Goal: Task Accomplishment & Management: Use online tool/utility

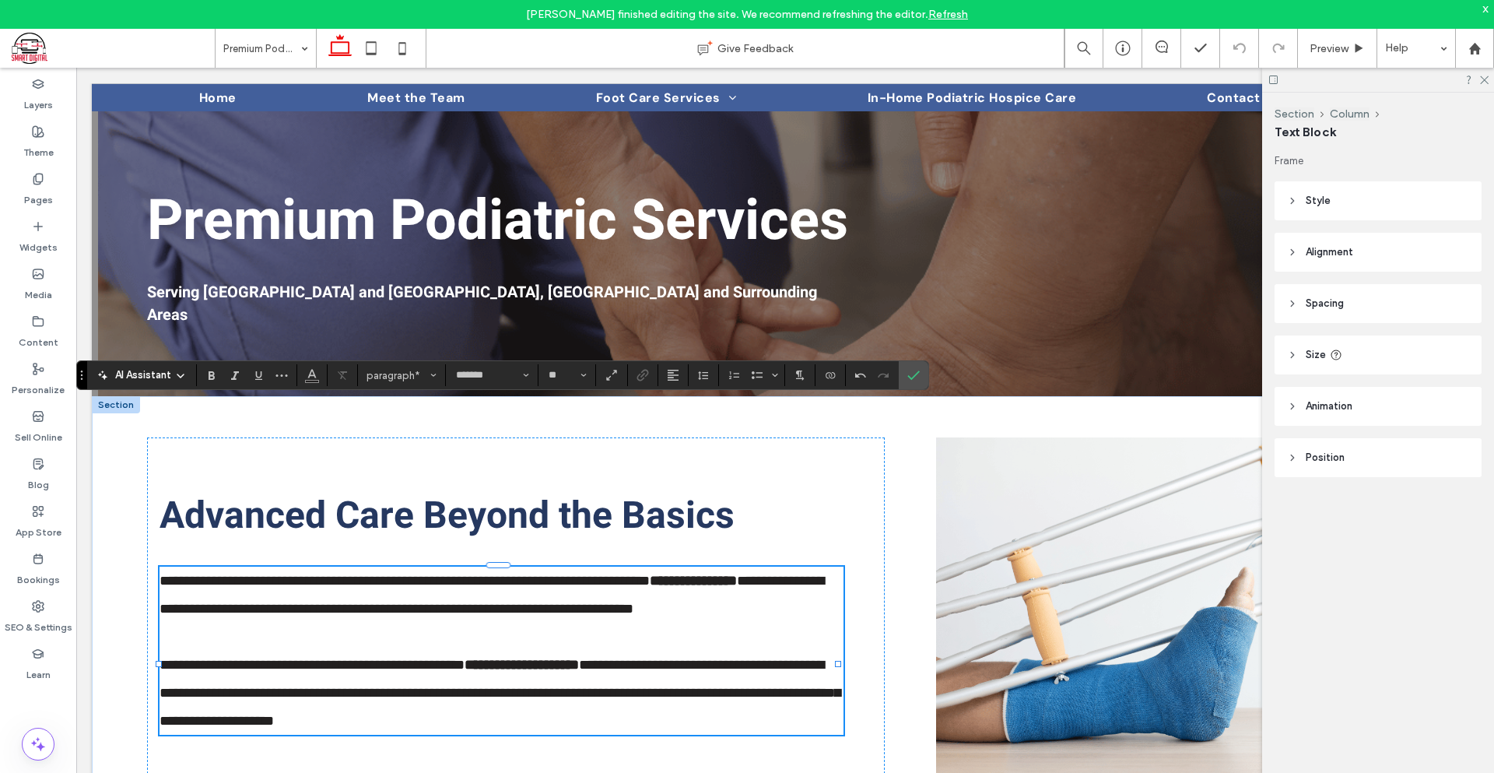
scroll to position [140, 0]
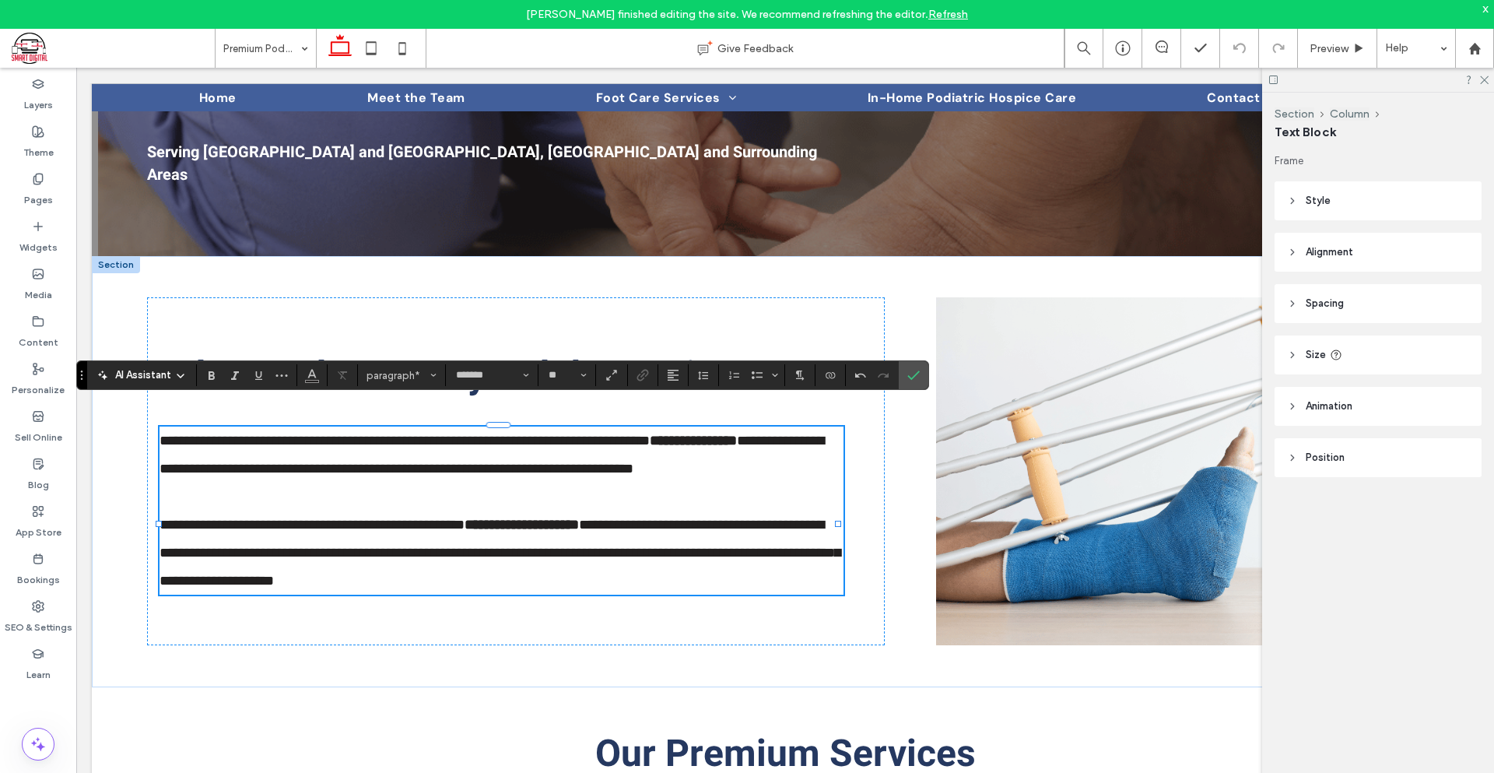
click at [1327, 533] on div "Frame Style Color Image Background color Border *** Corner radius * px Alignmen…" at bounding box center [1383, 346] width 217 height 386
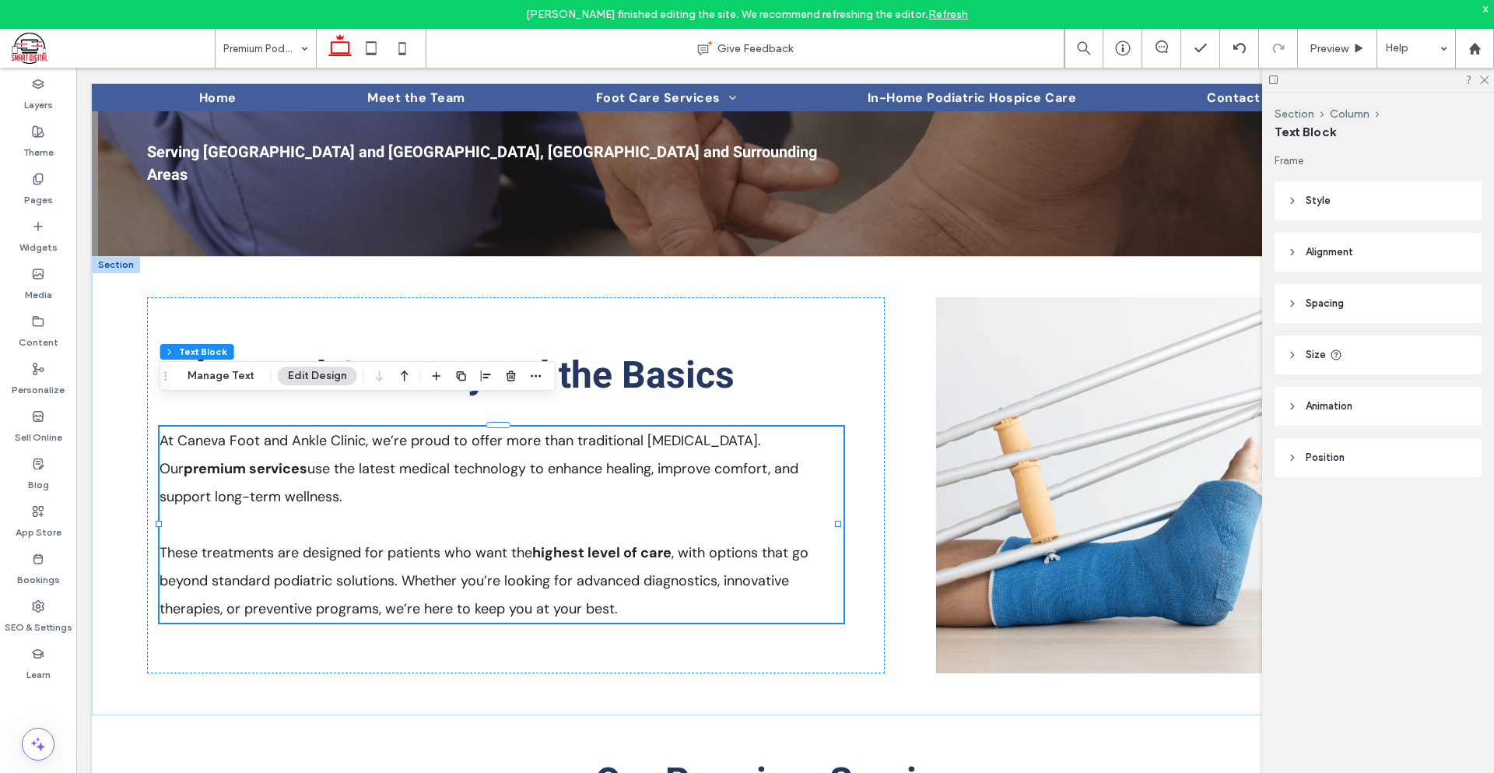
click at [1374, 490] on div "Frame Style Color Image Background color Border *** Corner radius * px Alignmen…" at bounding box center [1383, 346] width 217 height 386
click at [44, 180] on icon at bounding box center [38, 179] width 12 height 12
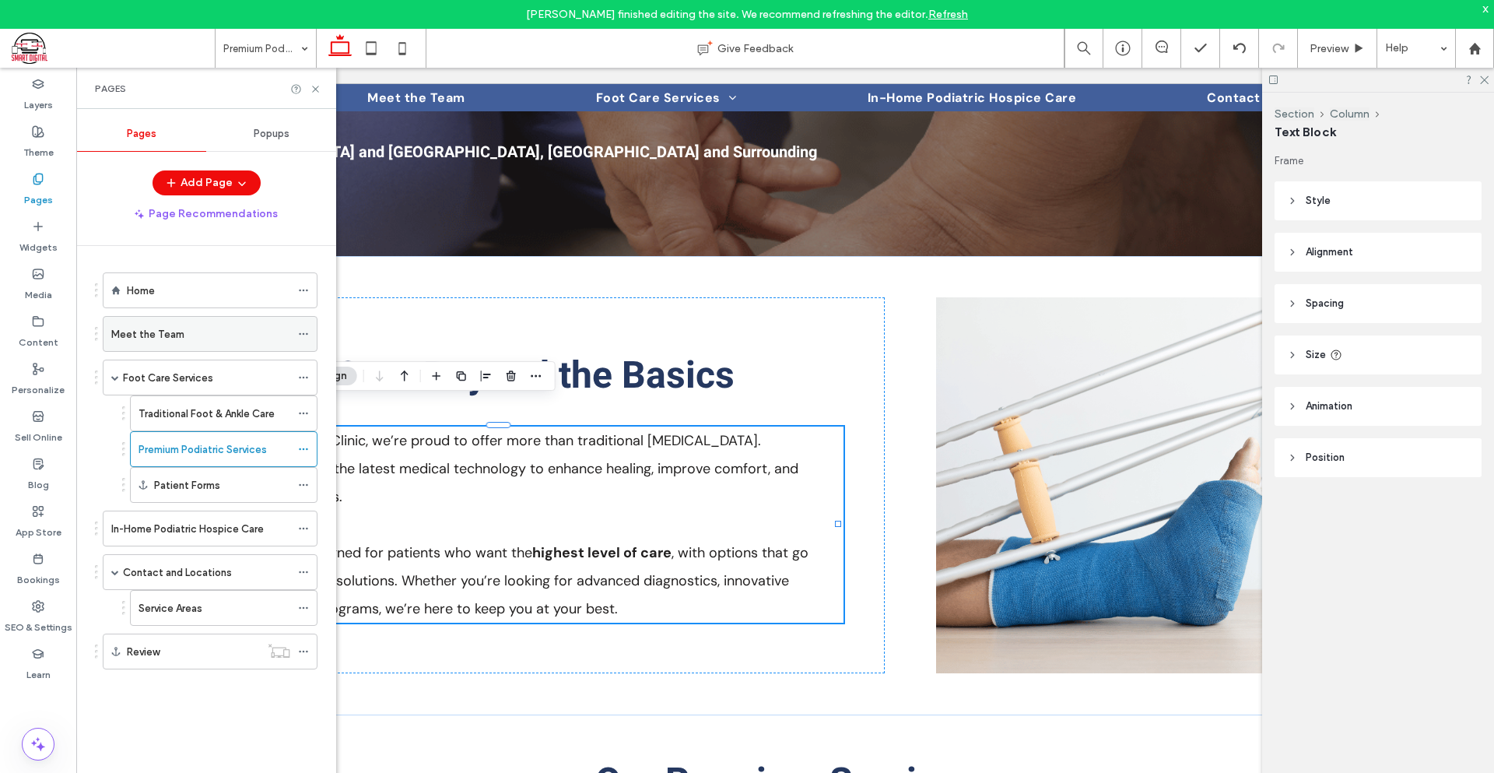
click at [226, 347] on div "Meet the Team" at bounding box center [200, 334] width 179 height 34
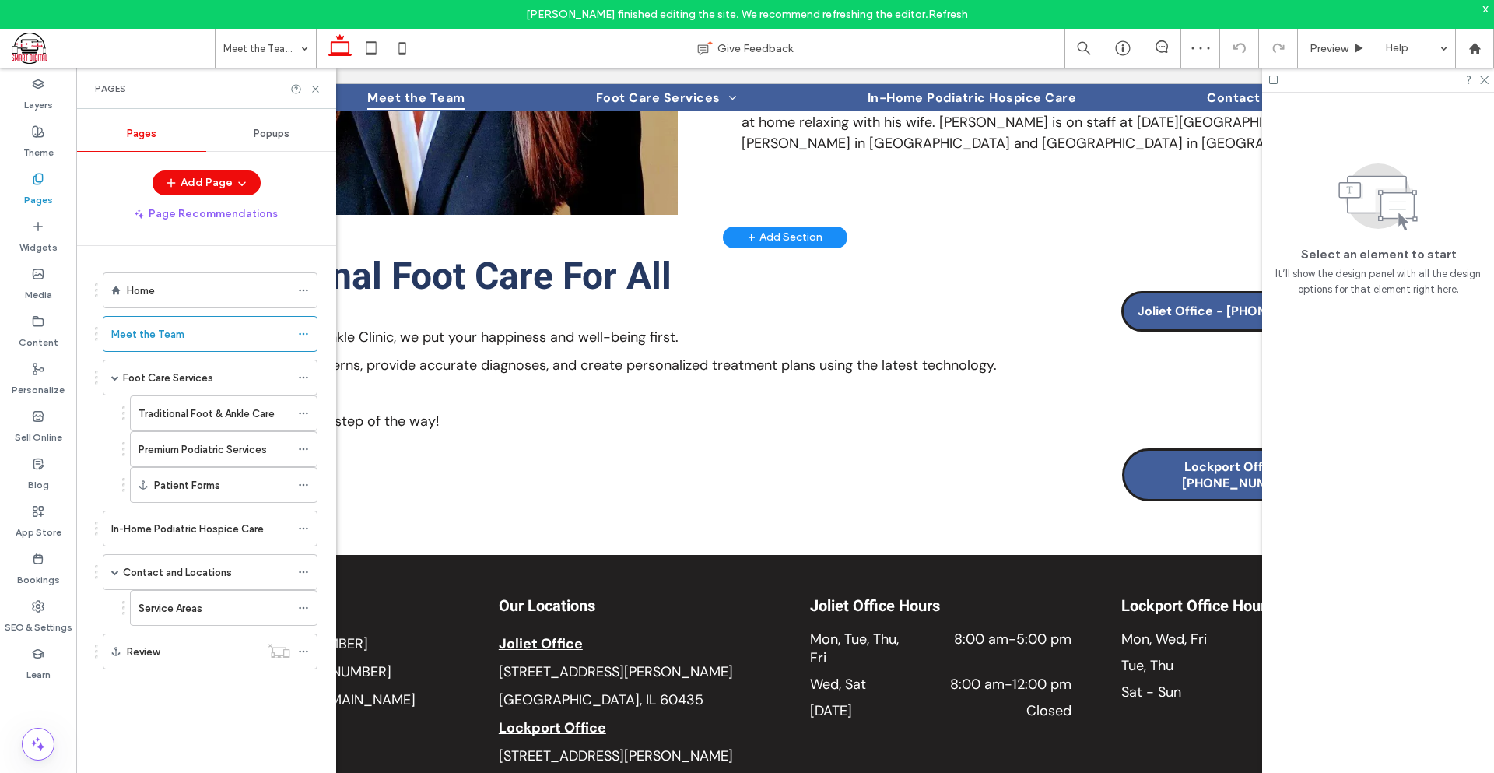
scroll to position [2796, 0]
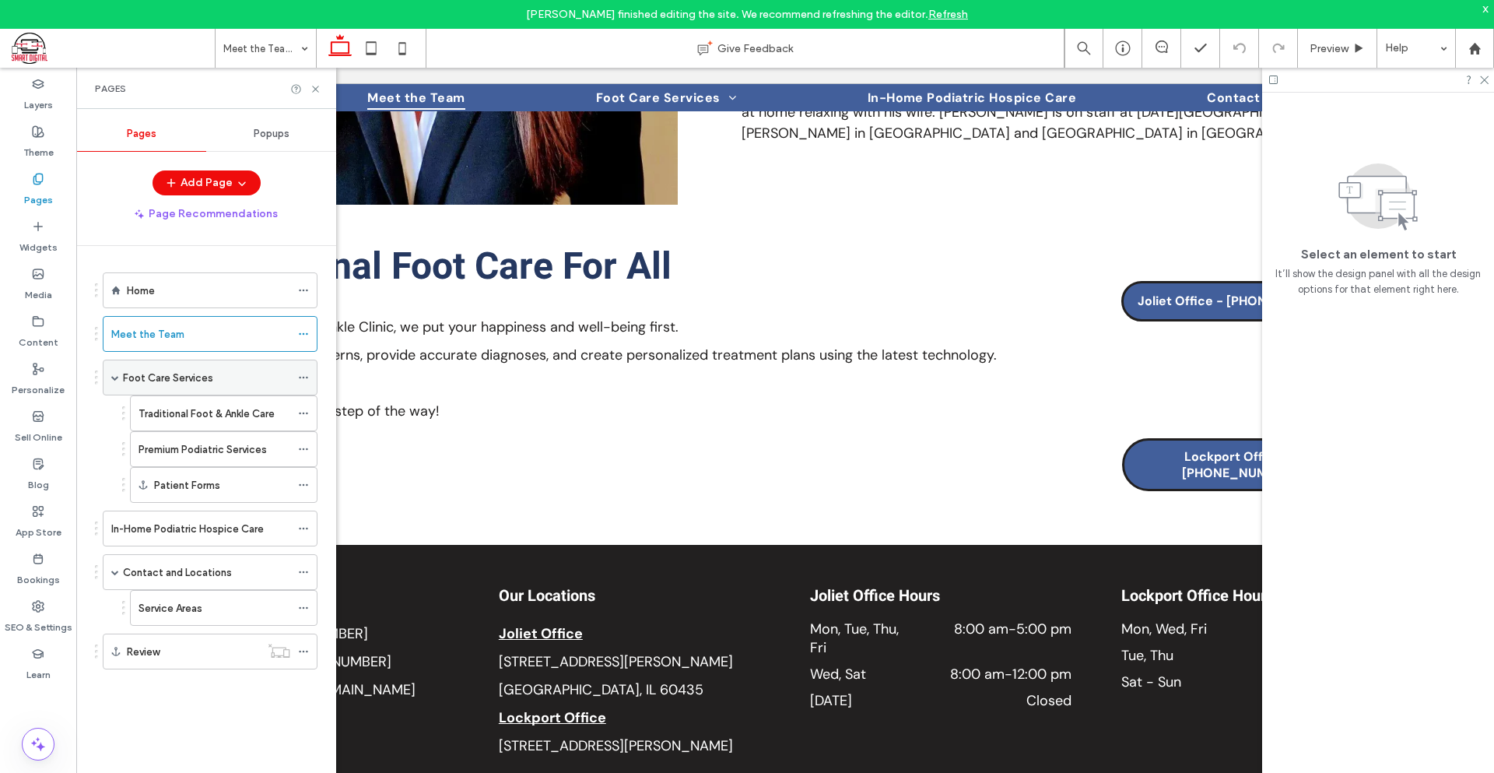
click at [218, 370] on div "Foot Care Services" at bounding box center [206, 378] width 167 height 16
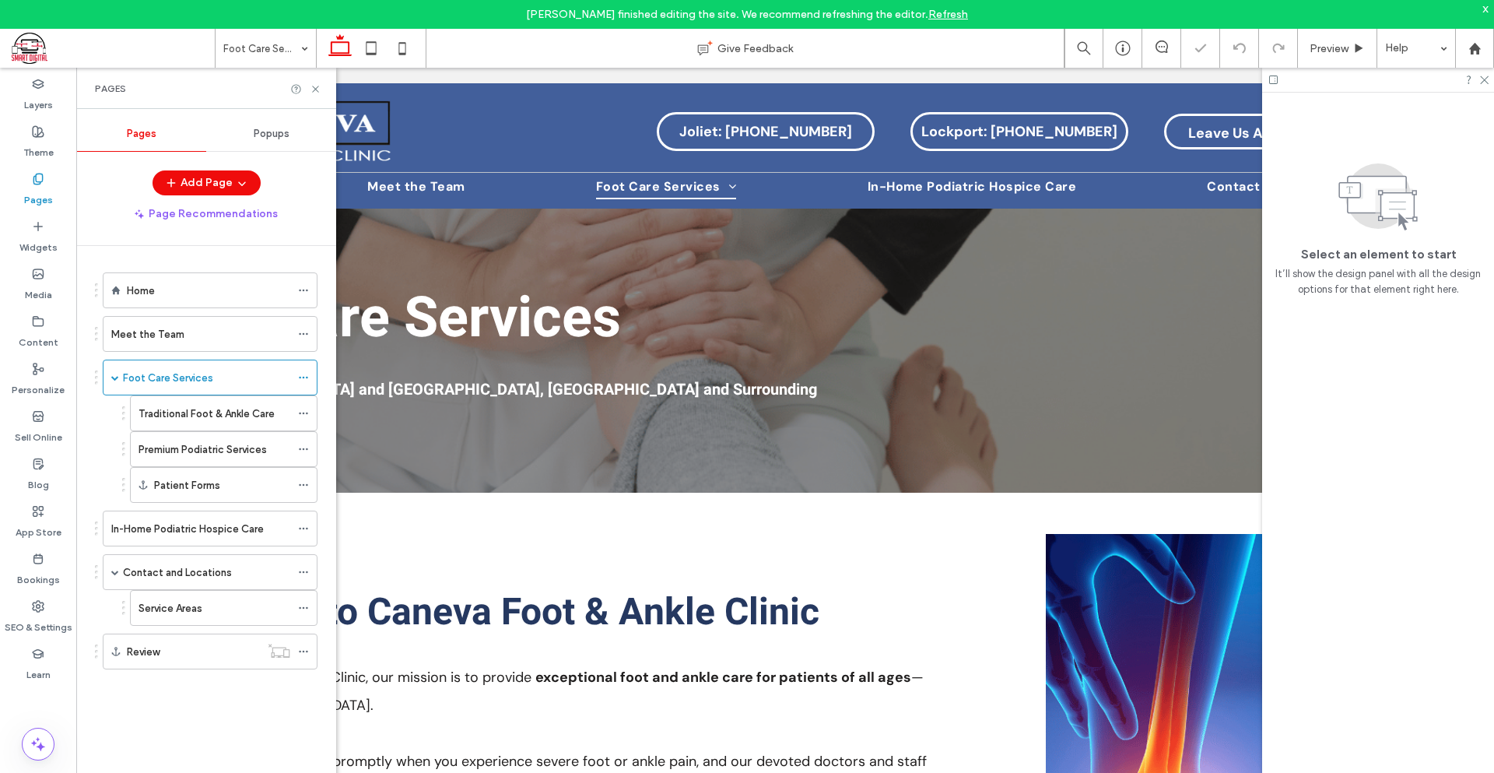
click at [198, 290] on div "Home" at bounding box center [208, 290] width 163 height 16
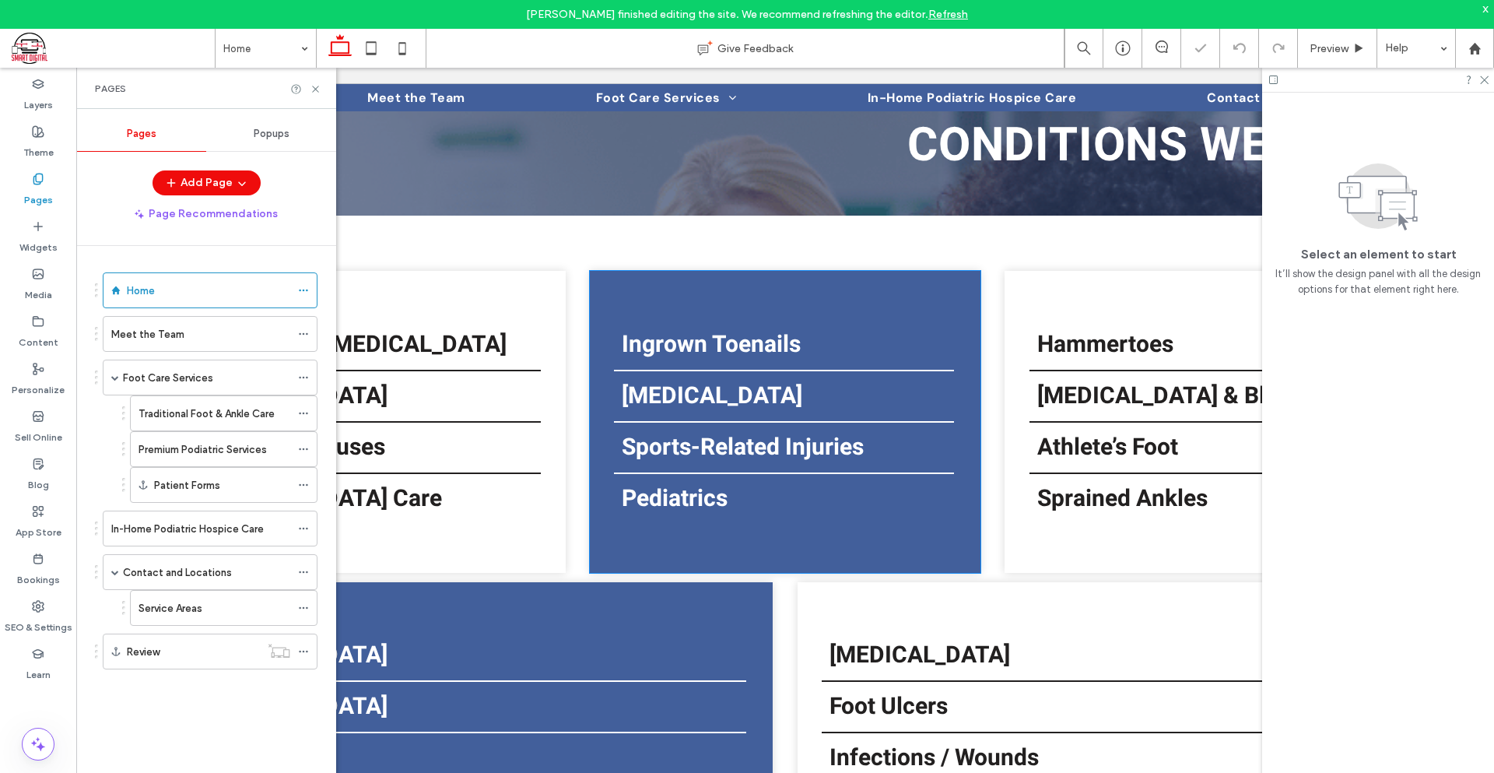
scroll to position [685, 0]
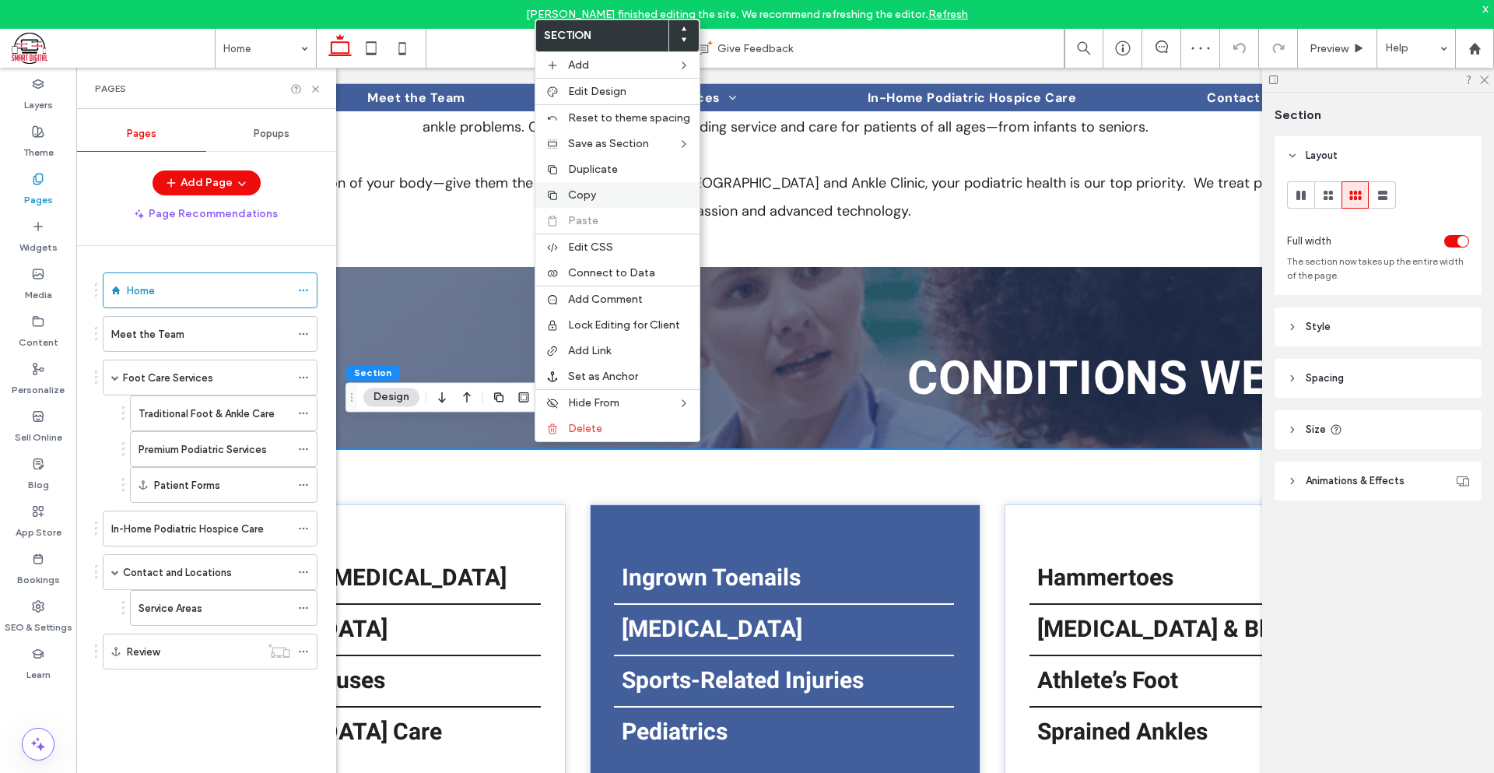
click at [586, 195] on span "Copy" at bounding box center [582, 194] width 28 height 13
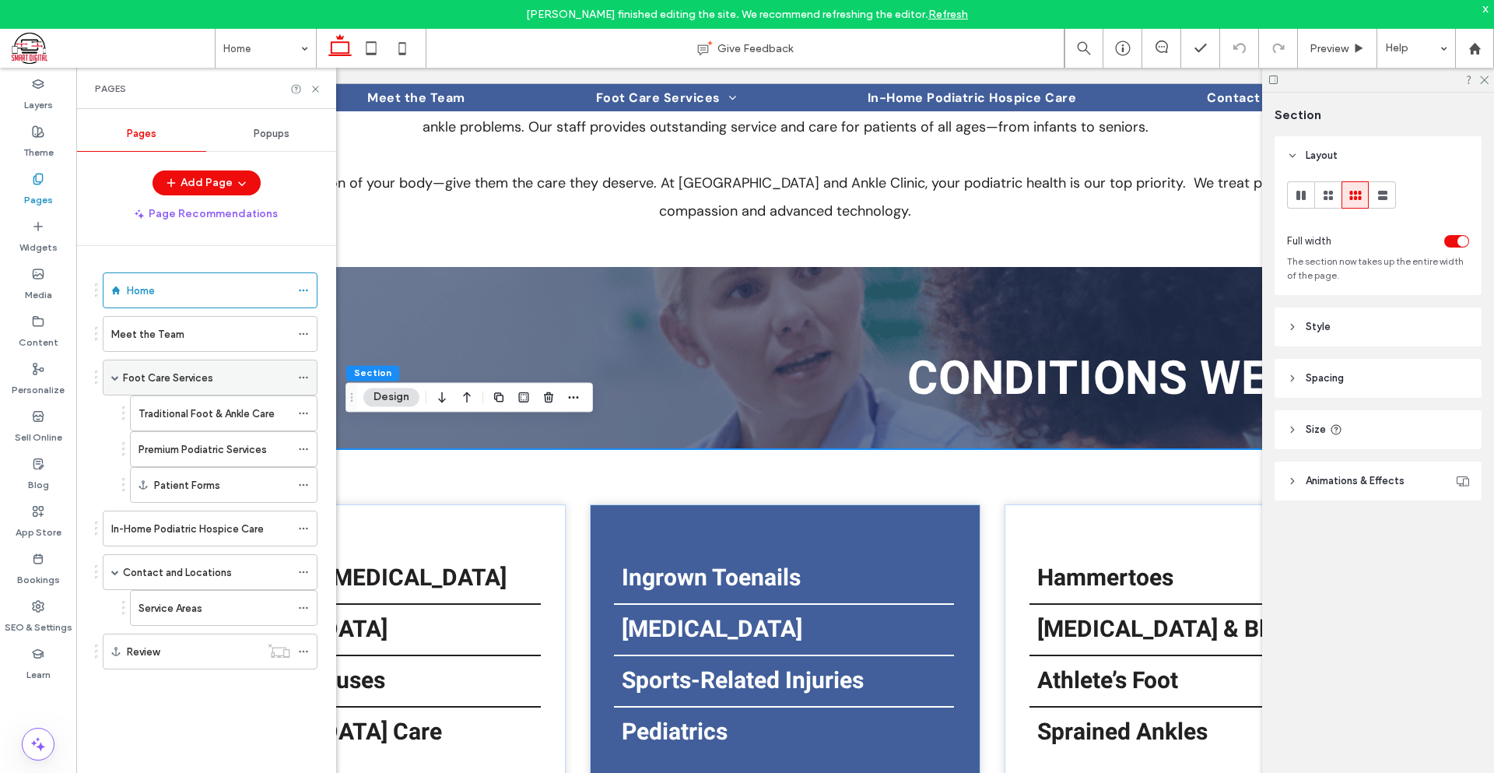
click at [205, 378] on label "Foot Care Services" at bounding box center [168, 377] width 90 height 27
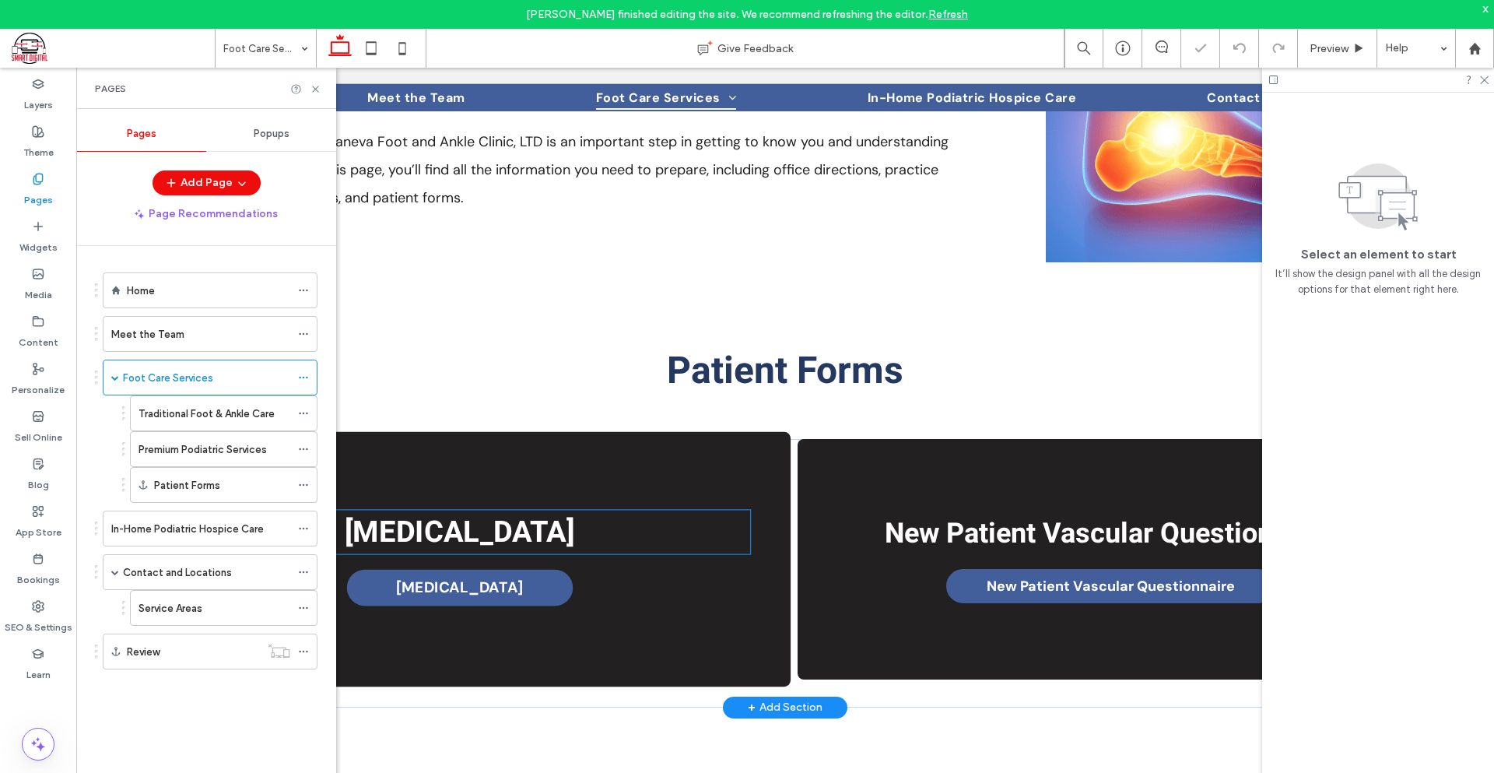
scroll to position [451, 0]
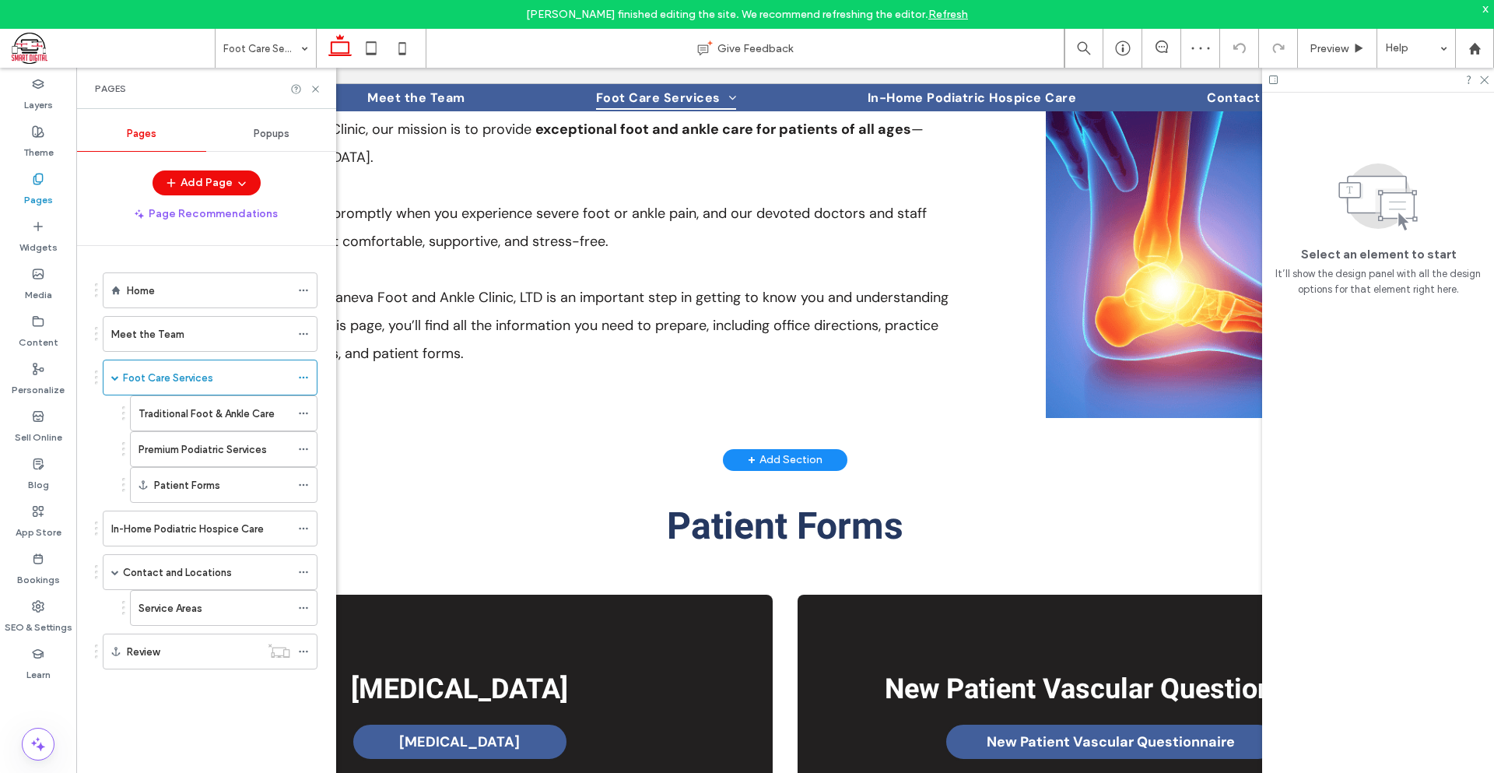
click at [775, 451] on div "+ Add Section" at bounding box center [785, 459] width 75 height 17
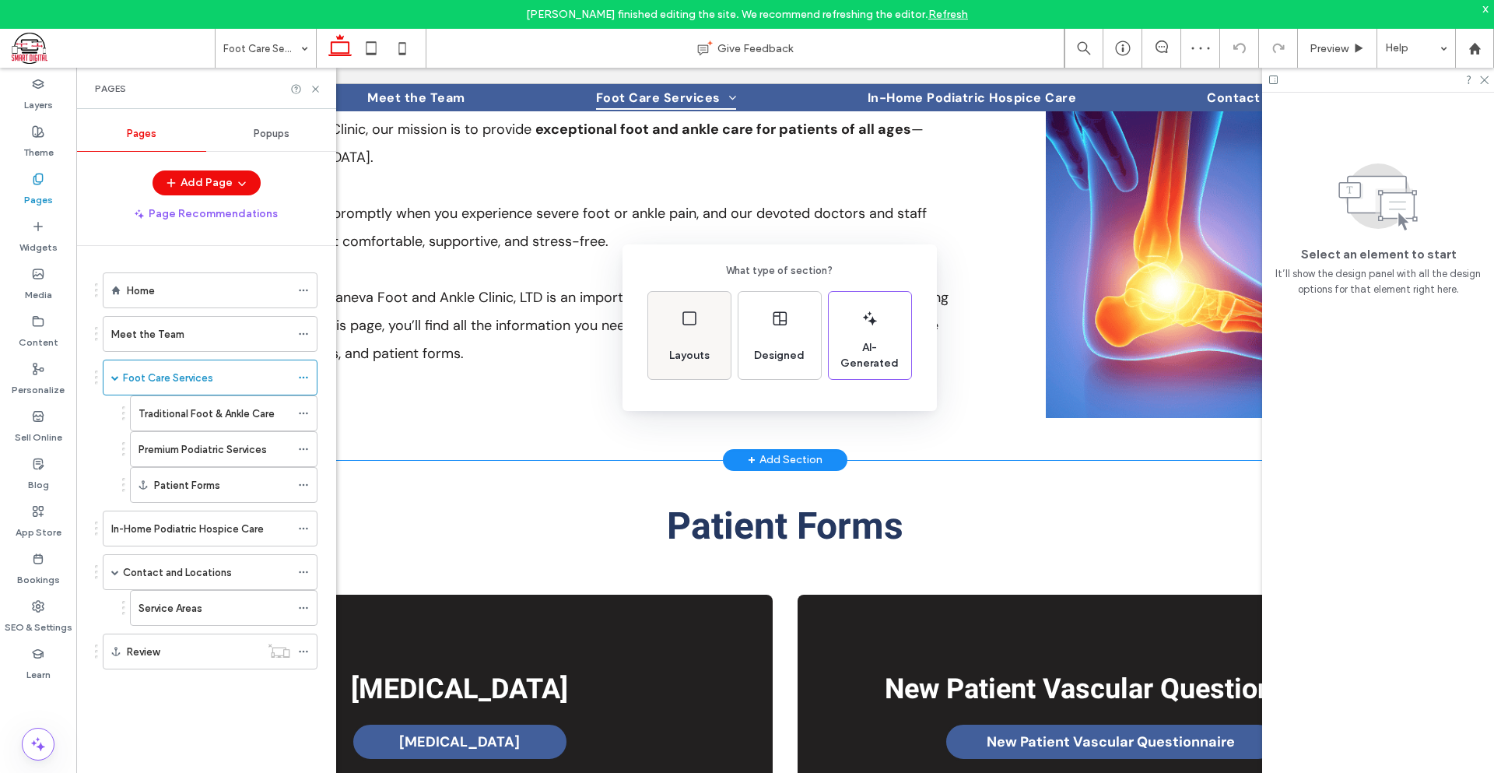
click at [718, 363] on div "Layouts" at bounding box center [689, 335] width 82 height 87
drag, startPoint x: 685, startPoint y: 312, endPoint x: 624, endPoint y: 296, distance: 62.7
click at [685, 312] on icon at bounding box center [677, 308] width 39 height 39
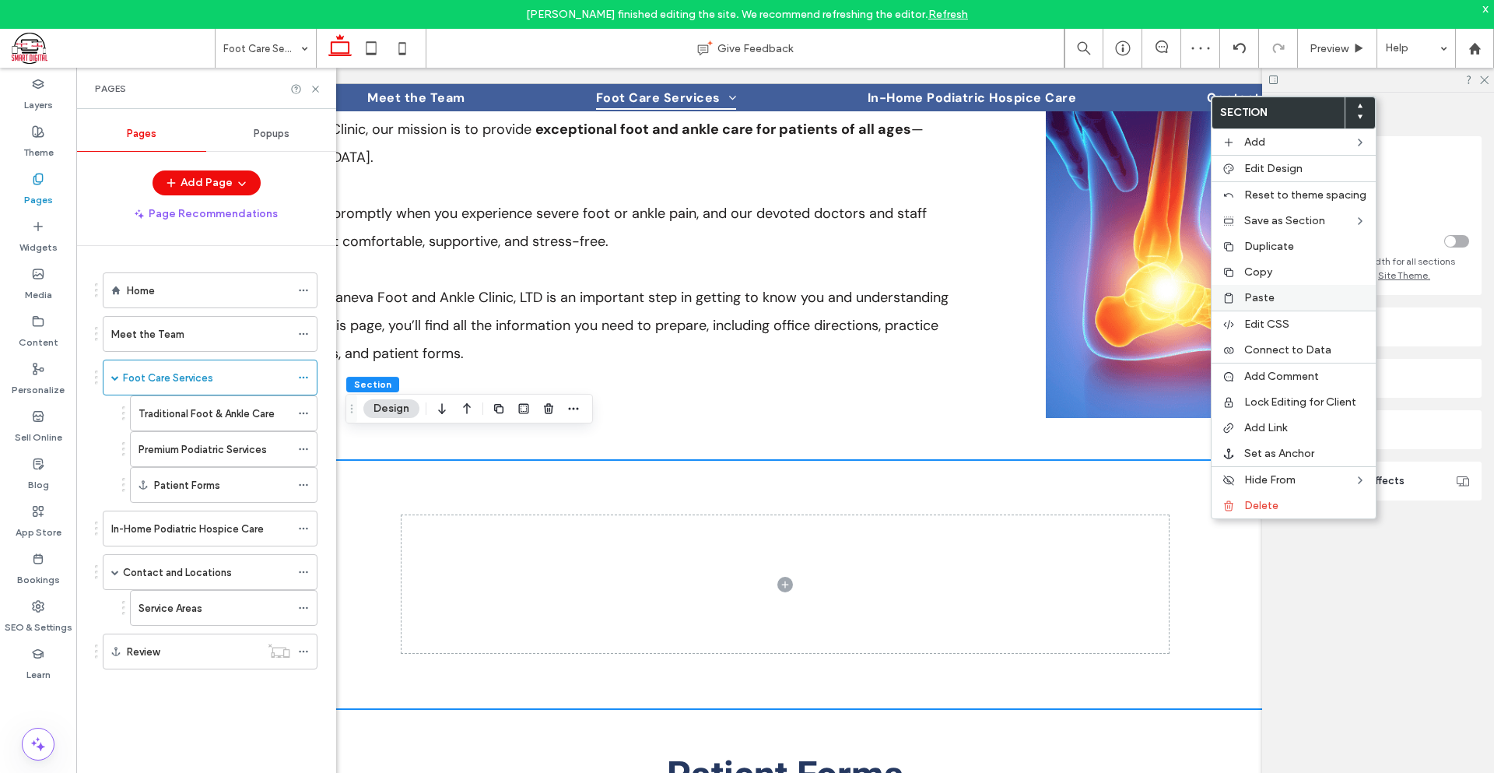
click at [1265, 307] on div "Paste" at bounding box center [1294, 298] width 164 height 26
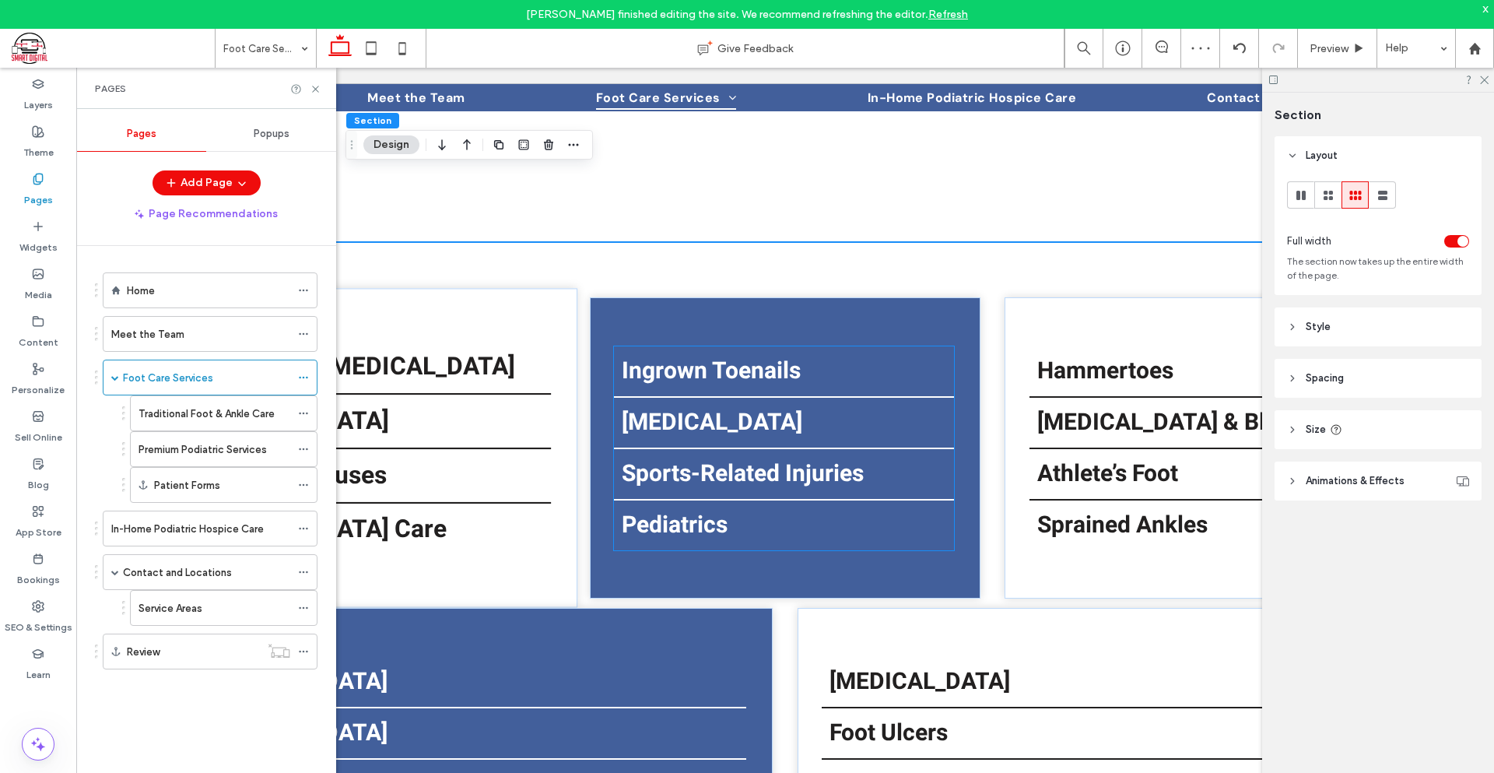
scroll to position [996, 0]
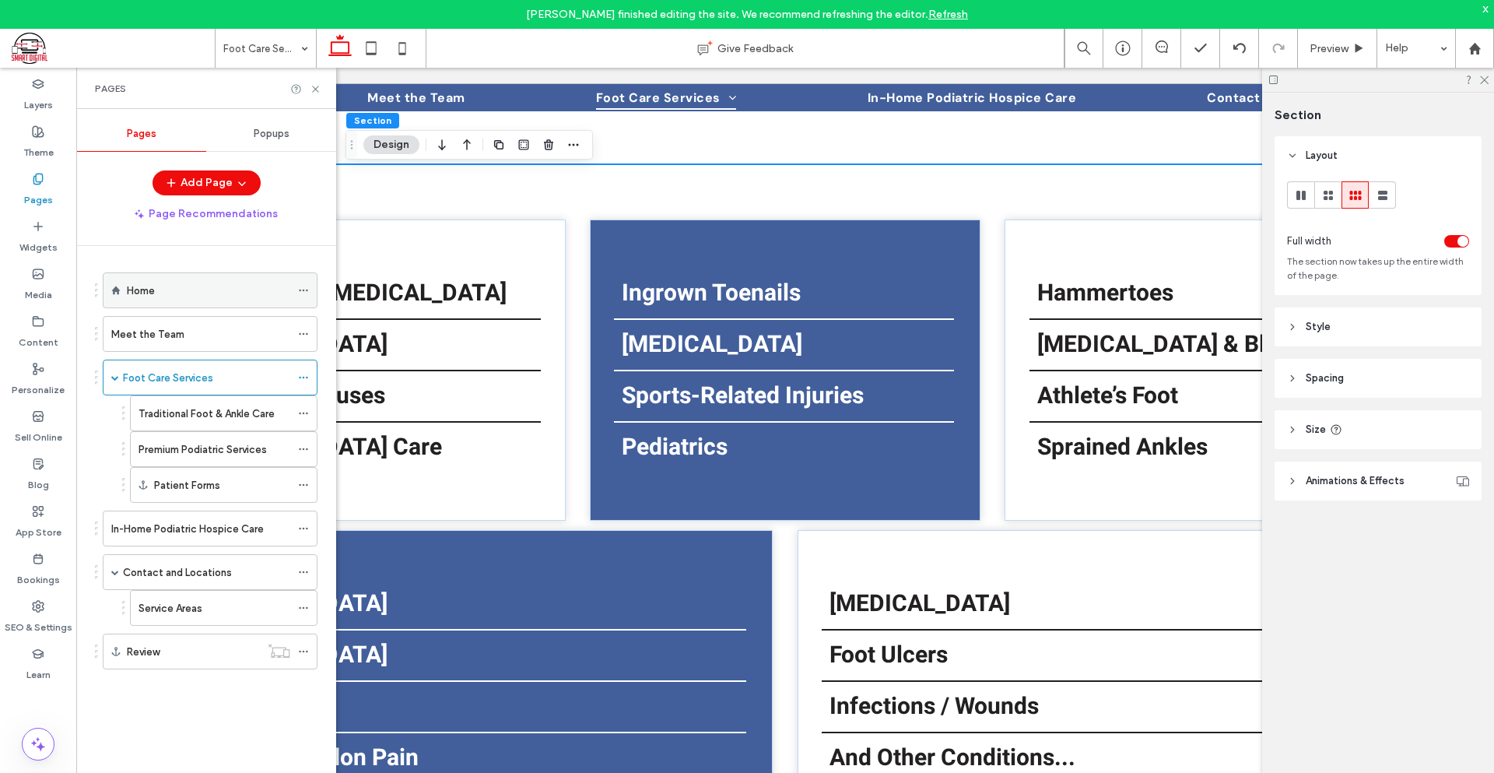
click at [167, 280] on div "Home" at bounding box center [208, 290] width 163 height 34
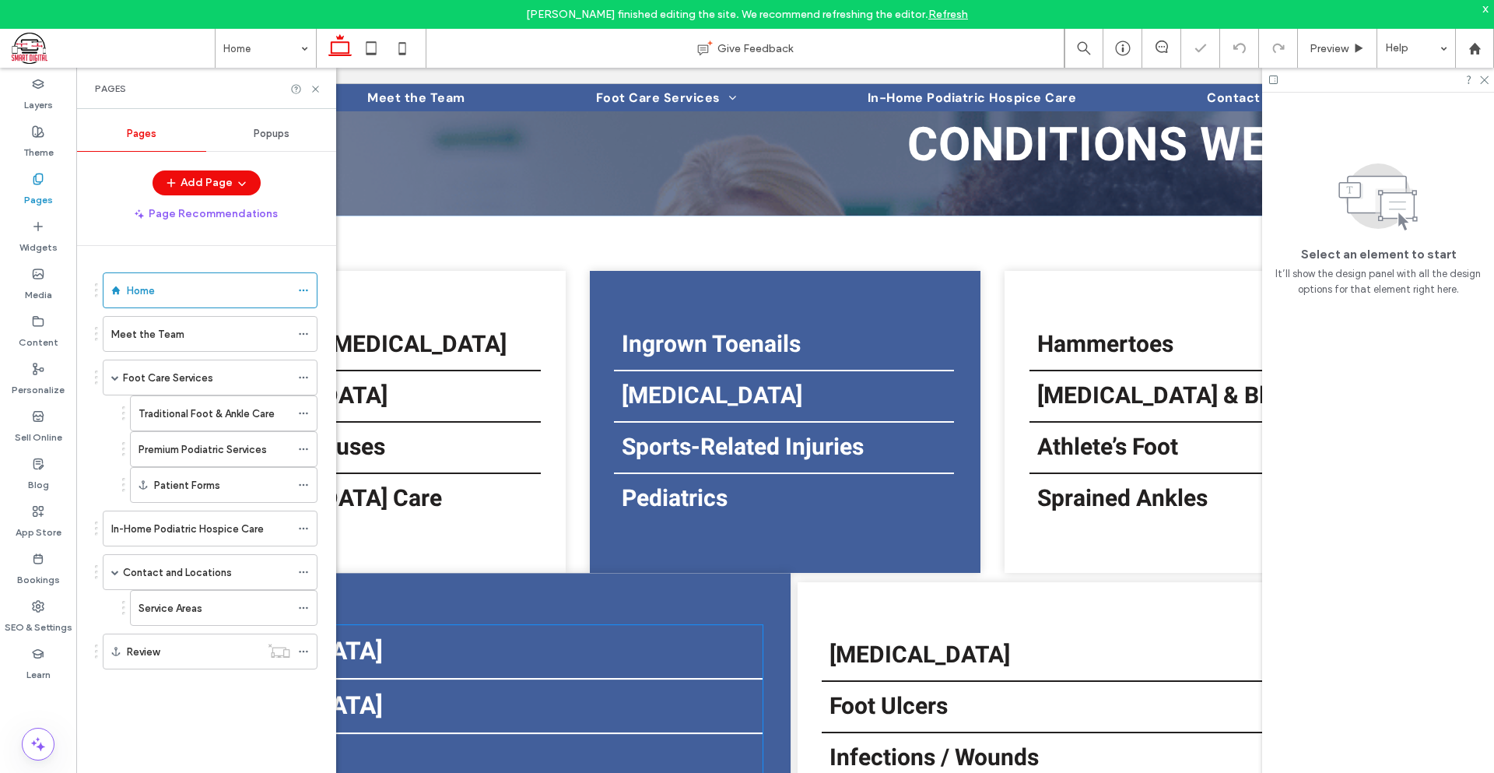
scroll to position [685, 0]
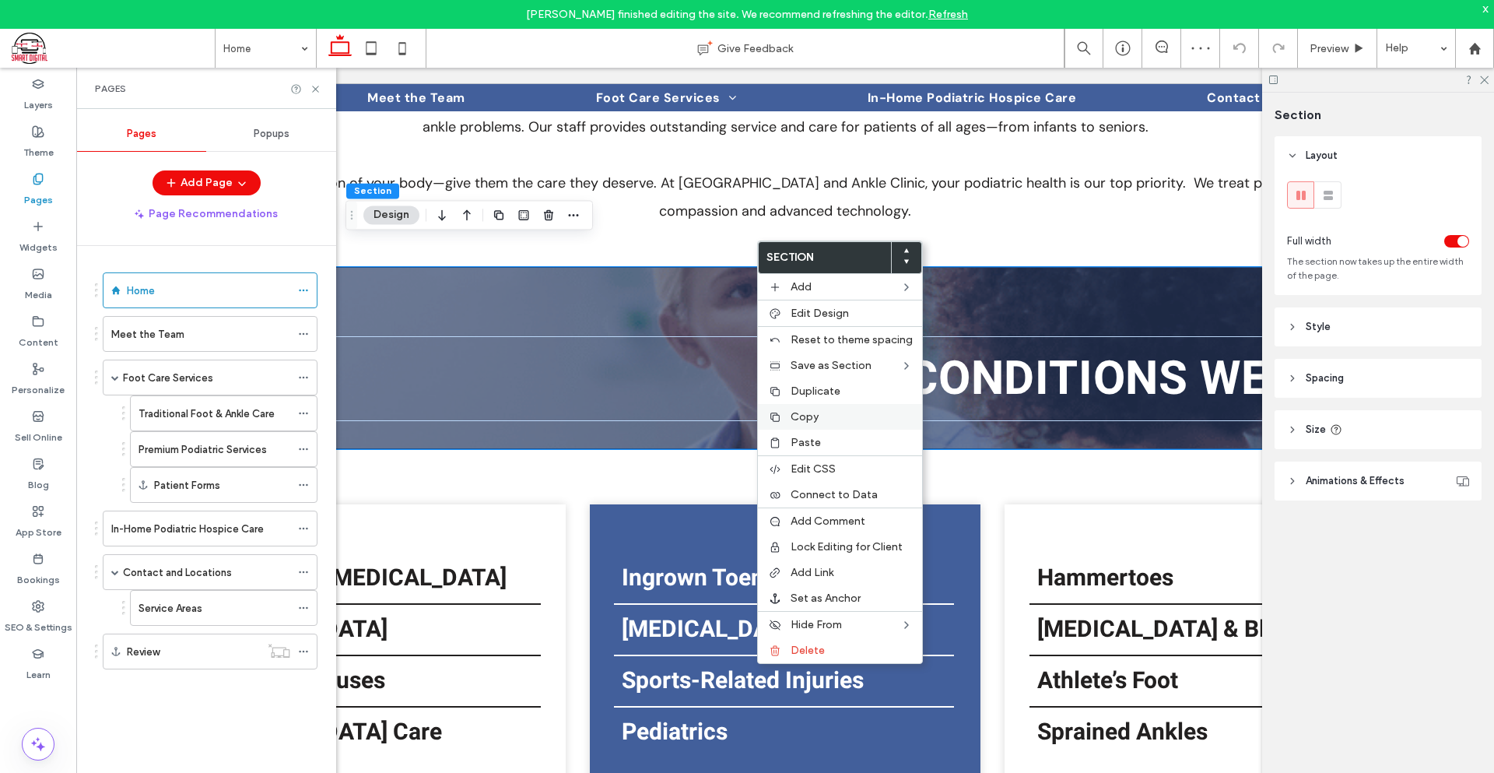
click at [805, 423] on div "Copy" at bounding box center [840, 417] width 164 height 26
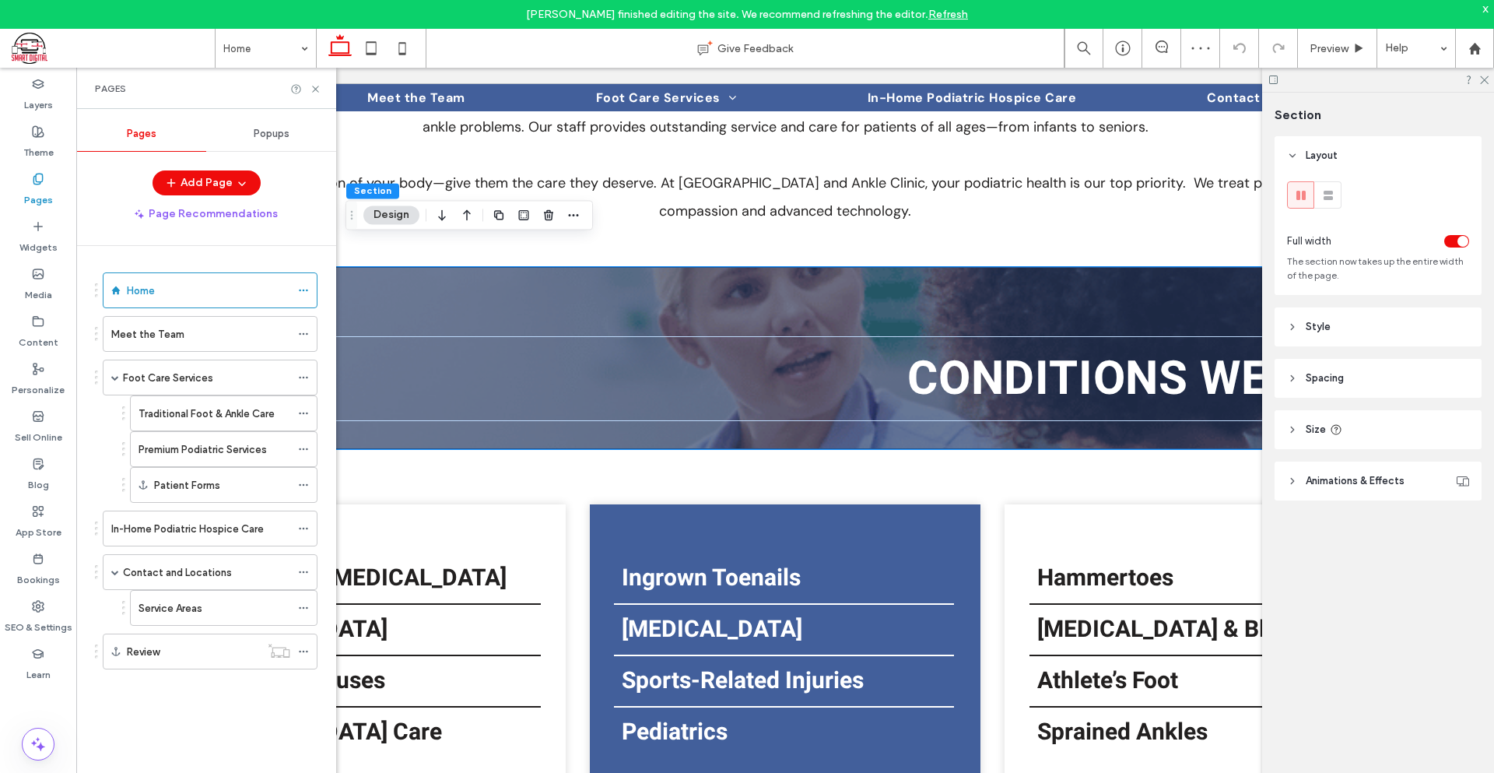
click at [165, 367] on div "Foot Care Services" at bounding box center [206, 377] width 167 height 34
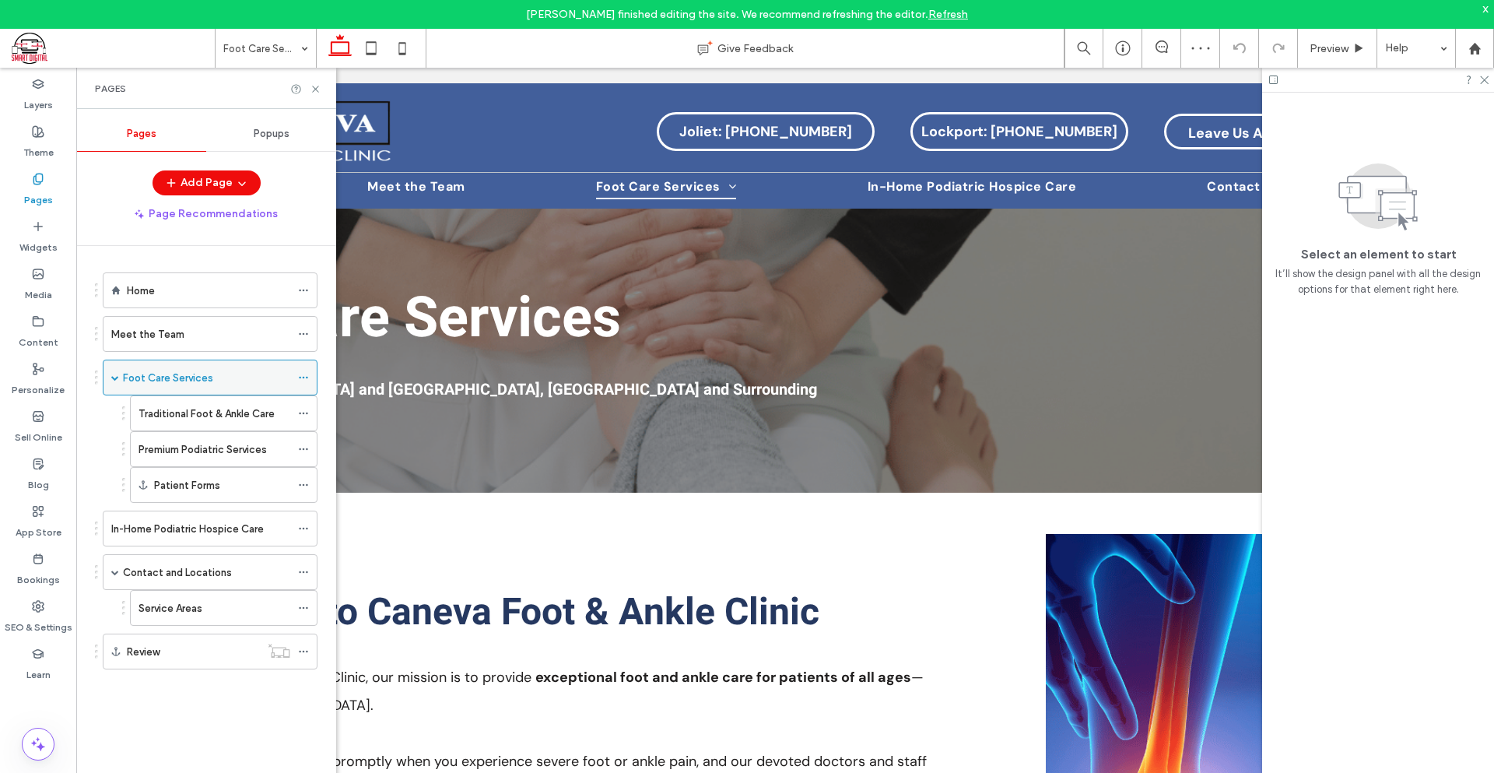
scroll to position [0, 0]
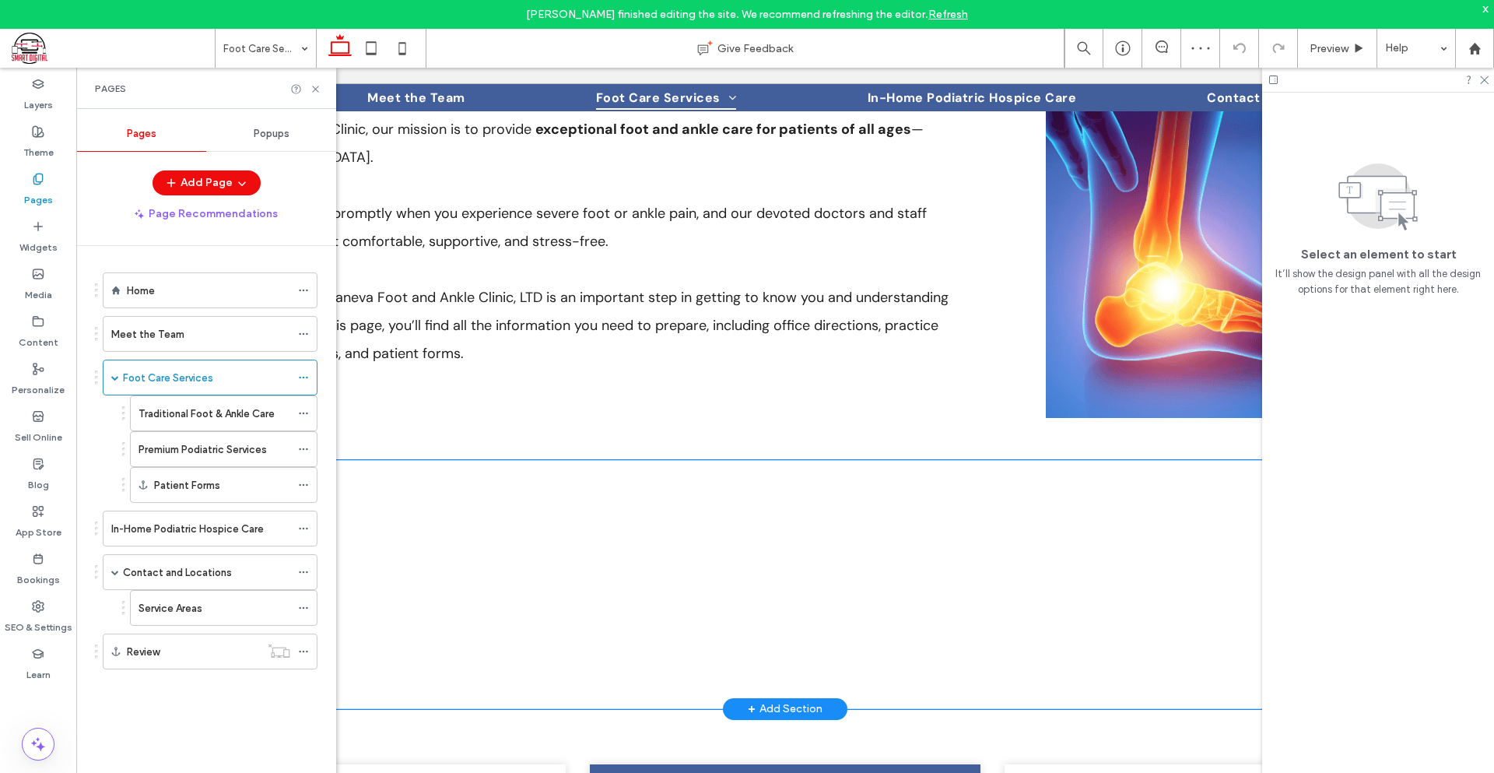
scroll to position [607, 0]
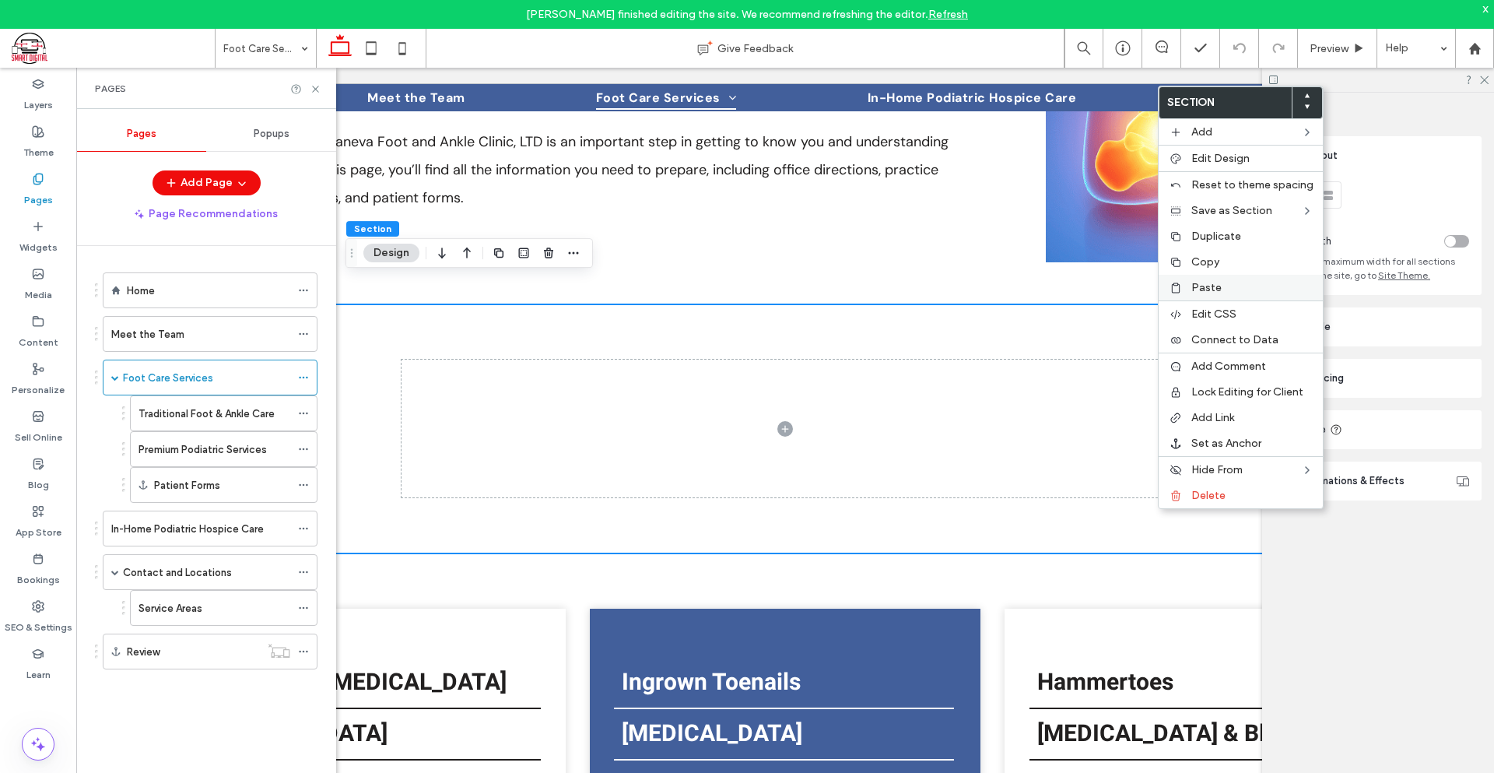
click at [1201, 284] on span "Paste" at bounding box center [1206, 287] width 30 height 13
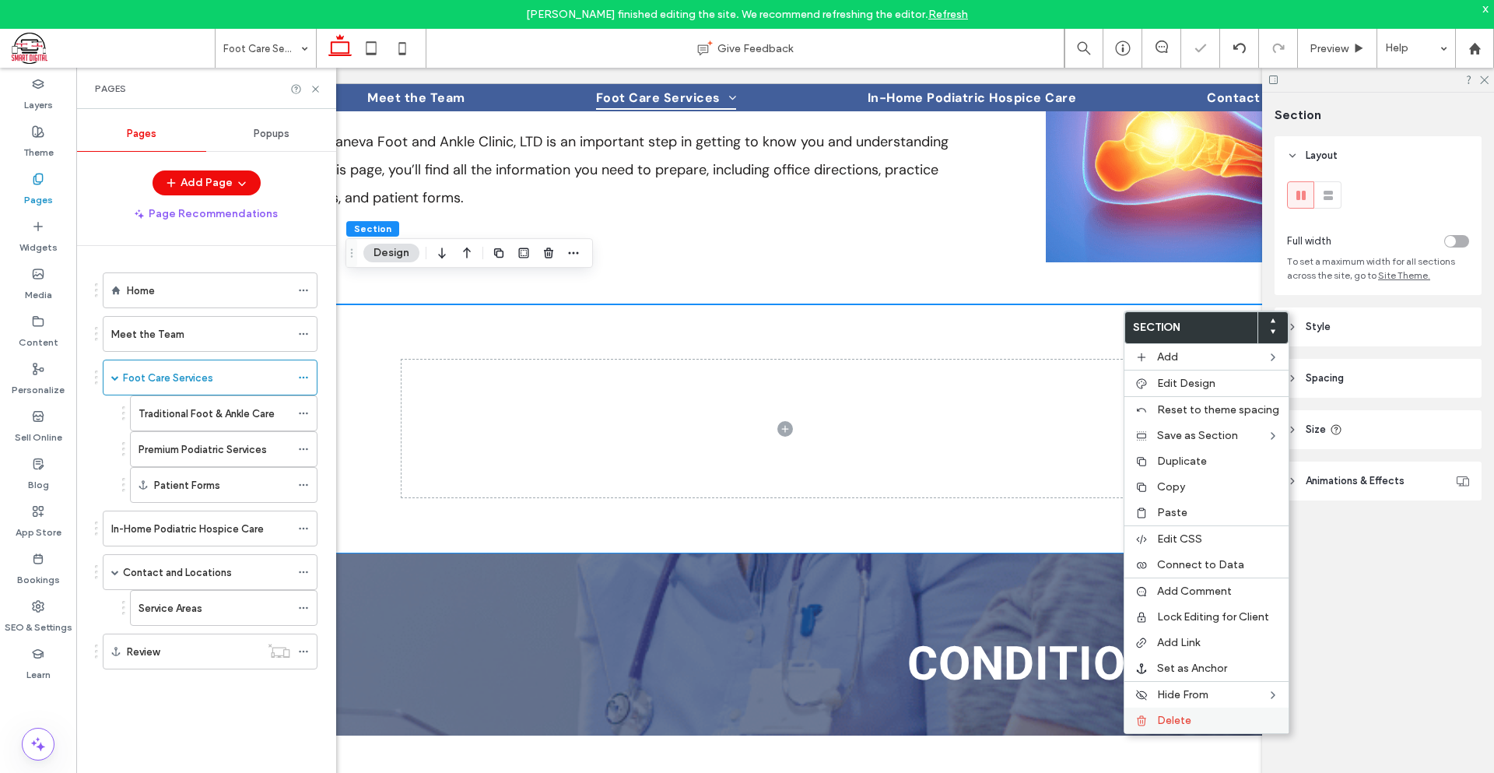
click at [1184, 716] on span "Delete" at bounding box center [1174, 720] width 34 height 13
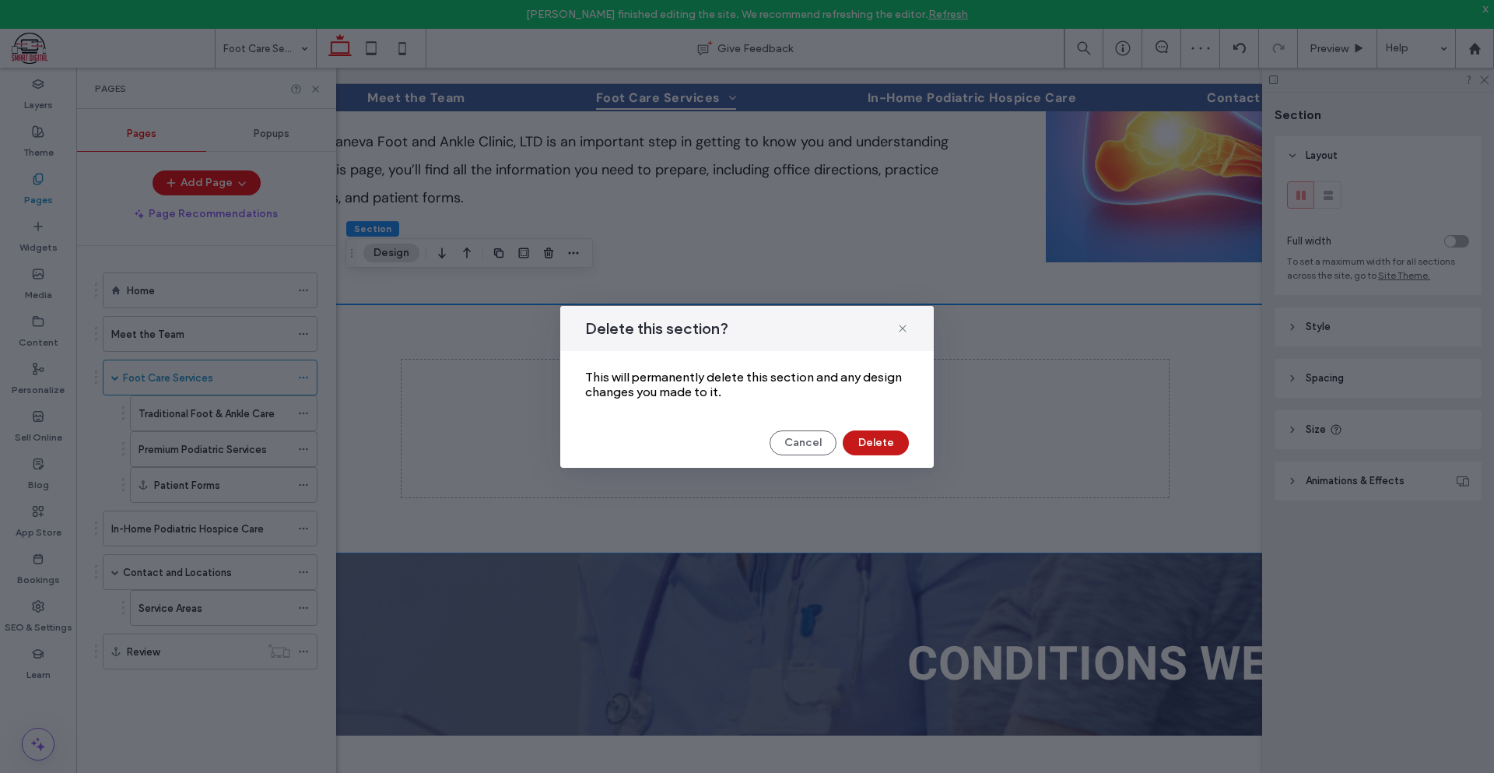
click at [877, 439] on button "Delete" at bounding box center [876, 442] width 66 height 25
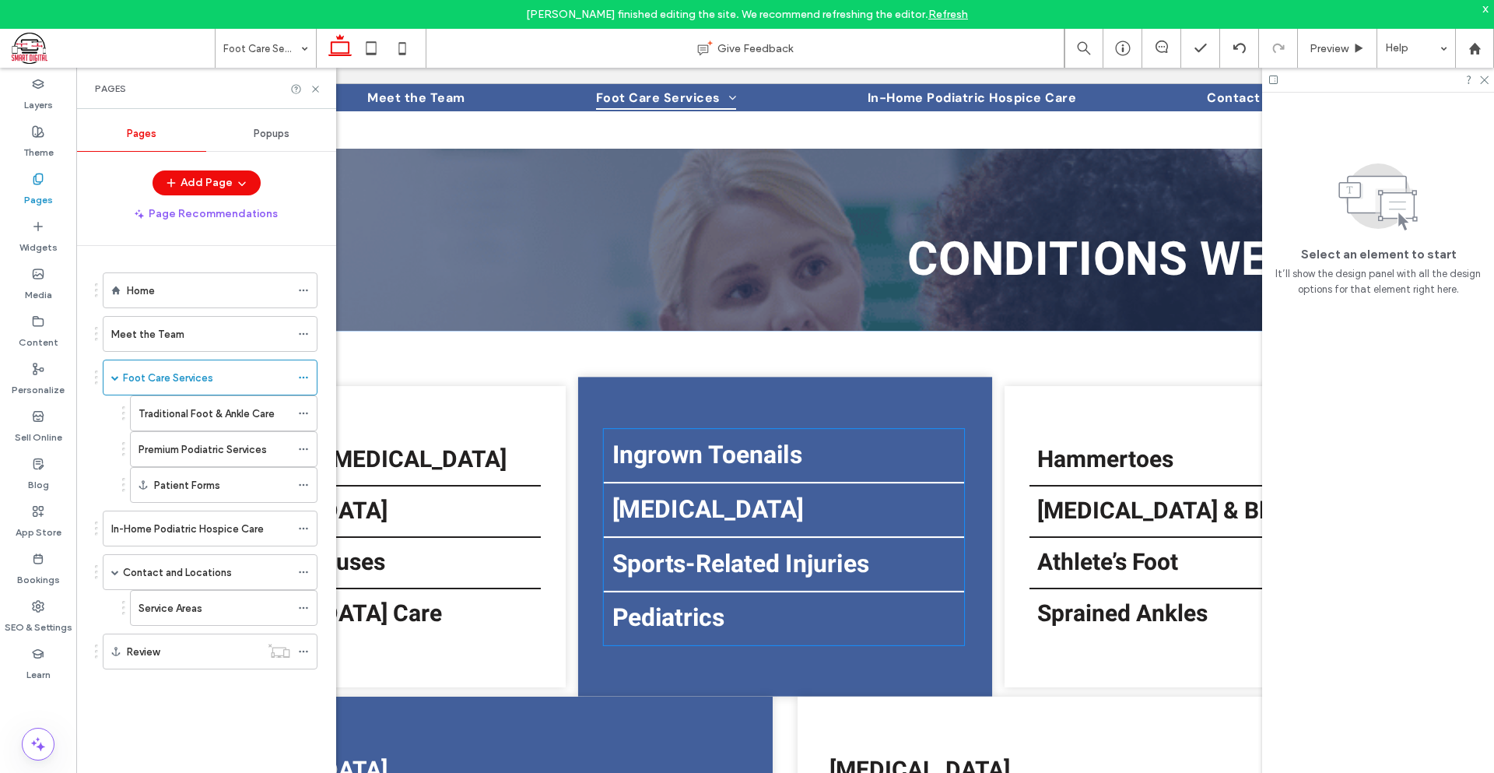
scroll to position [529, 0]
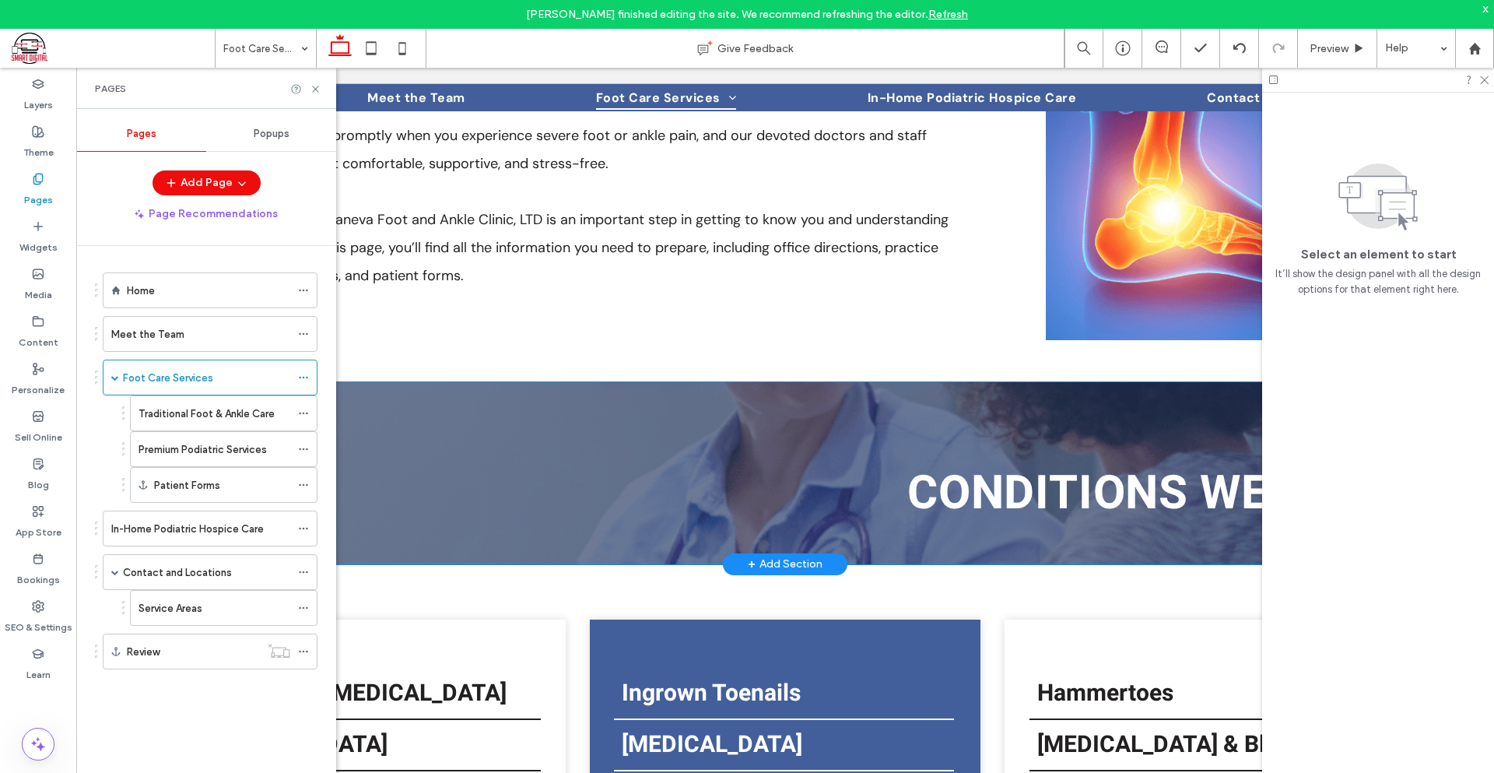
click at [808, 390] on div "Conditions We Treat" at bounding box center [785, 473] width 1387 height 182
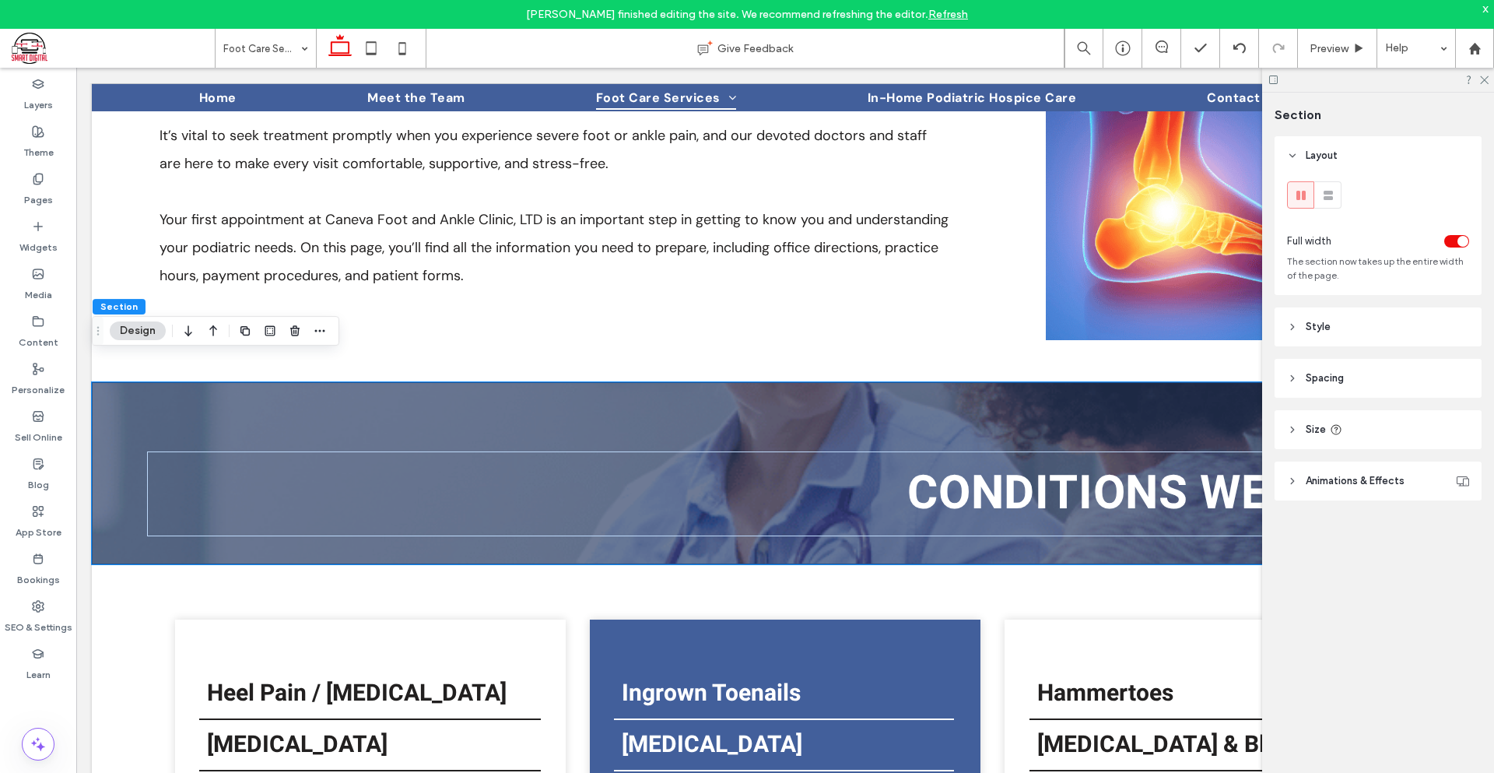
click at [1346, 335] on header "Style" at bounding box center [1378, 326] width 207 height 39
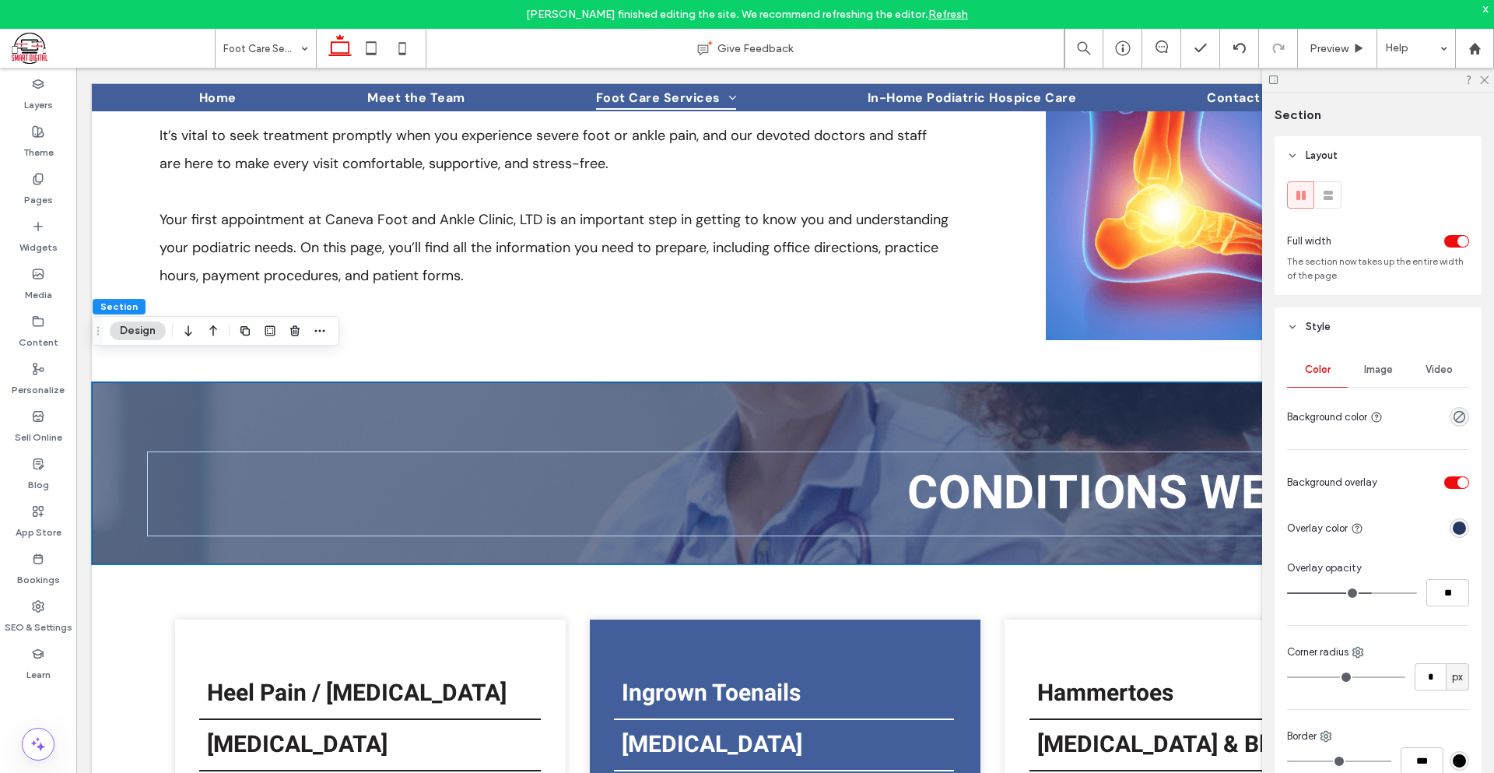
click at [1364, 357] on div "Image" at bounding box center [1378, 370] width 61 height 34
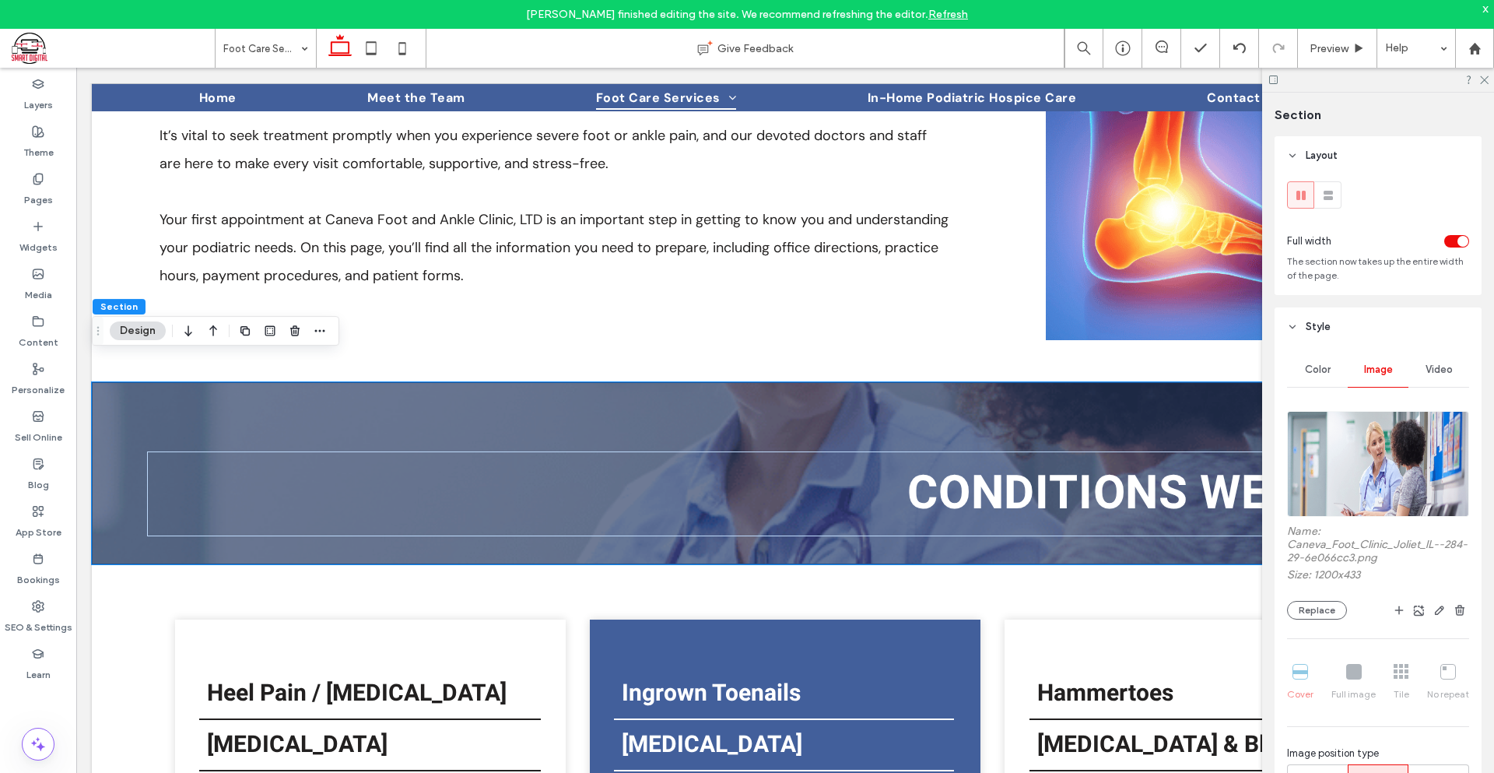
click at [1387, 454] on img at bounding box center [1378, 464] width 182 height 106
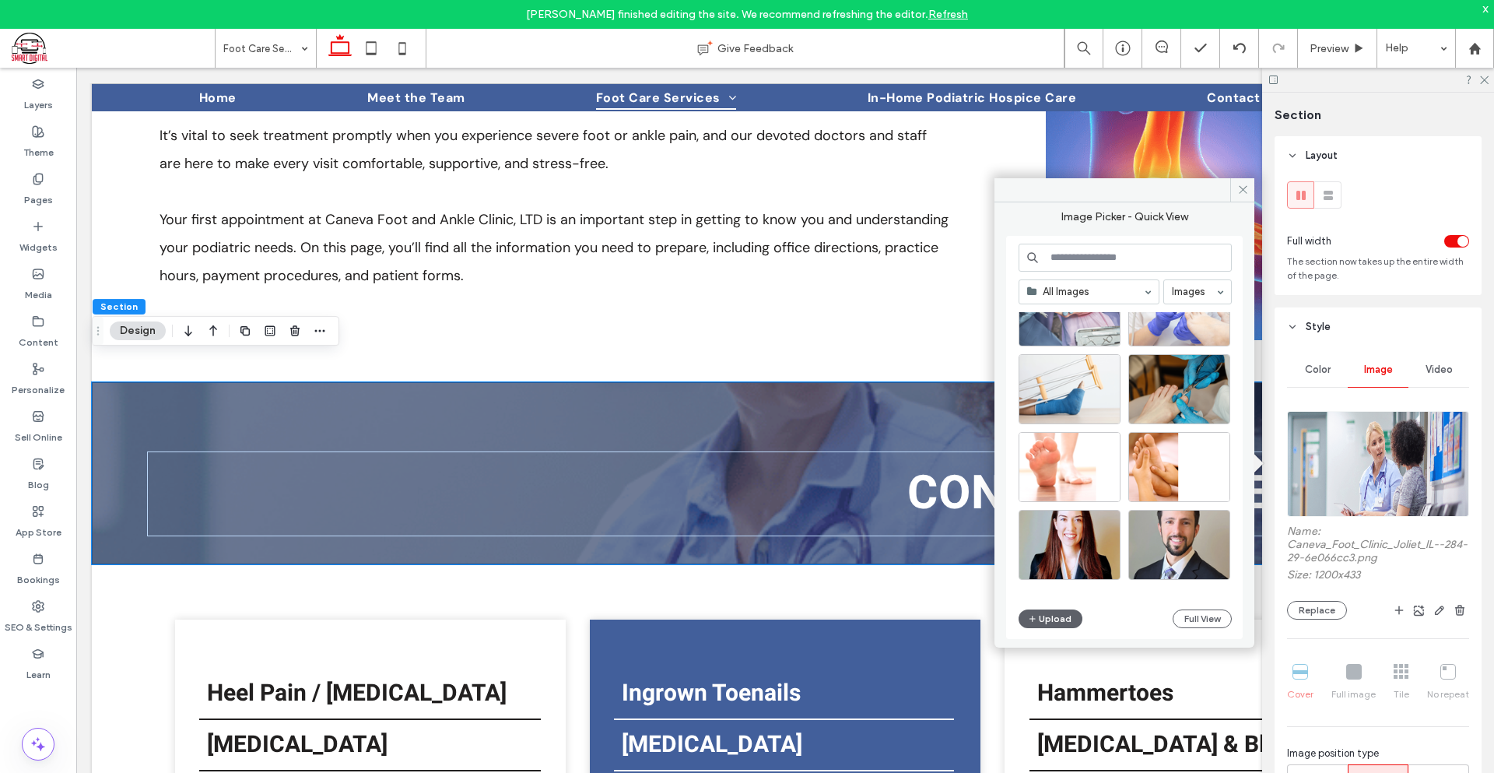
scroll to position [526, 0]
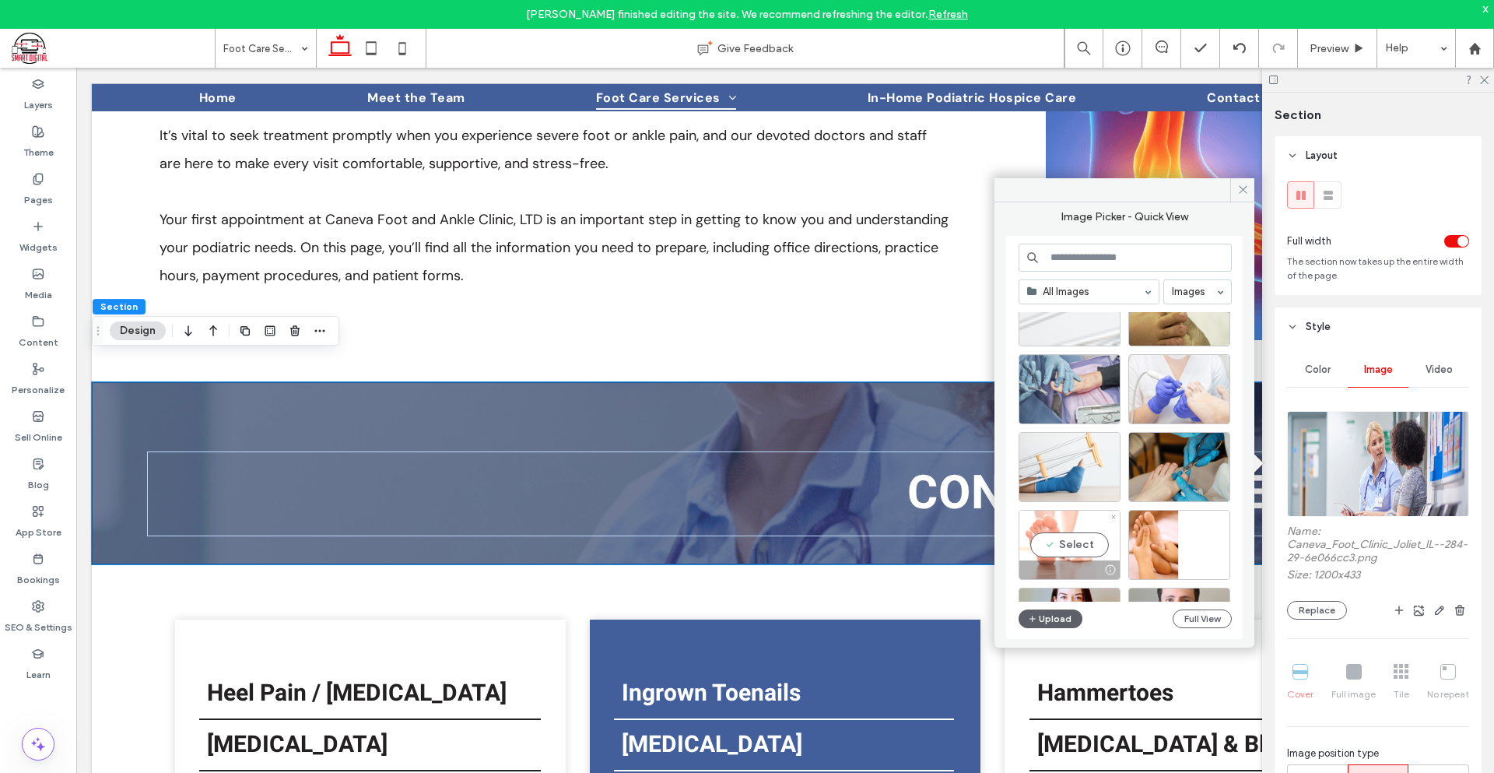
click at [1037, 544] on div "Select" at bounding box center [1070, 545] width 102 height 70
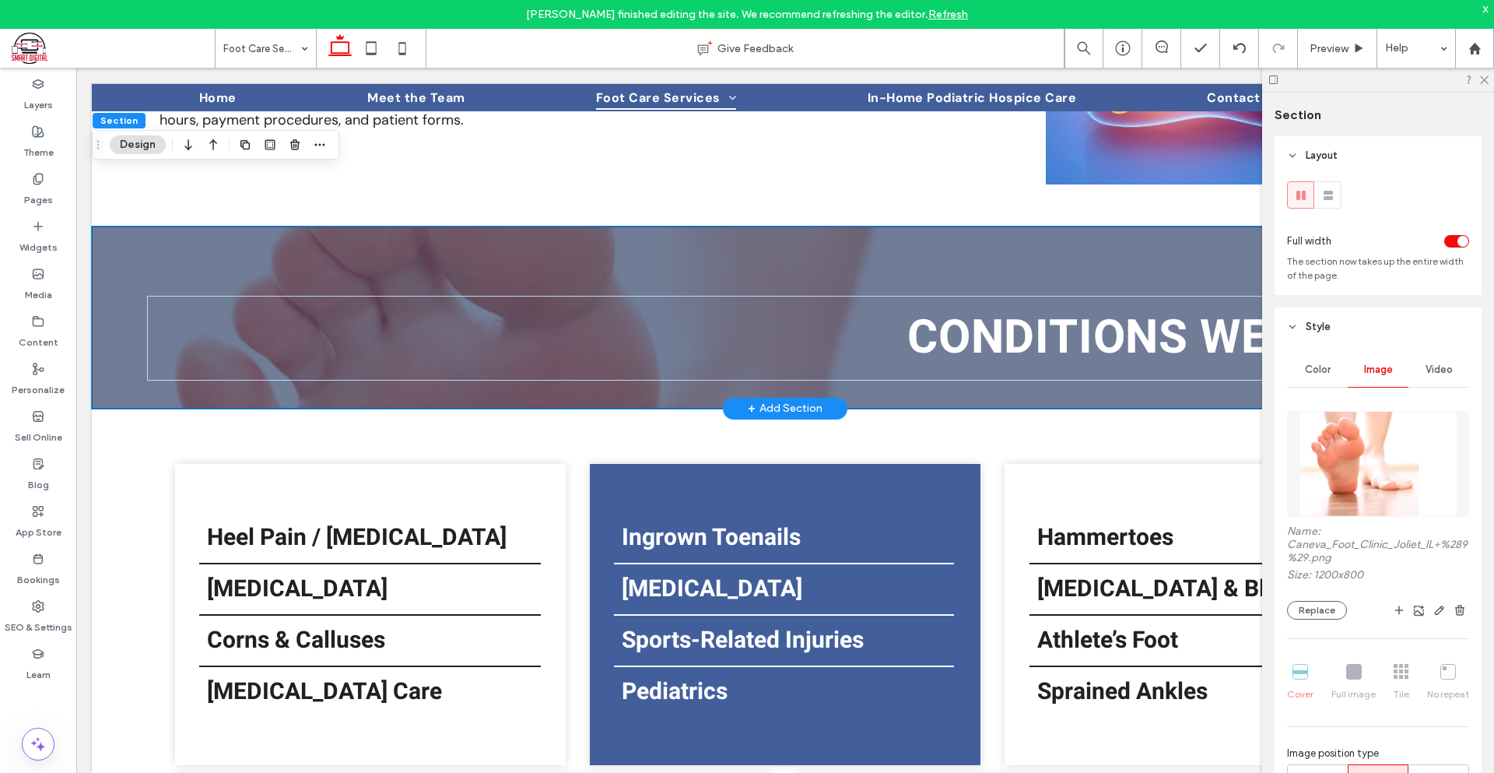
scroll to position [763, 0]
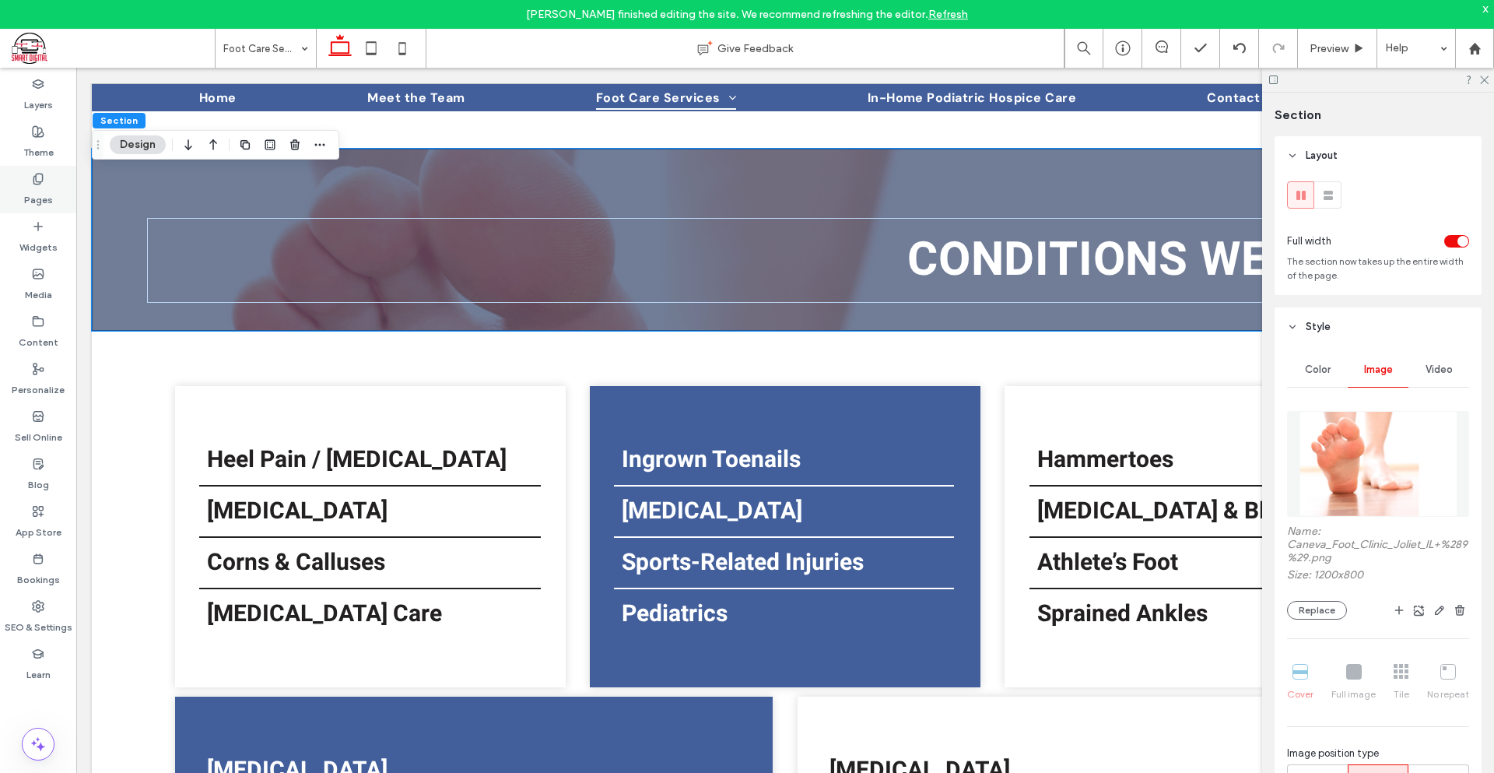
click at [47, 201] on label "Pages" at bounding box center [38, 196] width 29 height 22
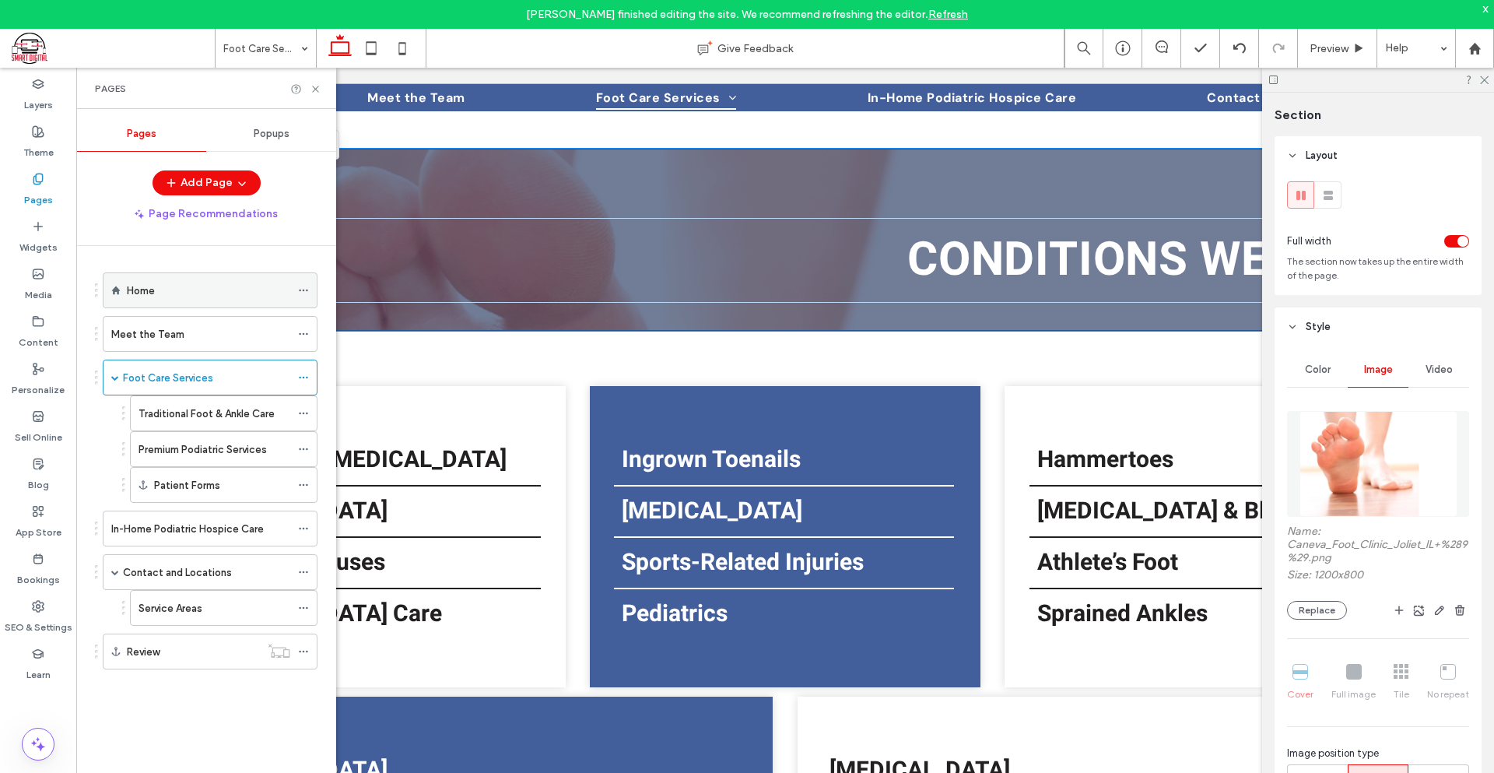
click at [194, 289] on div "Home" at bounding box center [208, 290] width 163 height 16
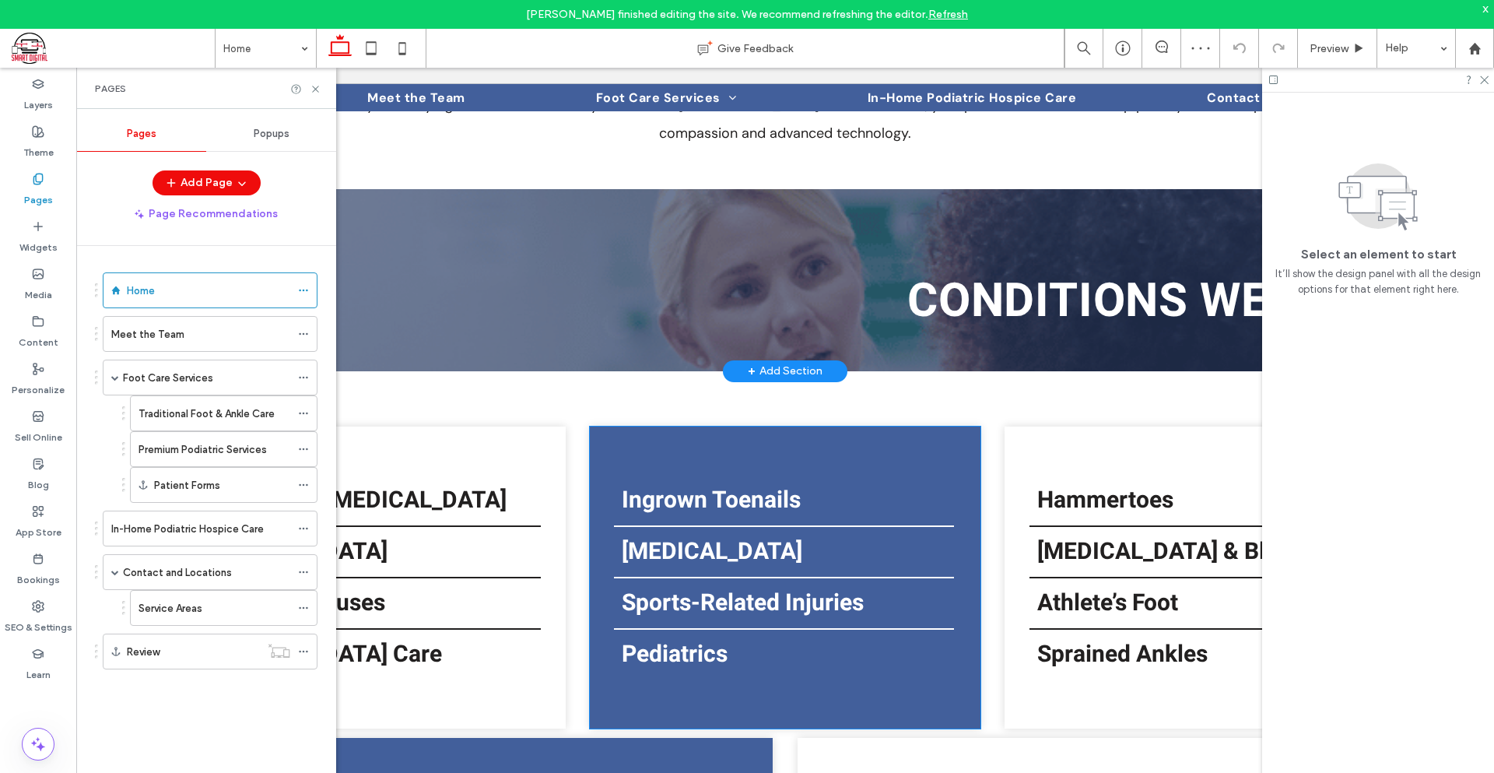
scroll to position [607, 0]
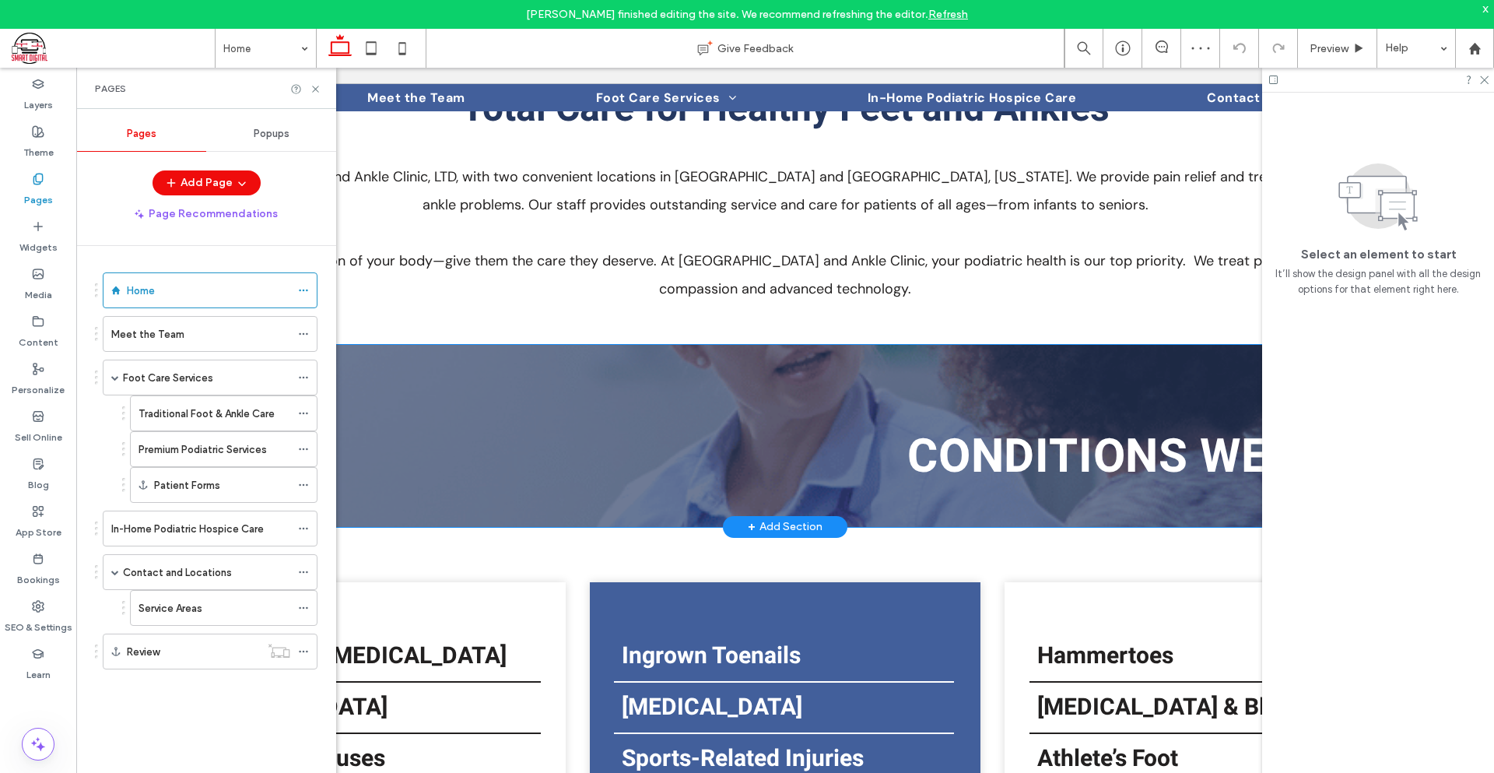
click at [770, 345] on div "Conditions We Treat" at bounding box center [785, 436] width 1387 height 182
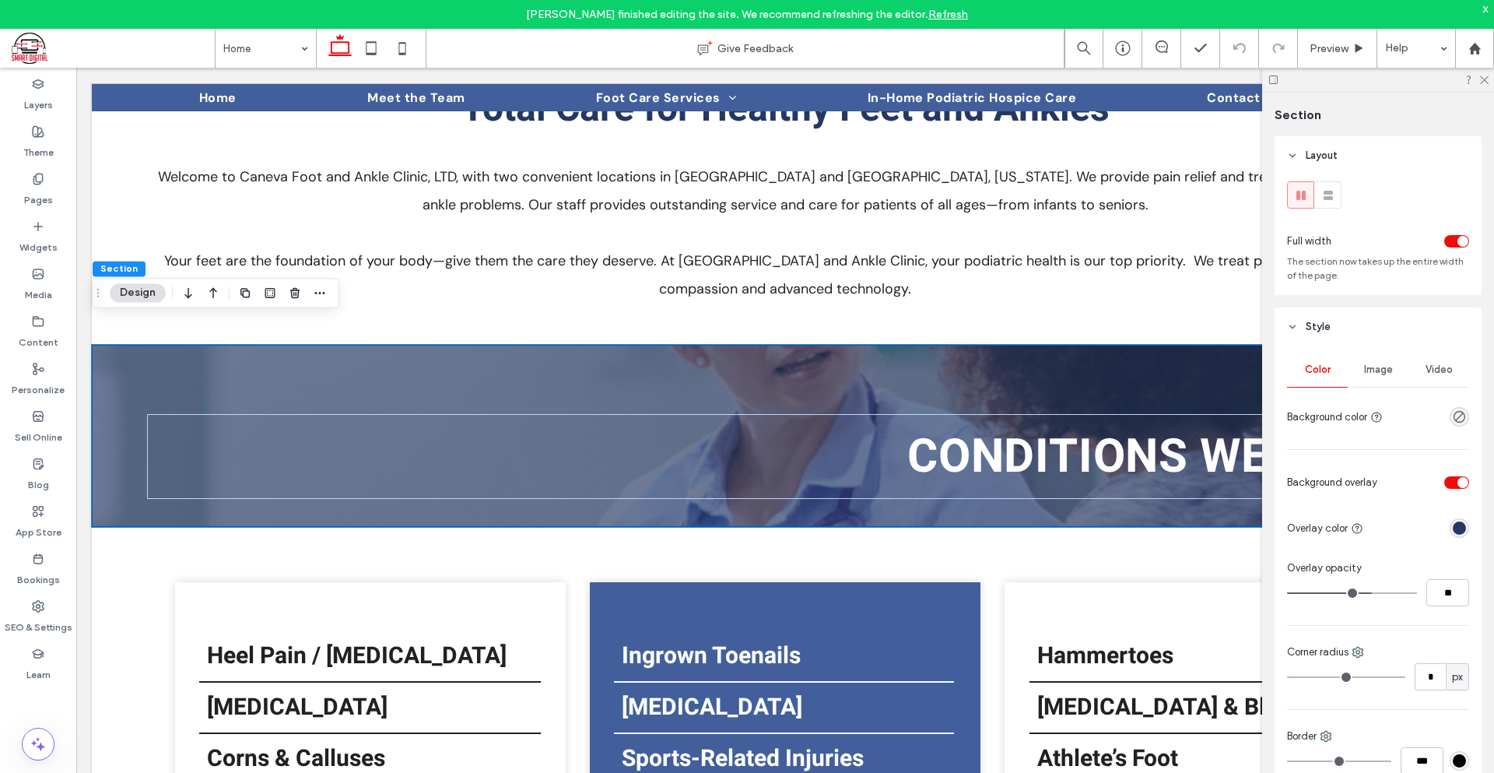
click at [1380, 370] on span "Image" at bounding box center [1378, 369] width 29 height 12
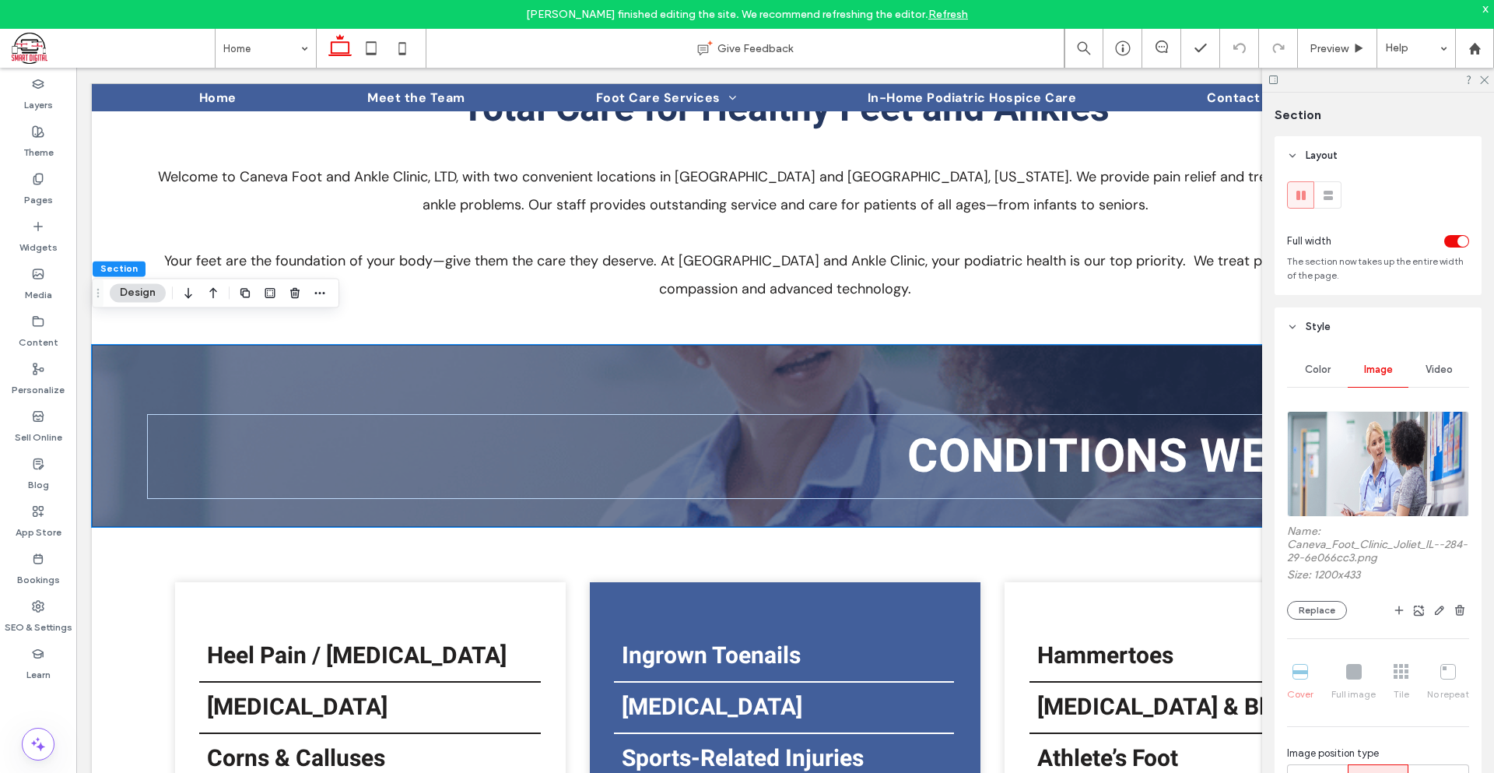
click at [1389, 443] on img at bounding box center [1378, 464] width 182 height 106
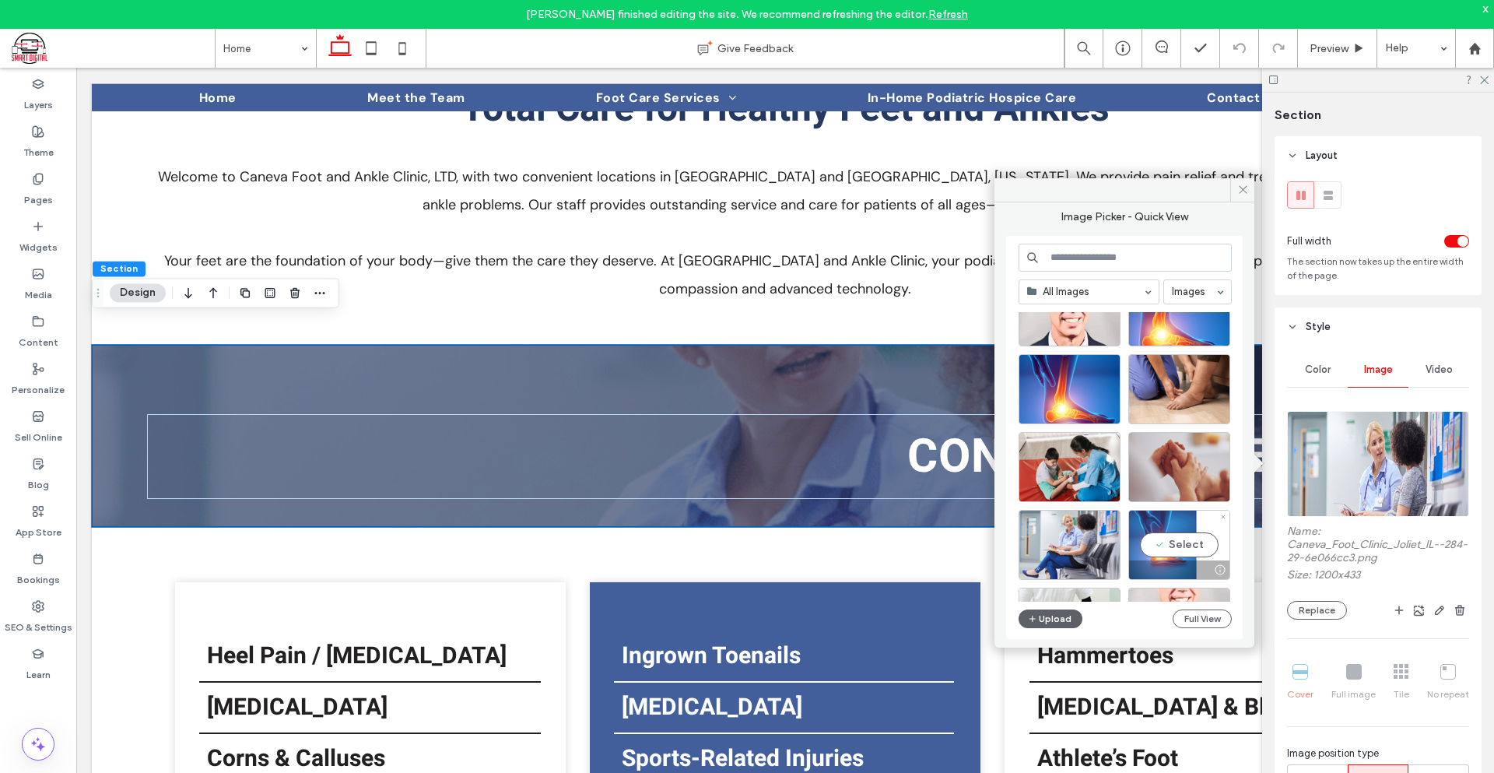
scroll to position [1071, 0]
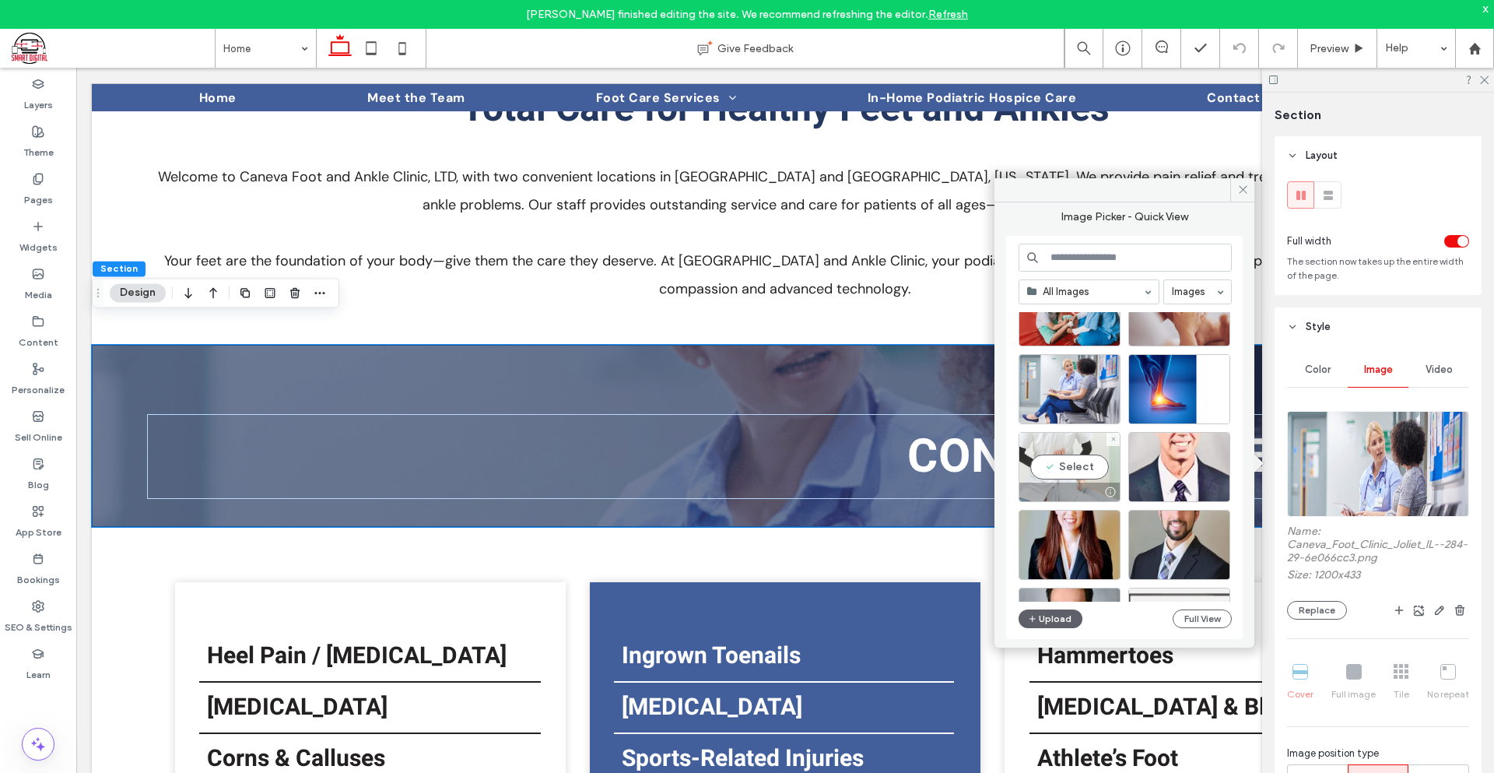
click at [1090, 448] on div "Select" at bounding box center [1070, 467] width 102 height 70
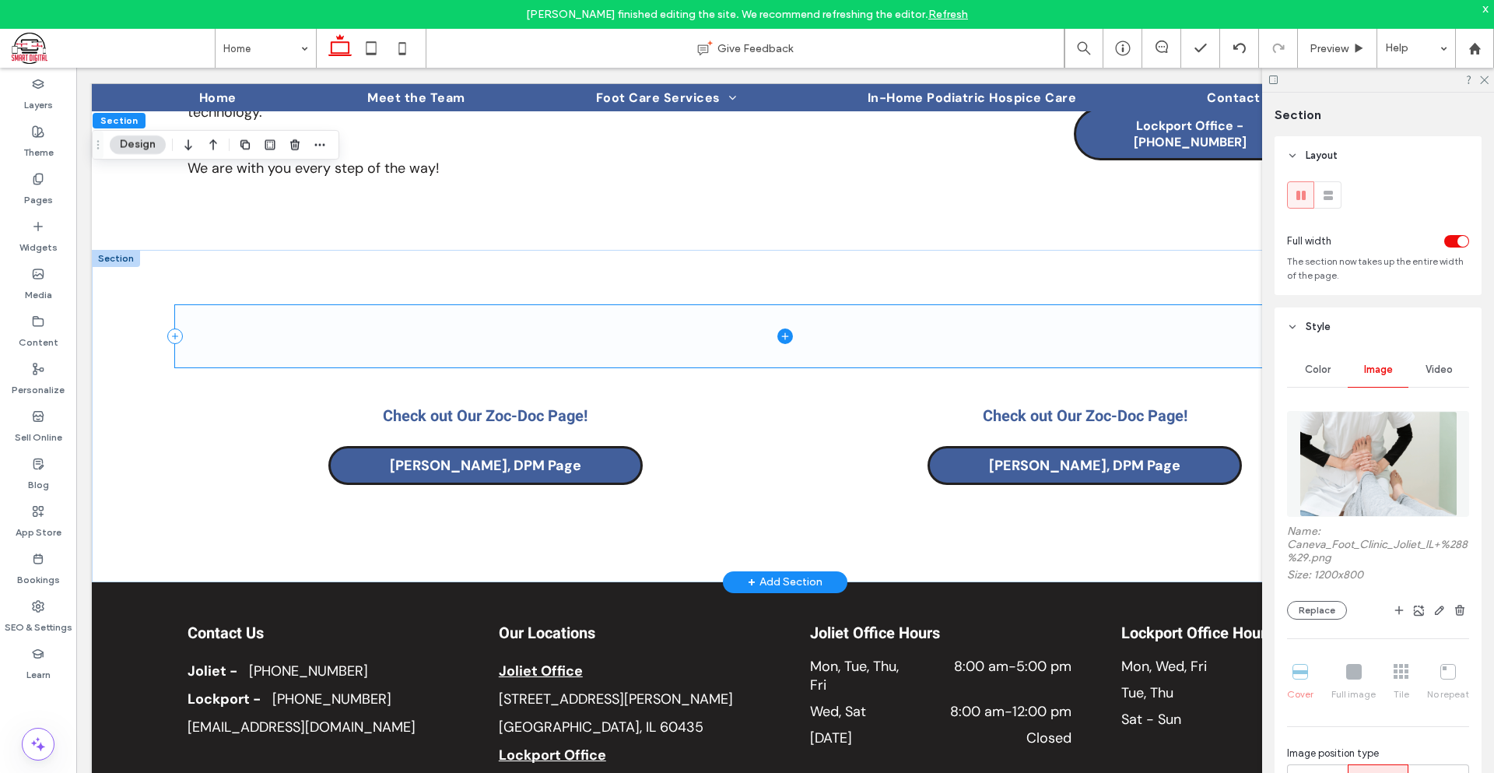
scroll to position [2086, 0]
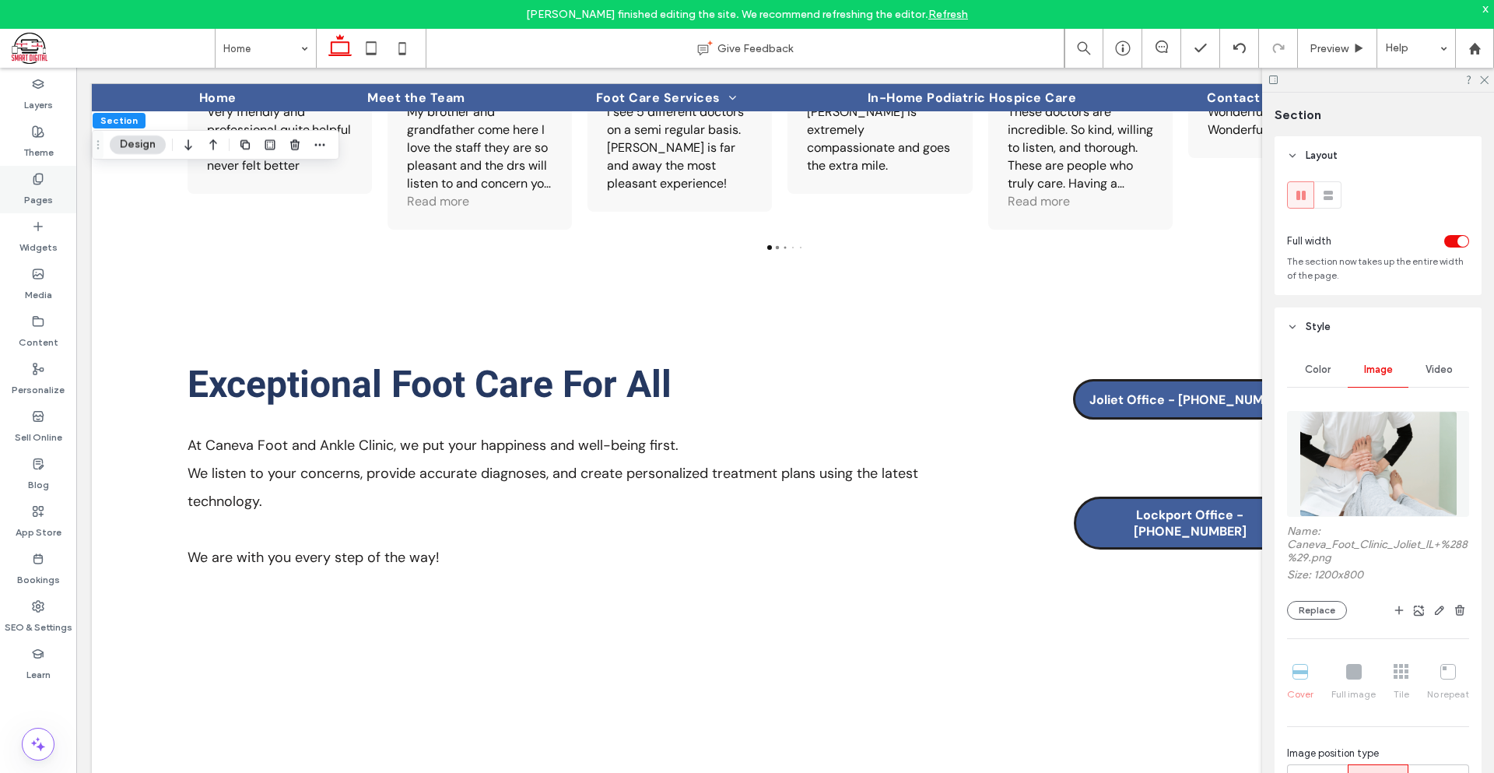
click at [40, 180] on icon at bounding box center [38, 179] width 12 height 12
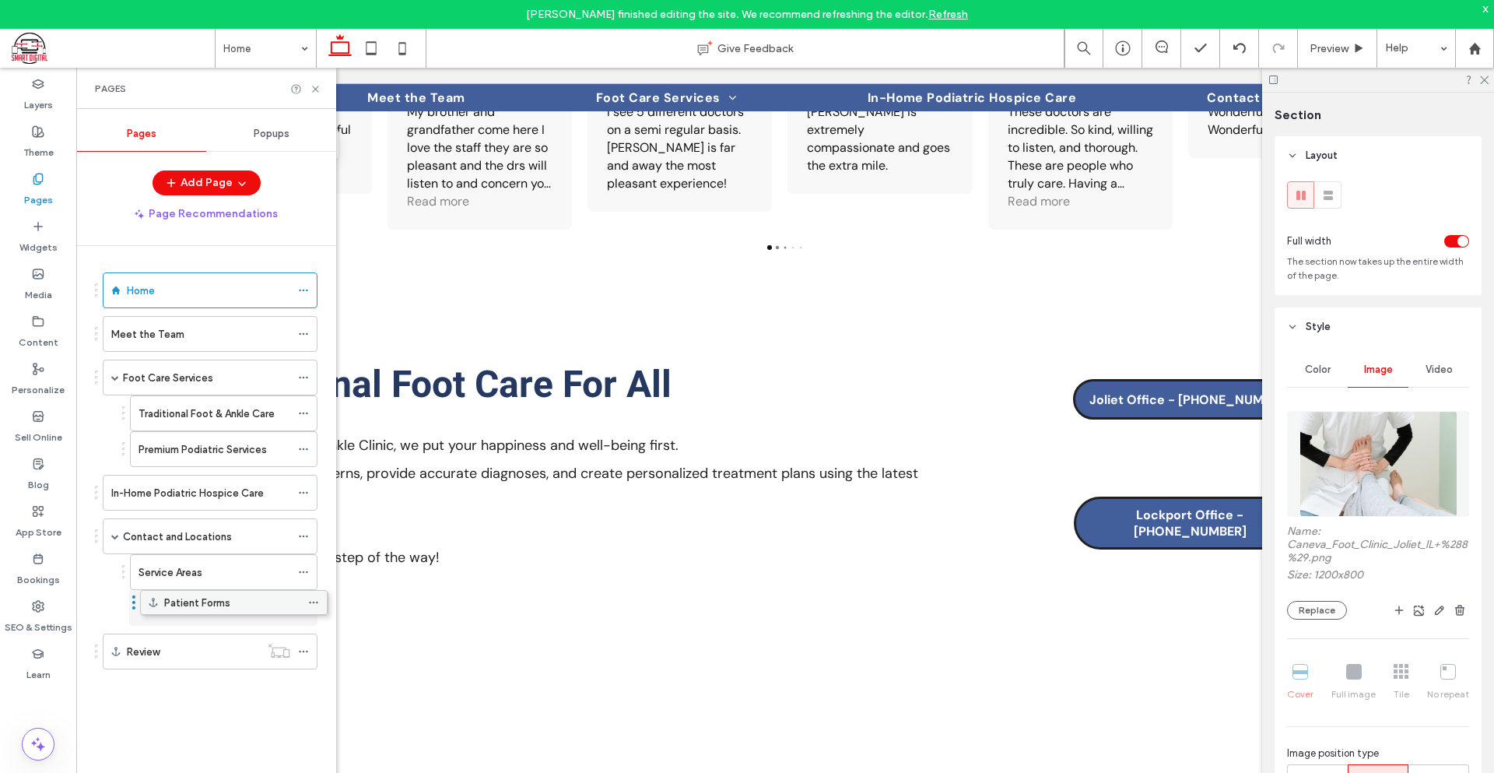
drag, startPoint x: 226, startPoint y: 482, endPoint x: 238, endPoint y: 595, distance: 114.2
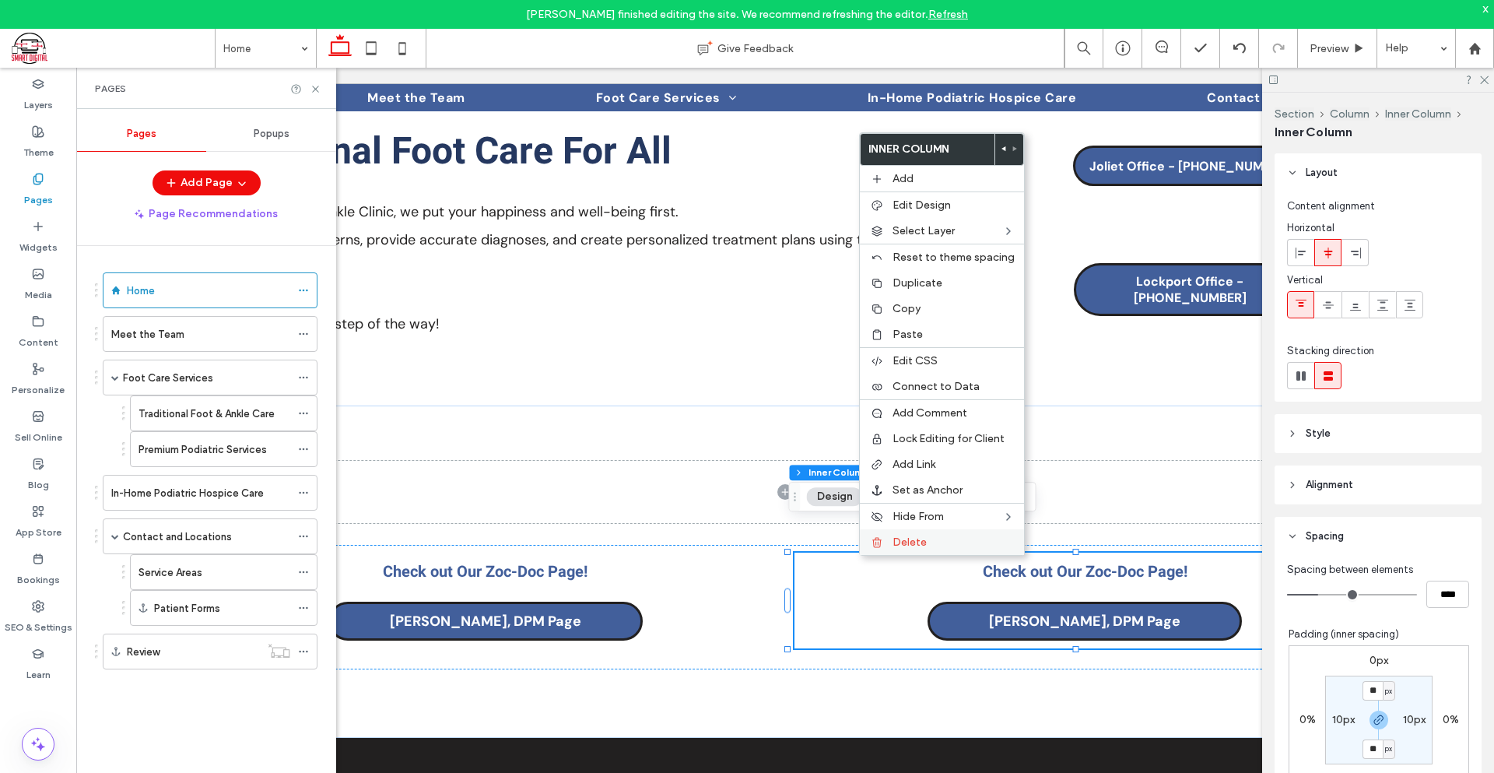
click at [908, 548] on span "Delete" at bounding box center [910, 541] width 34 height 13
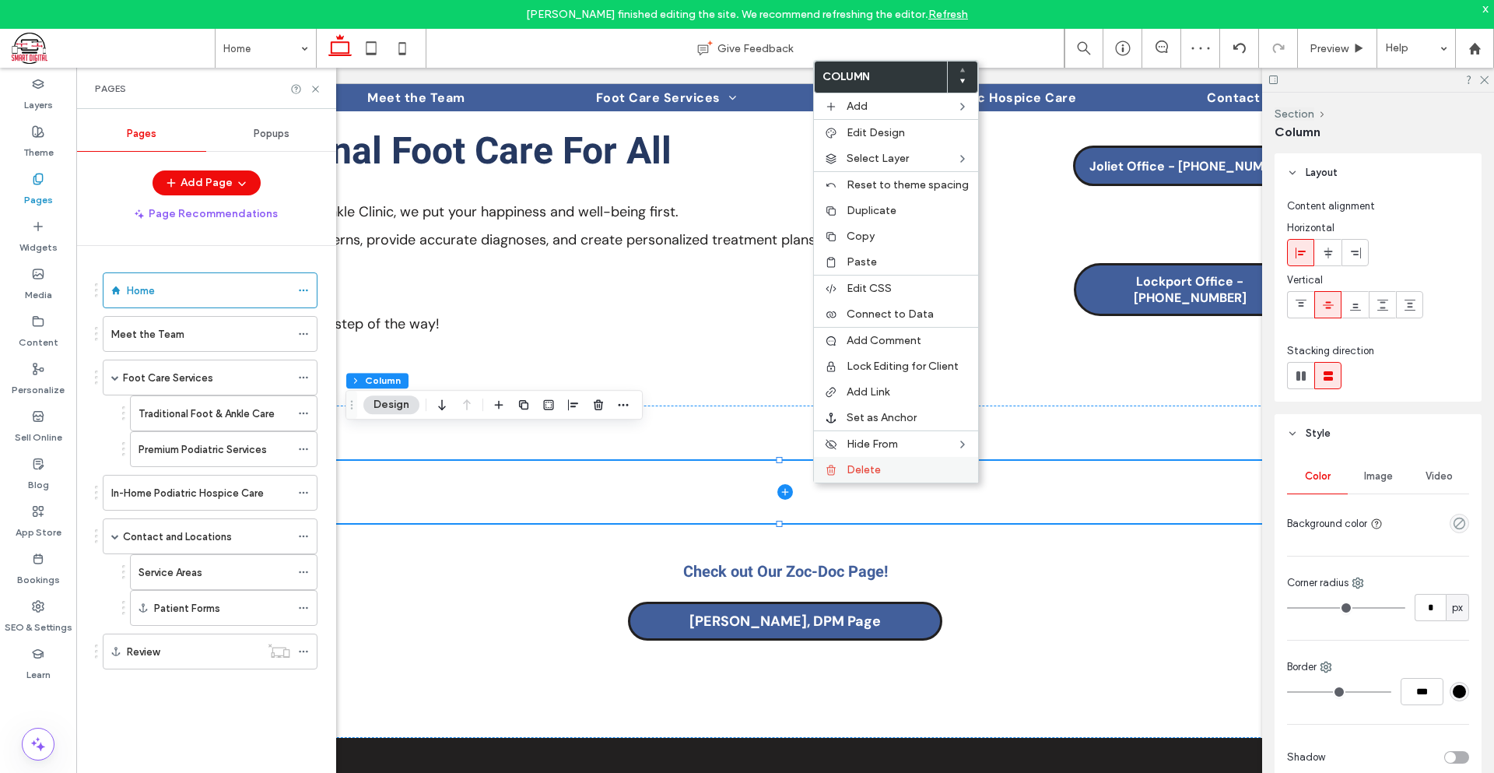
click at [866, 468] on span "Delete" at bounding box center [864, 469] width 34 height 13
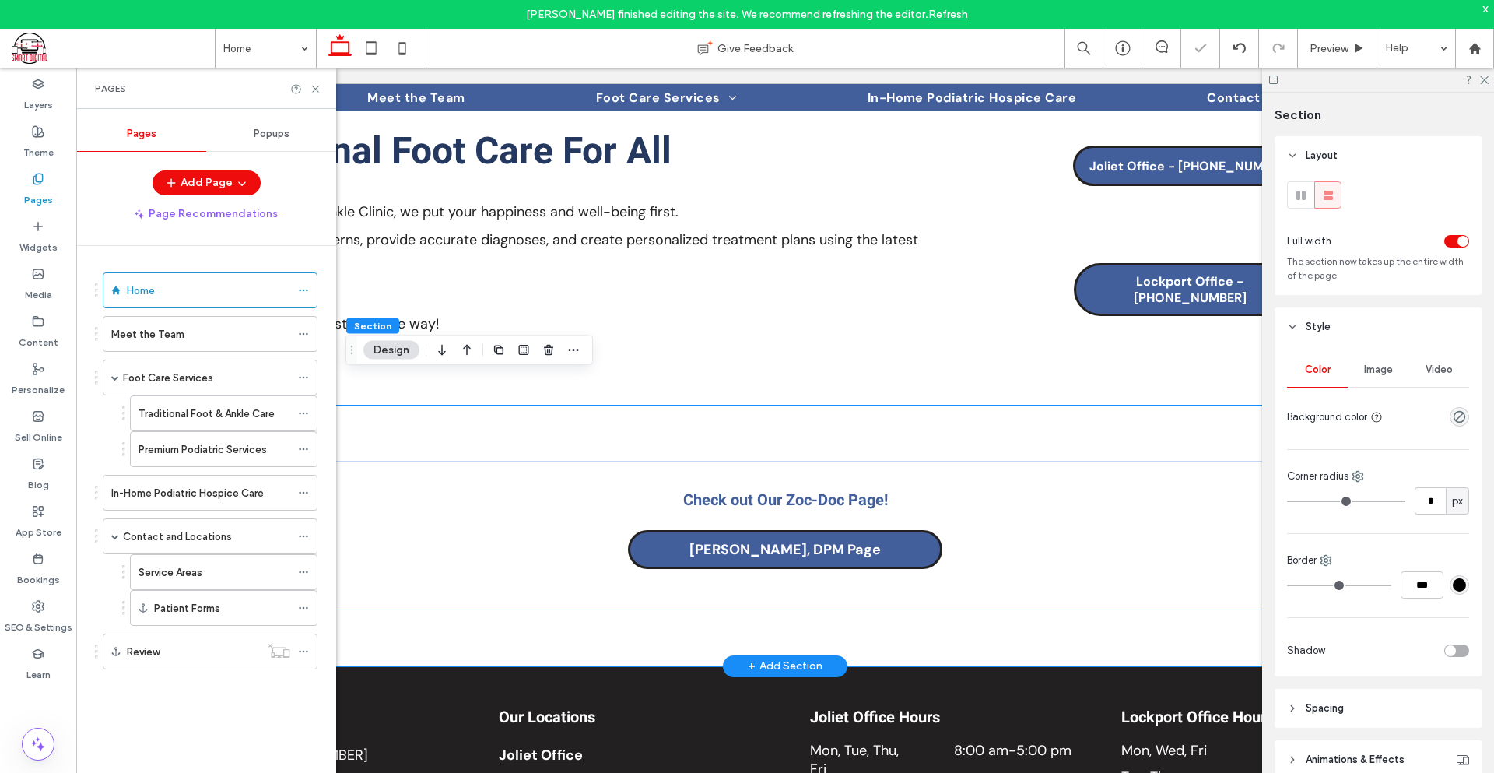
click at [933, 405] on div "Check out Our Zoc-Doc Page! Dr. Daryl Caneva, DPM Page" at bounding box center [785, 535] width 1387 height 261
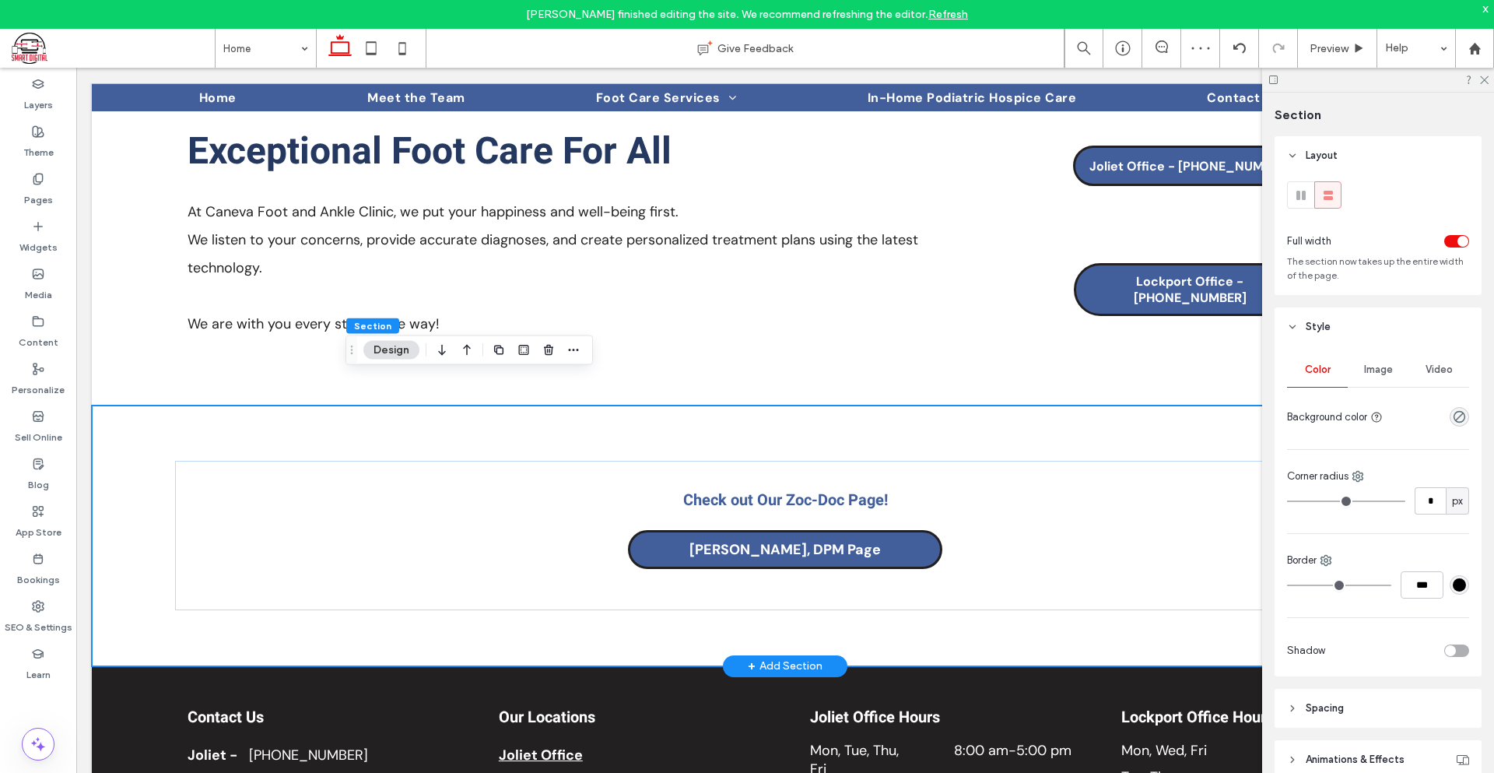
click at [1245, 610] on div "Check out Our Zoc-Doc Page! Dr. Daryl Caneva, DPM Page" at bounding box center [785, 535] width 1387 height 261
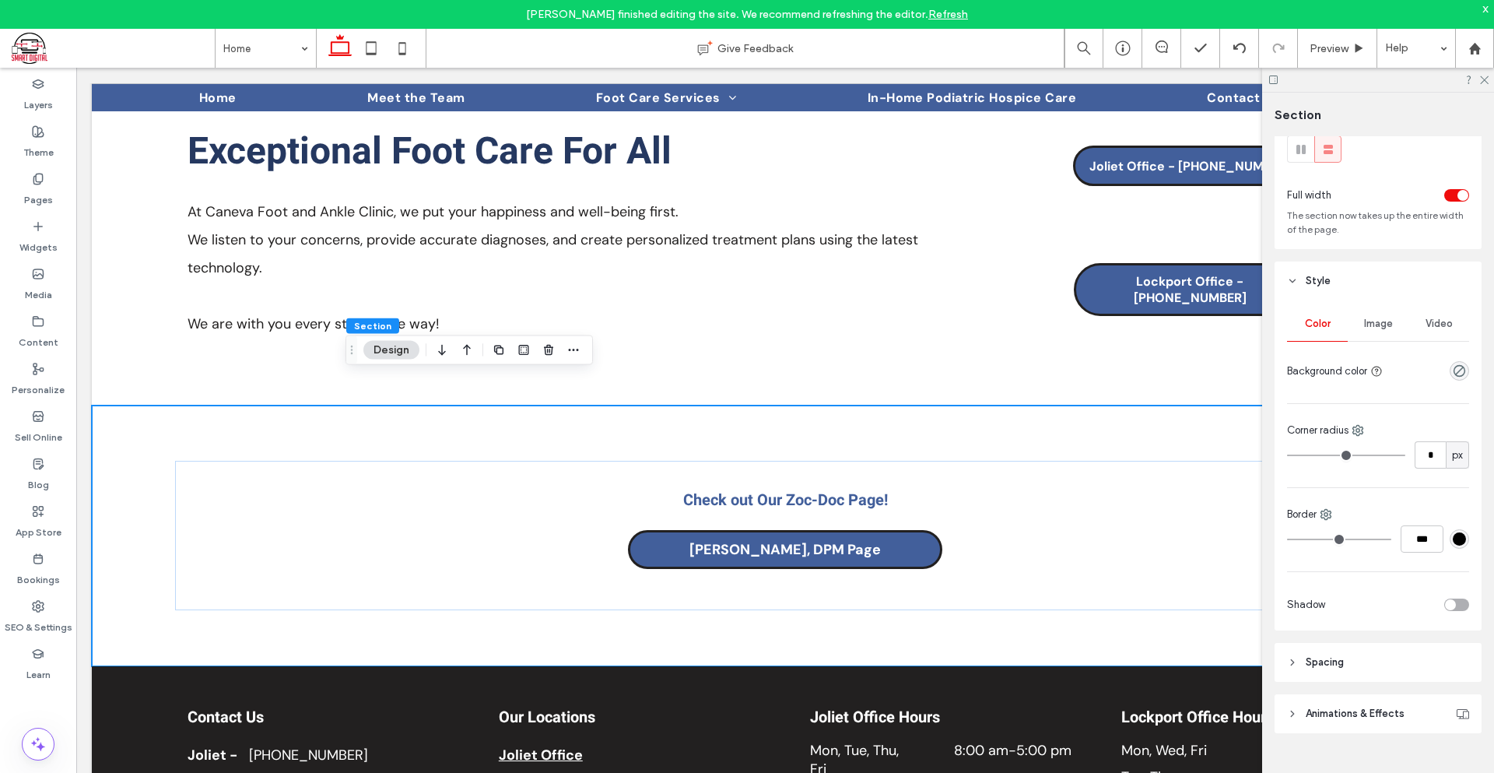
scroll to position [0, 0]
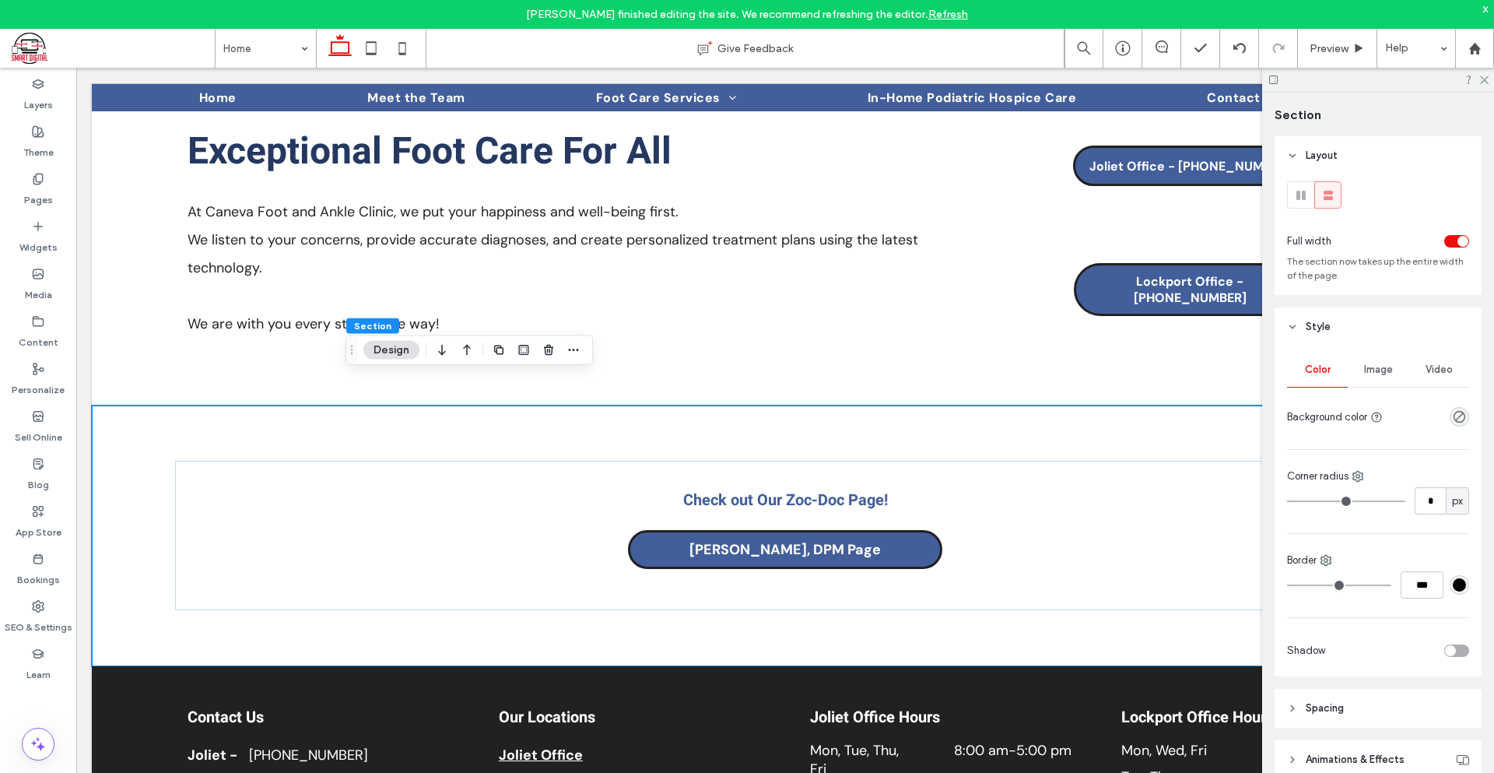
click at [1487, 84] on div at bounding box center [1378, 80] width 232 height 24
click at [1485, 81] on icon at bounding box center [1484, 79] width 10 height 10
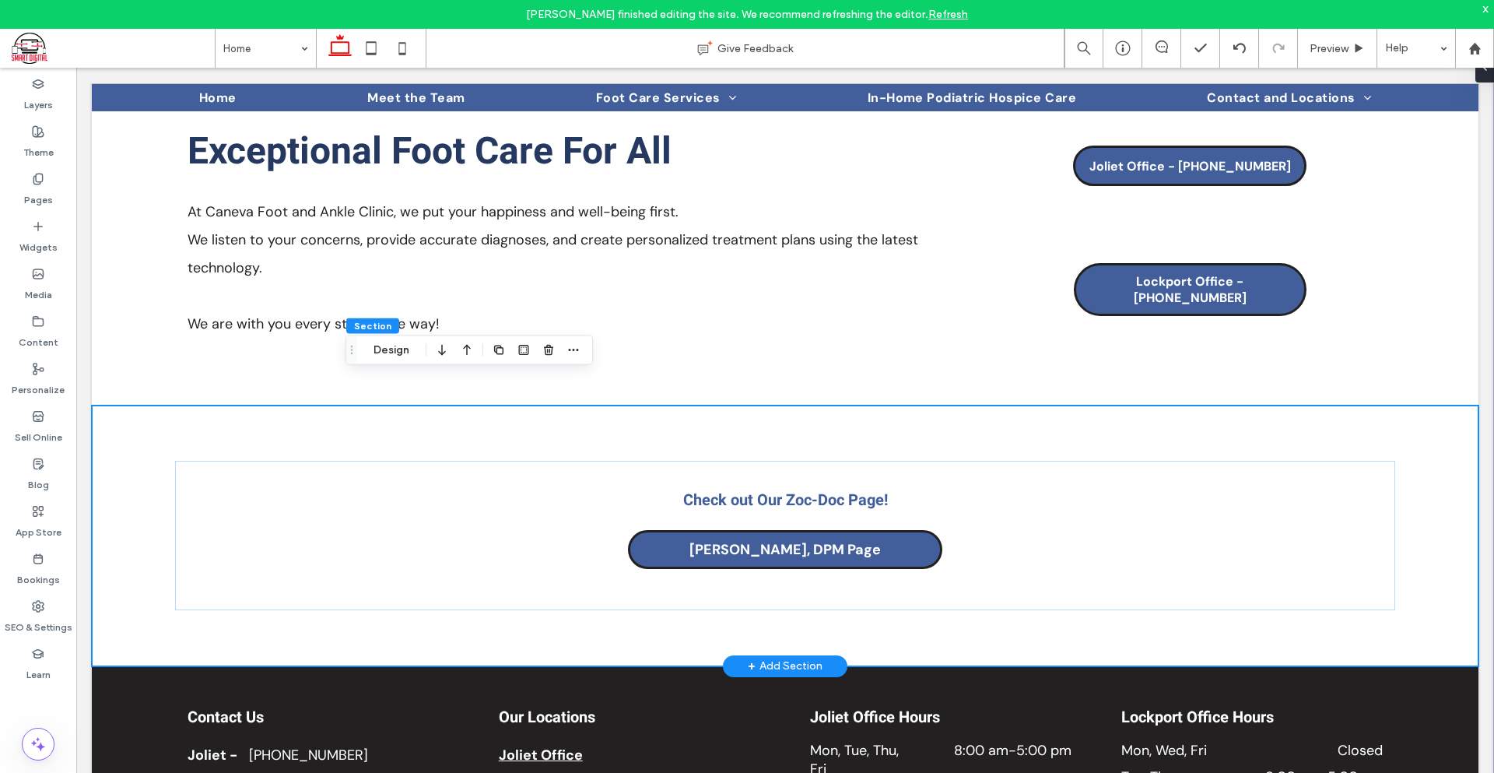
click at [1300, 615] on div "Check out Our Zoc-Doc Page! Dr. Daryl Caneva, DPM Page" at bounding box center [785, 535] width 1387 height 261
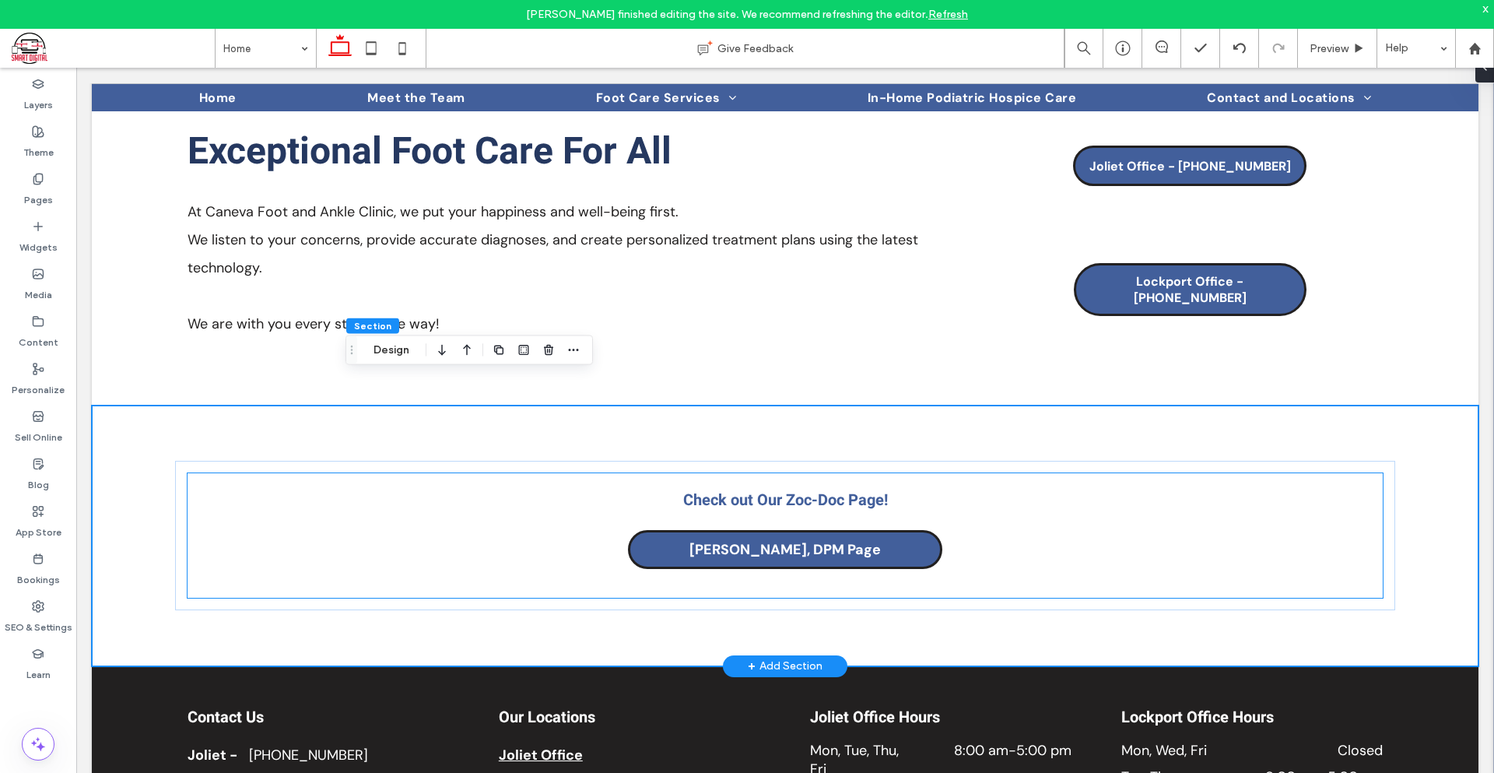
click at [1237, 532] on div "Check out Our Zoc-Doc Page! Dr. Daryl Caneva, DPM Page" at bounding box center [785, 535] width 1195 height 125
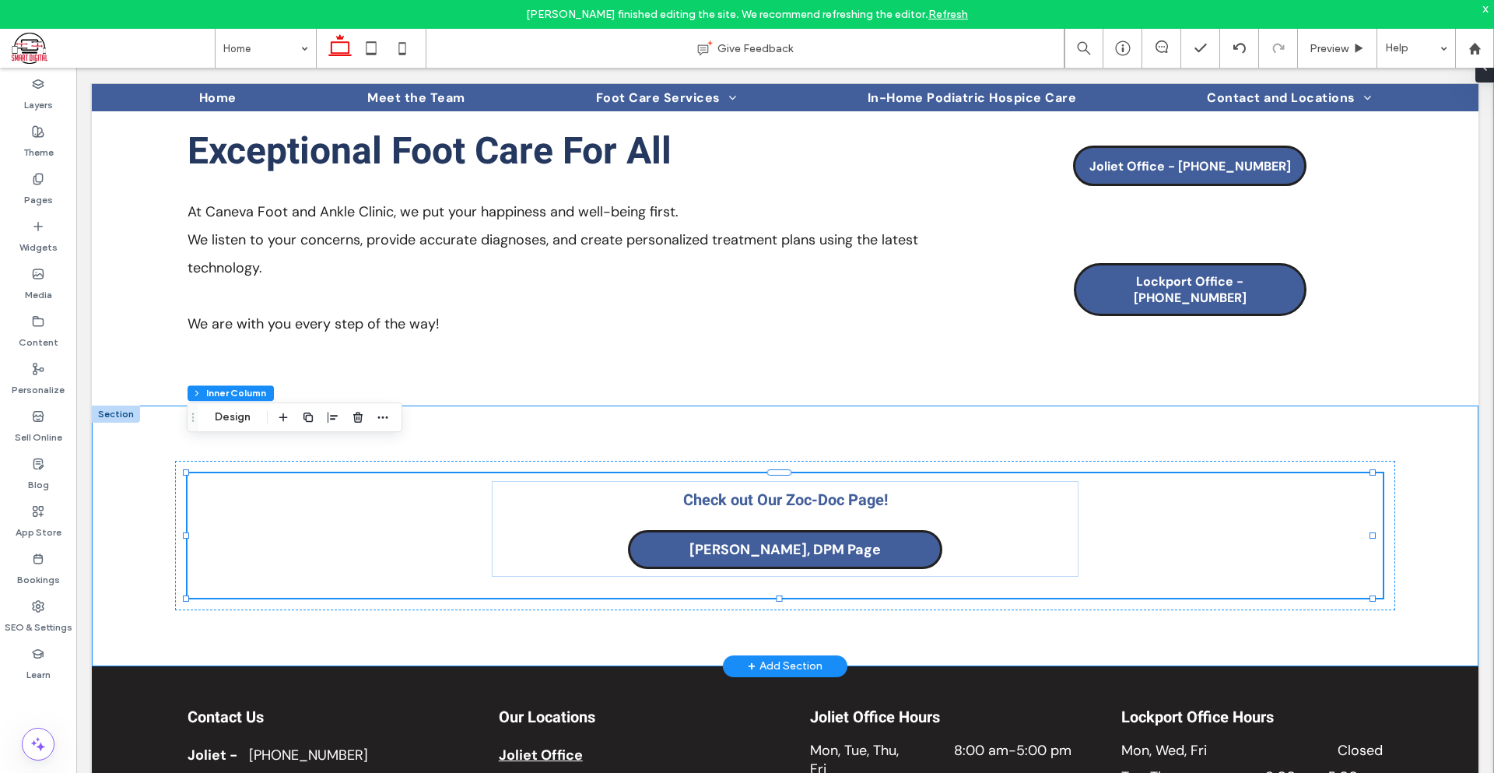
click at [1267, 594] on div "Check out Our Zoc-Doc Page! Dr. Daryl Caneva, DPM Page" at bounding box center [785, 535] width 1387 height 261
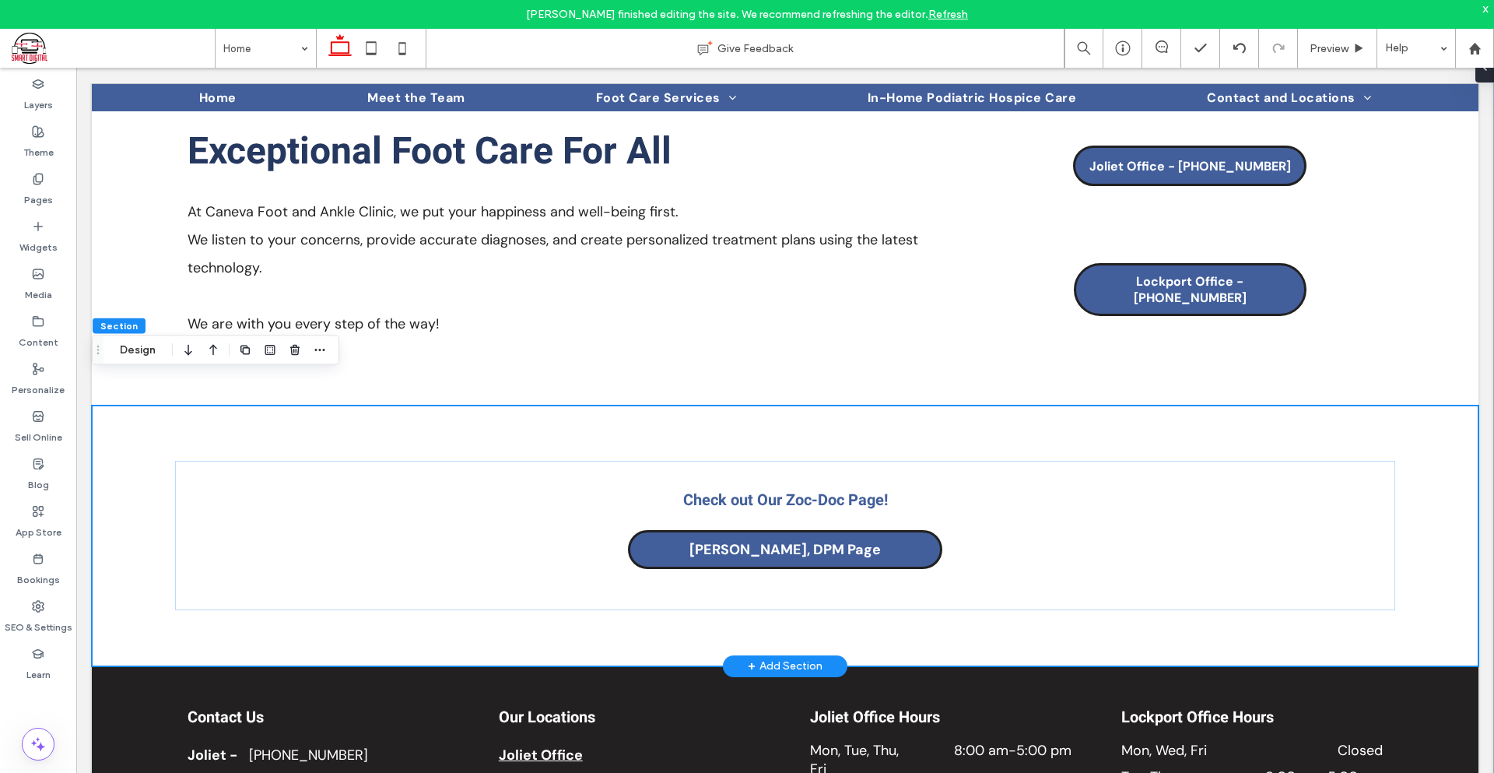
click at [1091, 596] on div "Check out Our Zoc-Doc Page! Dr. Daryl Caneva, DPM Page" at bounding box center [785, 535] width 1387 height 261
click at [1423, 524] on div "Check out Our Zoc-Doc Page! Dr. Daryl Caneva, DPM Page" at bounding box center [785, 535] width 1387 height 261
click at [266, 405] on div "Check out Our Zoc-Doc Page! Dr. Daryl Caneva, DPM Page" at bounding box center [785, 535] width 1387 height 261
click at [146, 353] on button "Design" at bounding box center [138, 350] width 56 height 19
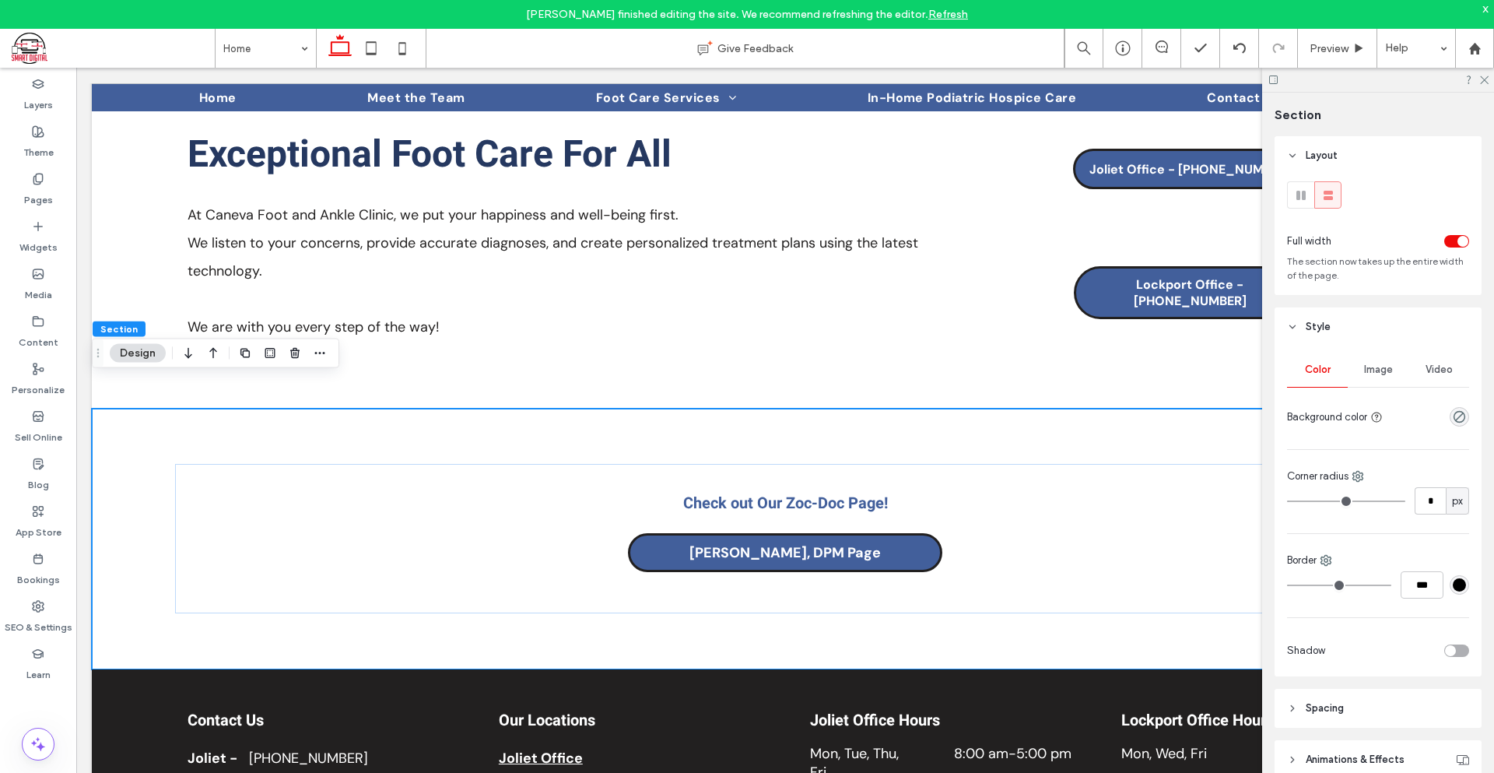
scroll to position [46, 0]
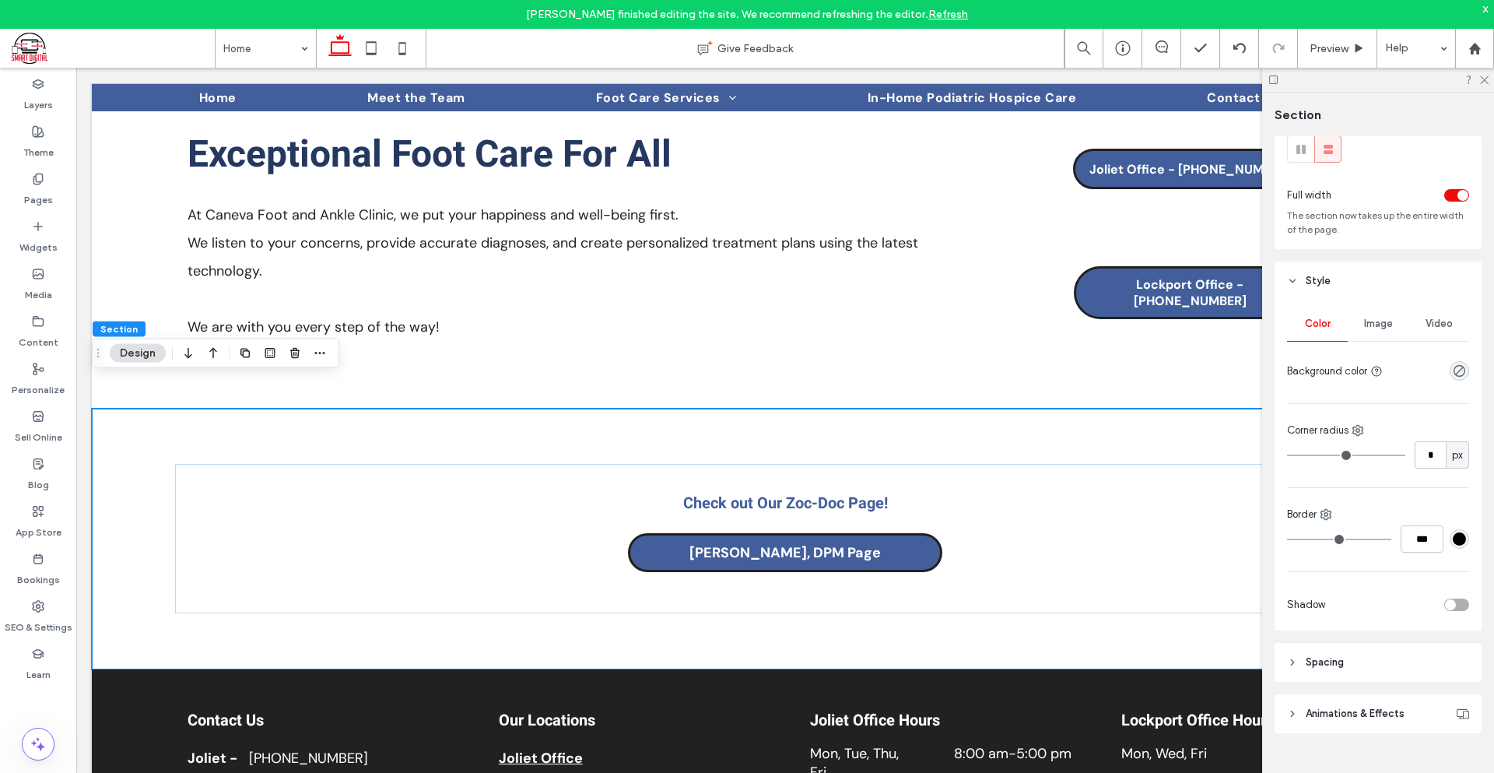
click at [1331, 668] on span "Spacing" at bounding box center [1325, 662] width 38 height 16
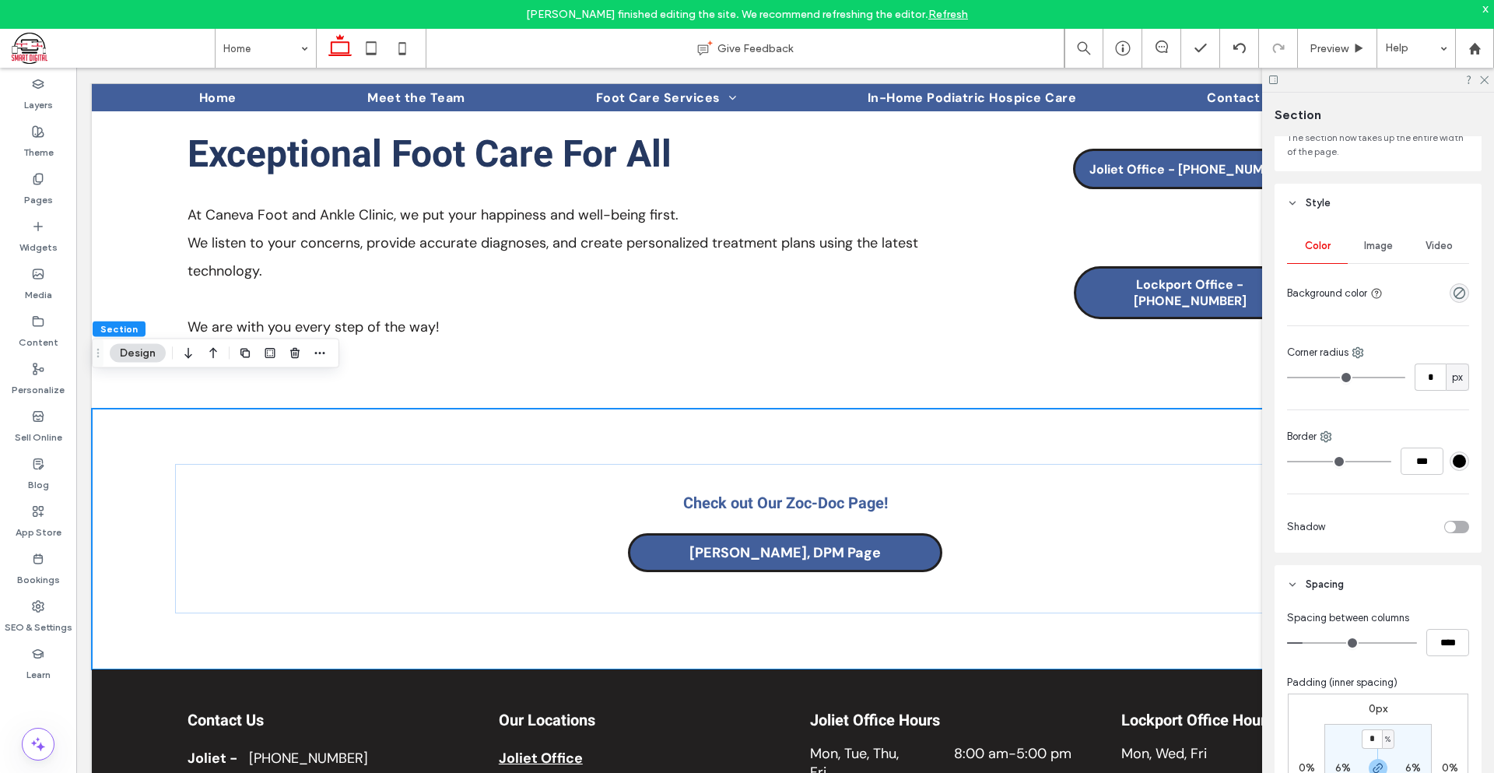
scroll to position [202, 0]
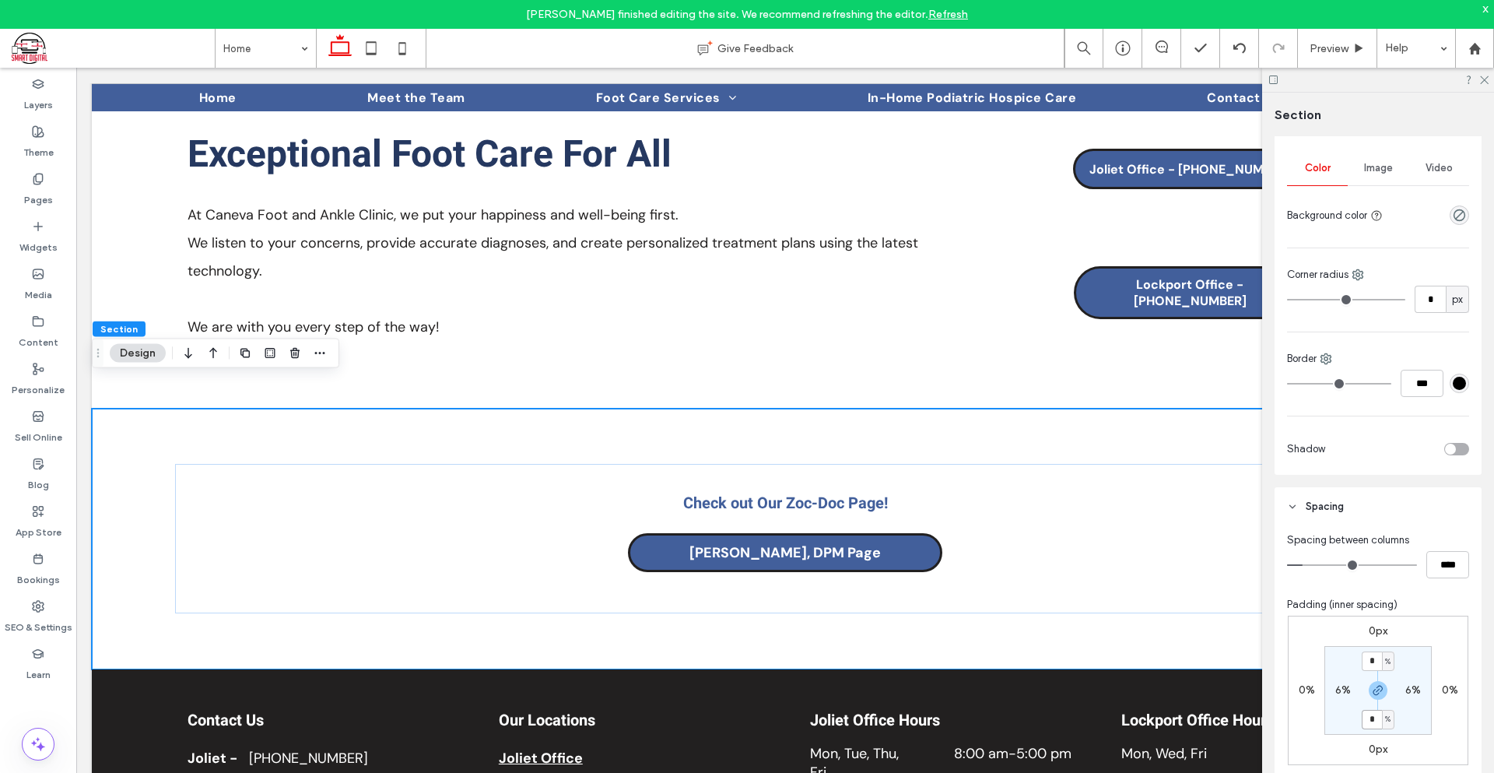
click at [1375, 714] on input "*" at bounding box center [1372, 719] width 20 height 19
type input "*"
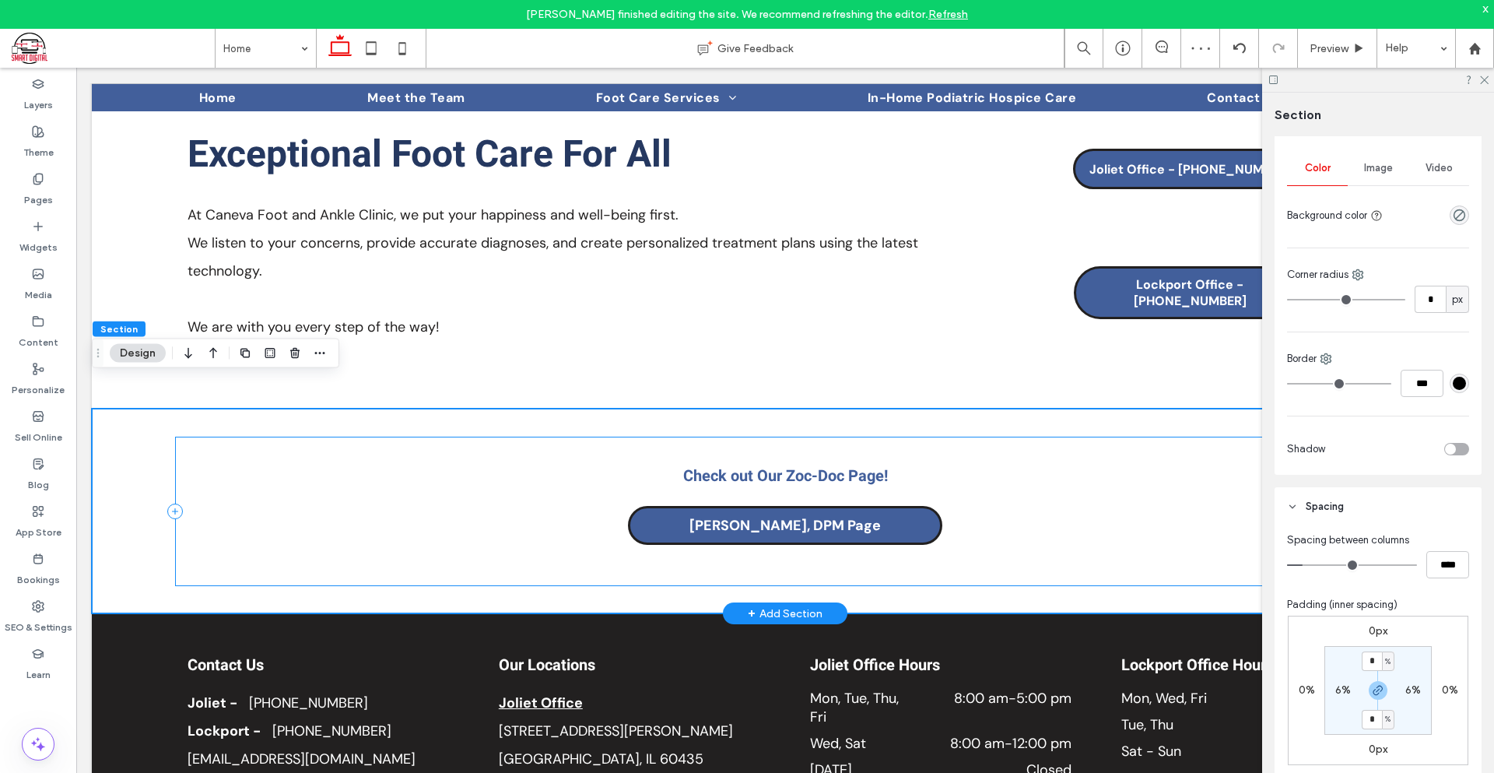
click at [900, 549] on div "Check out Our Zoc-Doc Page! Dr. Daryl Caneva, DPM Page" at bounding box center [785, 511] width 1220 height 149
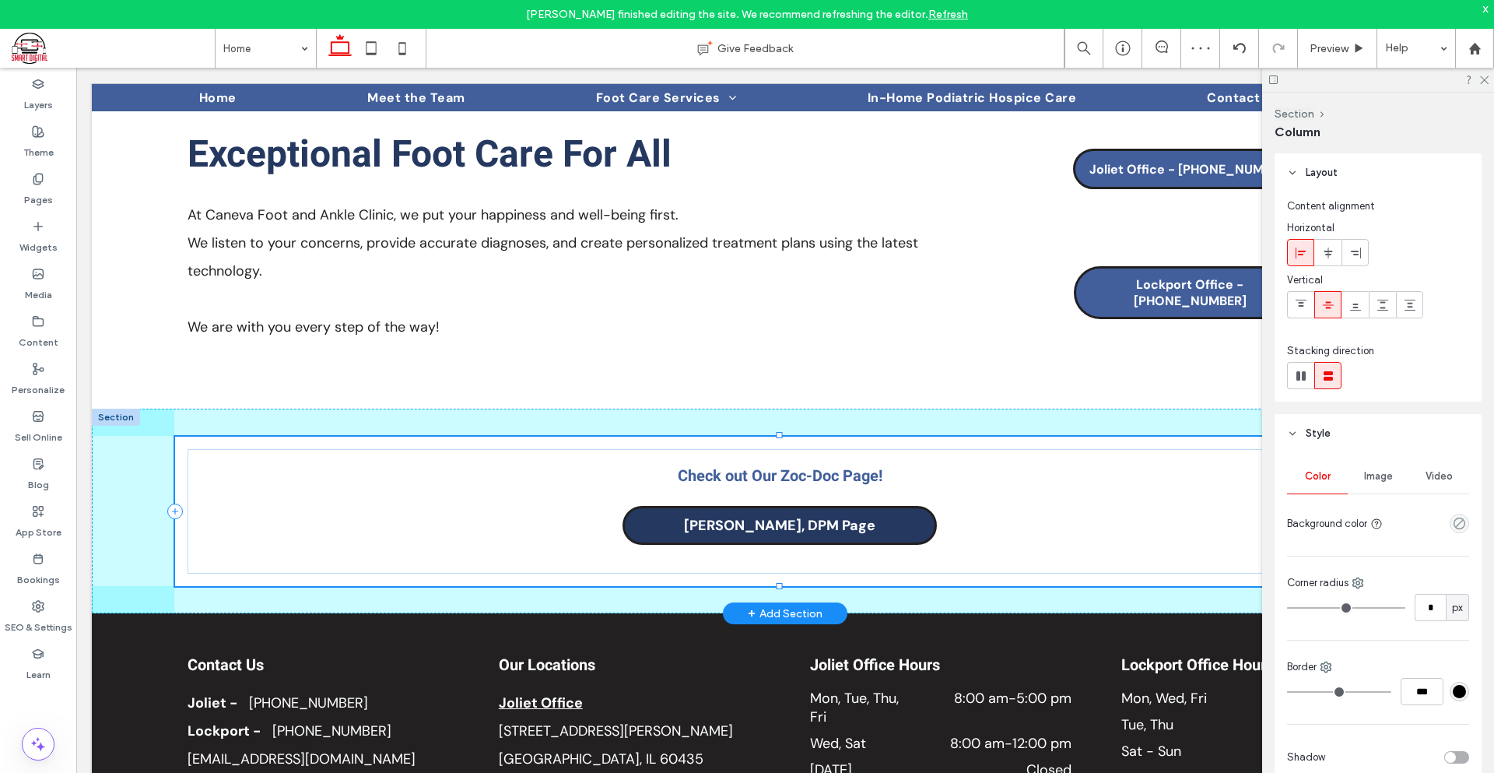
drag, startPoint x: 780, startPoint y: 556, endPoint x: 784, endPoint y: 510, distance: 45.4
click at [784, 510] on div "Check out Our Zoc-Doc Page! Dr. Daryl Caneva, DPM Page" at bounding box center [785, 511] width 1387 height 205
type input "***"
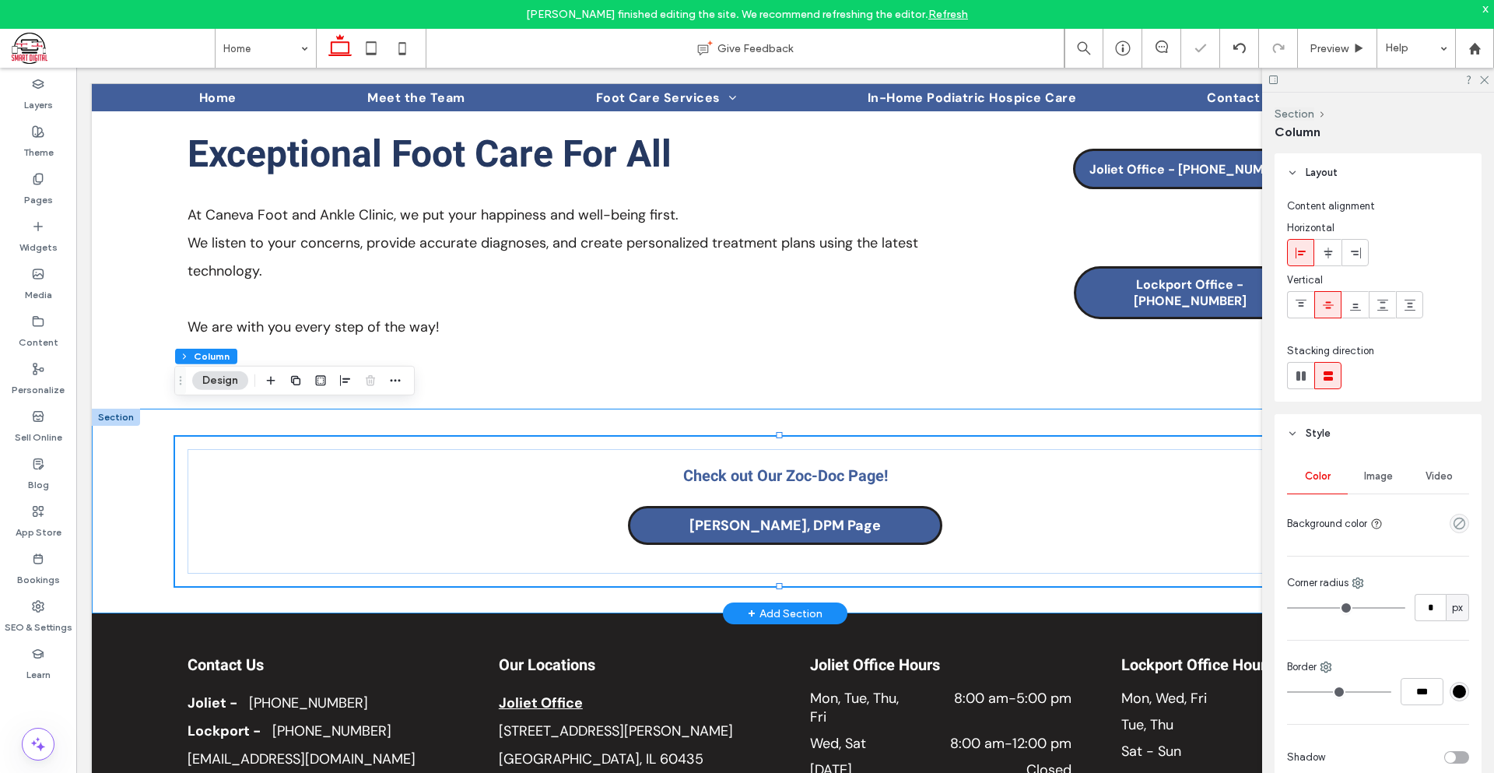
click at [931, 575] on div "Check out Our Zoc-Doc Page! Dr. Daryl Caneva, DPM Page" at bounding box center [785, 511] width 1387 height 205
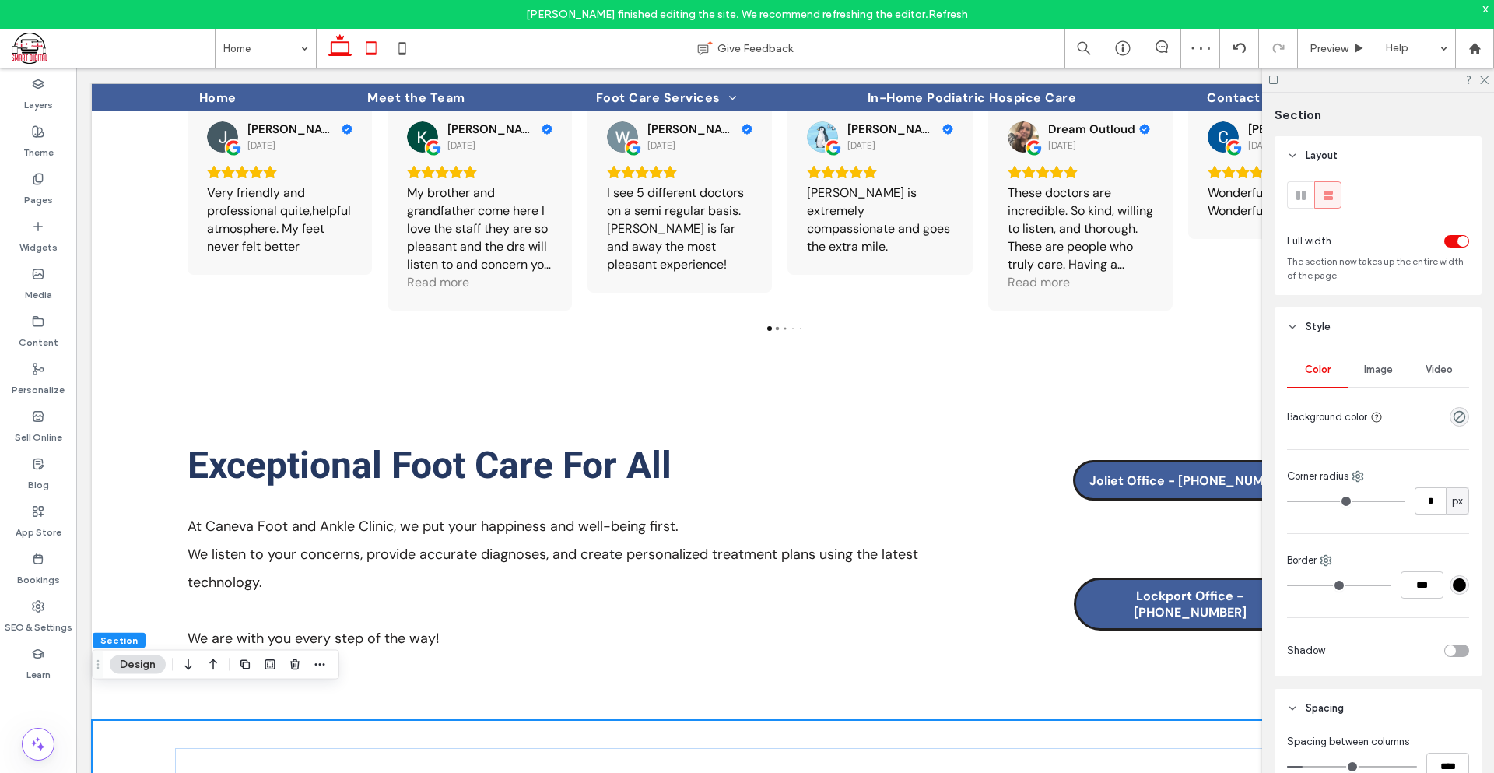
click at [379, 33] on icon at bounding box center [371, 48] width 31 height 31
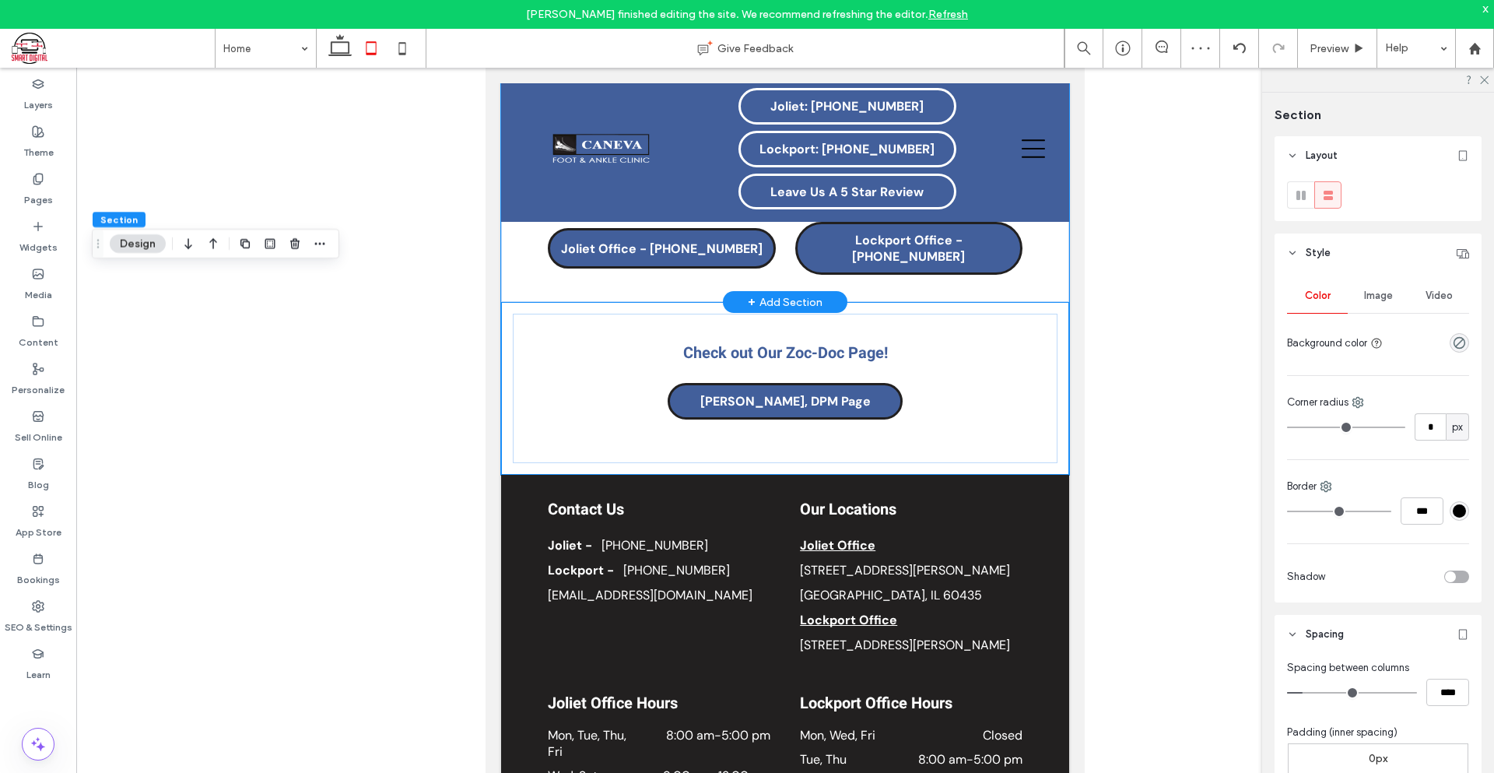
scroll to position [2794, 0]
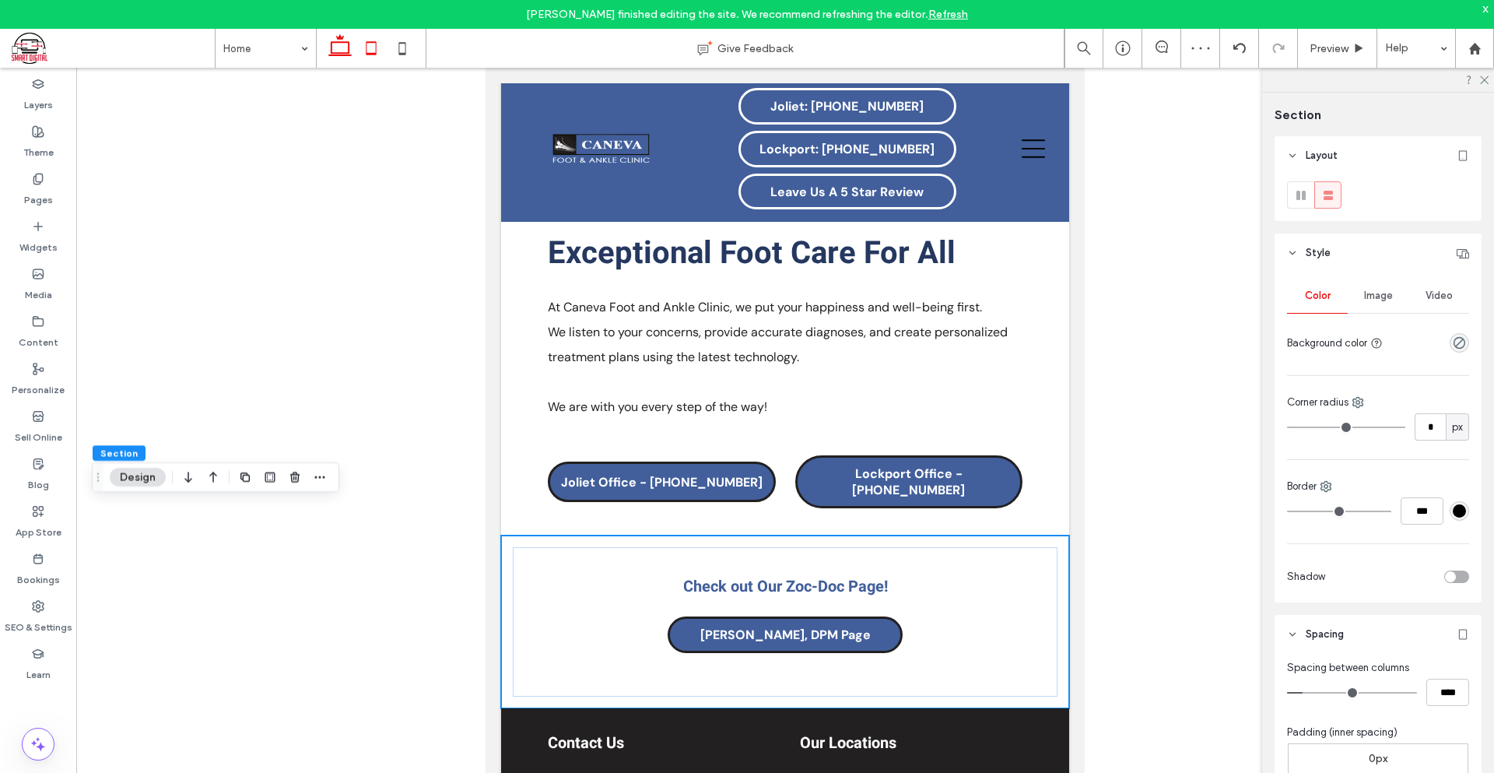
click at [342, 49] on icon at bounding box center [340, 48] width 31 height 31
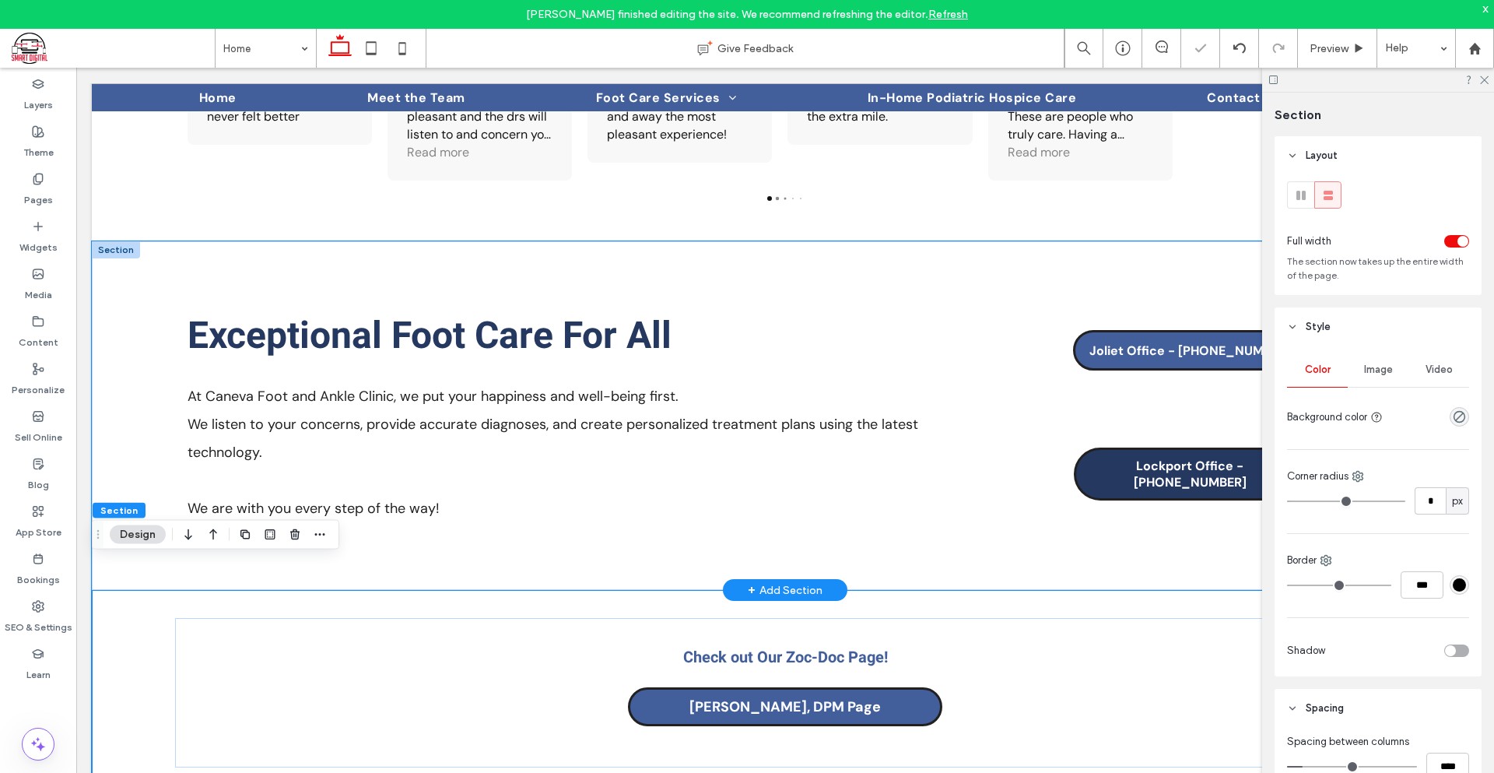
scroll to position [2057, 0]
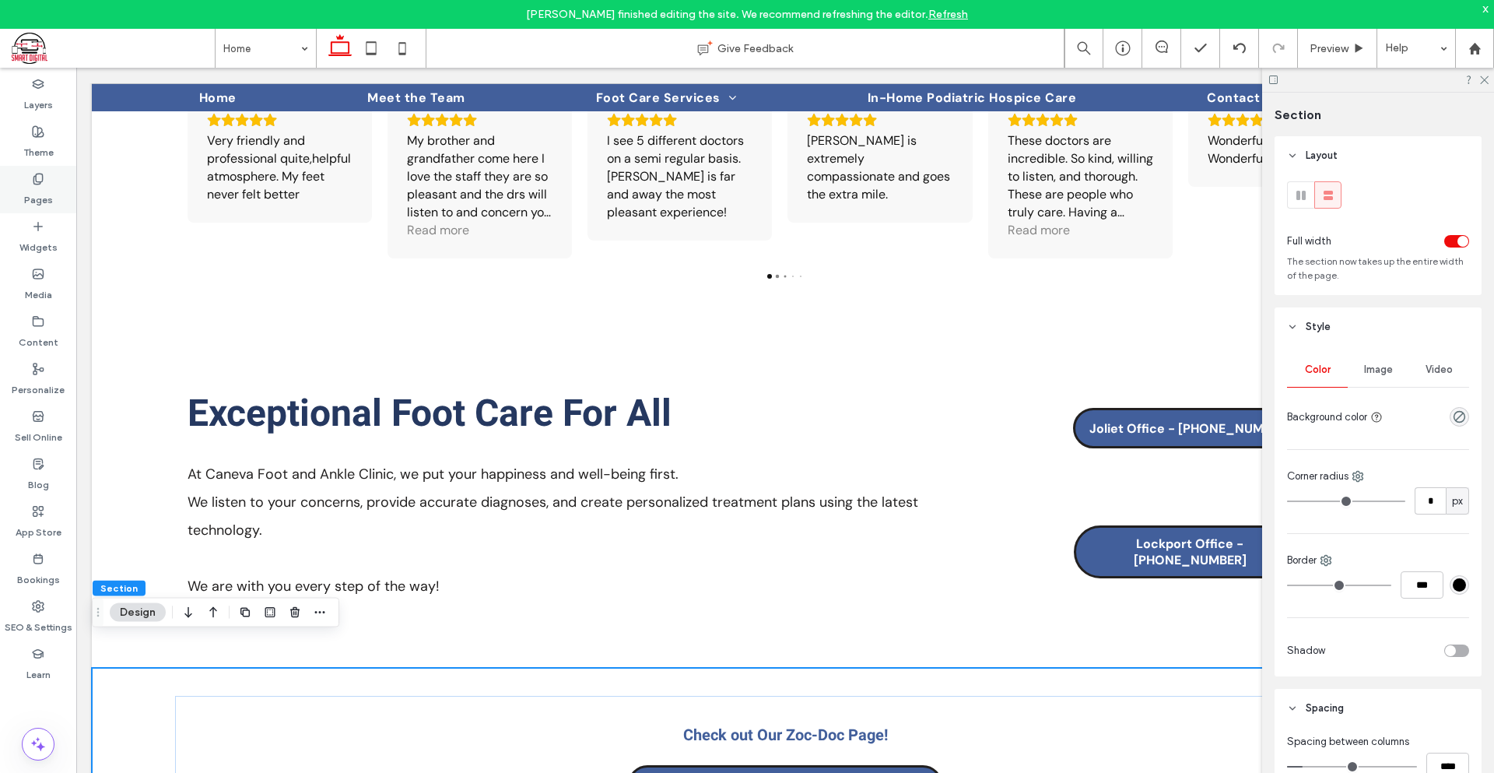
click at [60, 190] on div "Pages" at bounding box center [38, 189] width 76 height 47
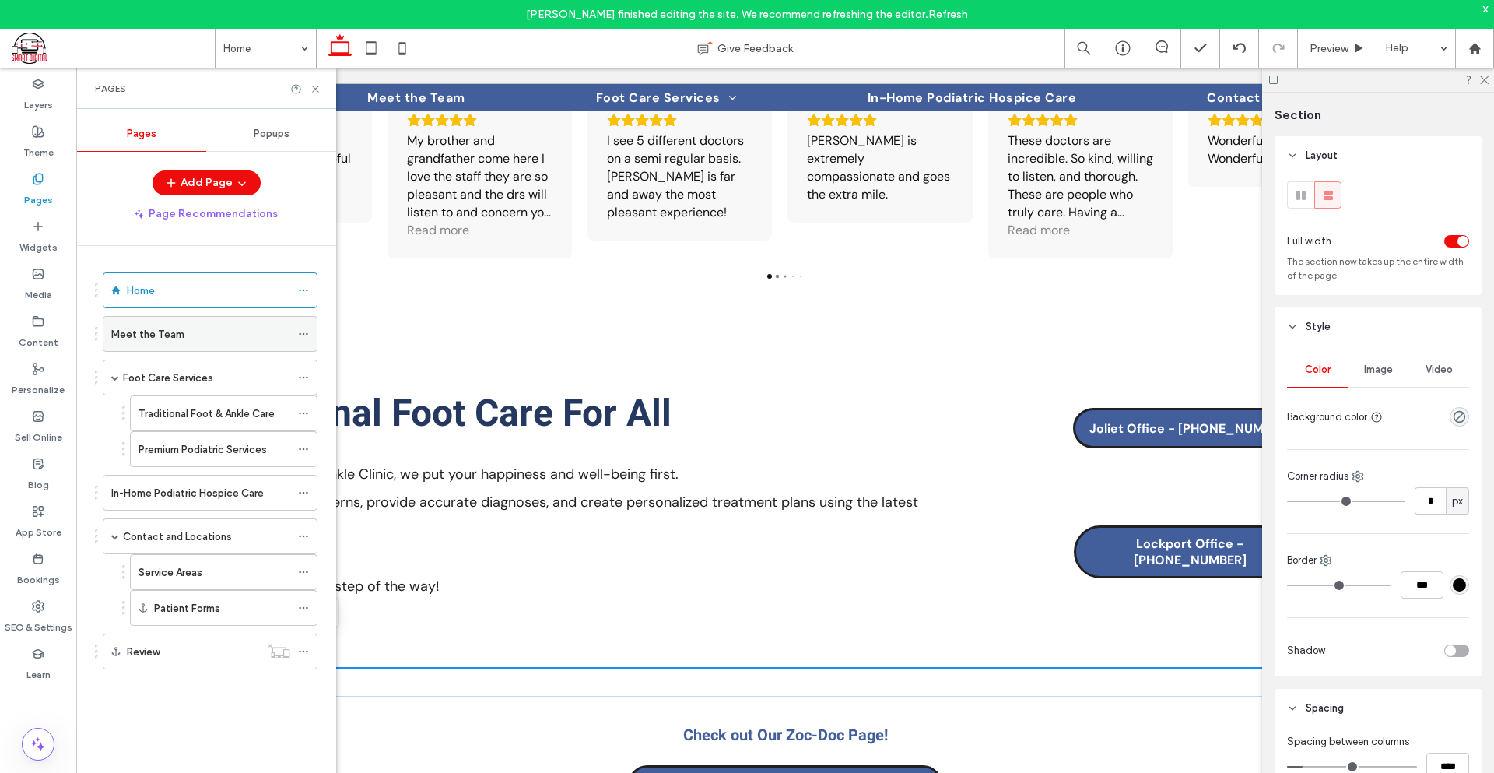
click at [193, 343] on div "Meet the Team" at bounding box center [200, 334] width 179 height 34
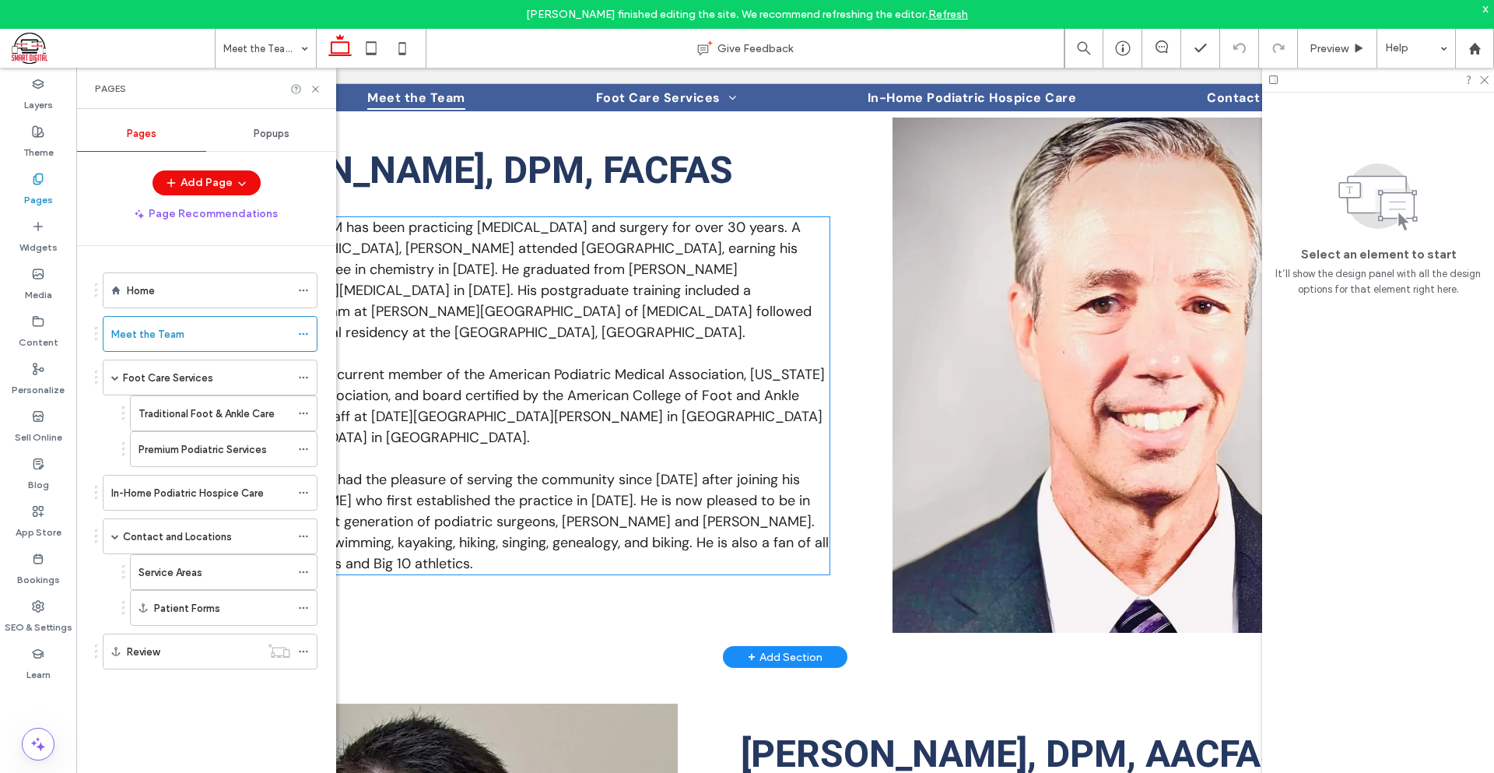
scroll to position [451, 0]
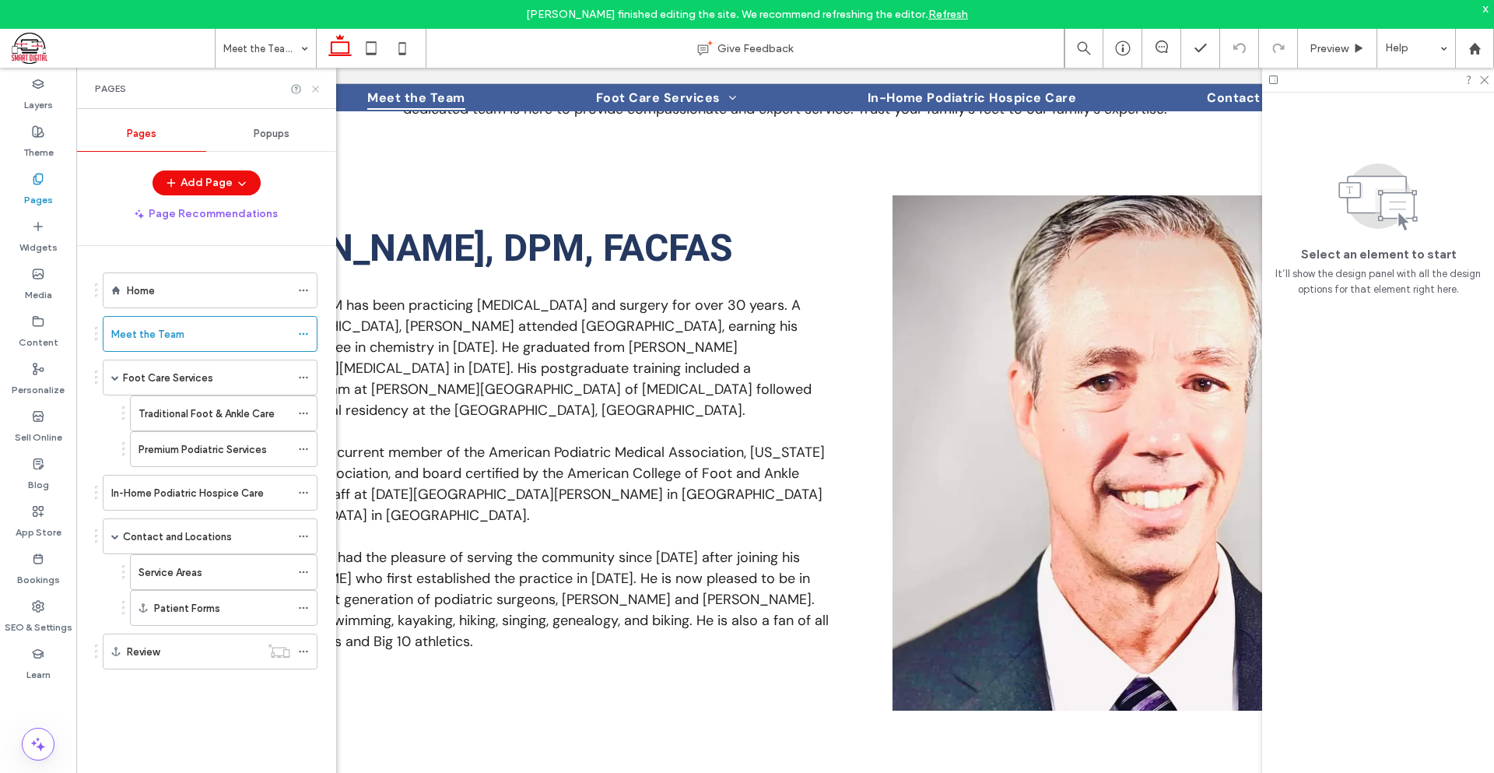
click at [316, 88] on use at bounding box center [315, 89] width 6 height 6
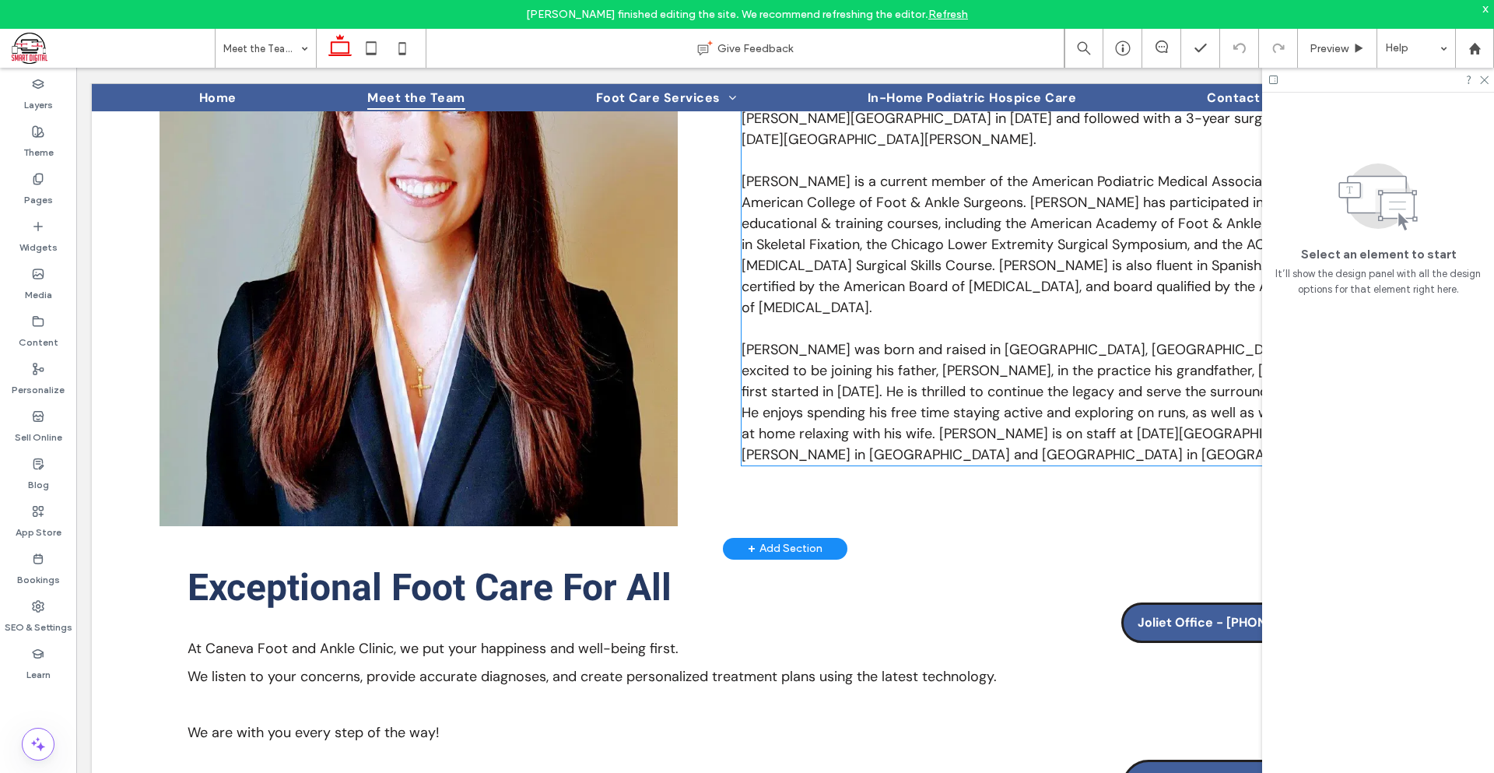
scroll to position [2086, 0]
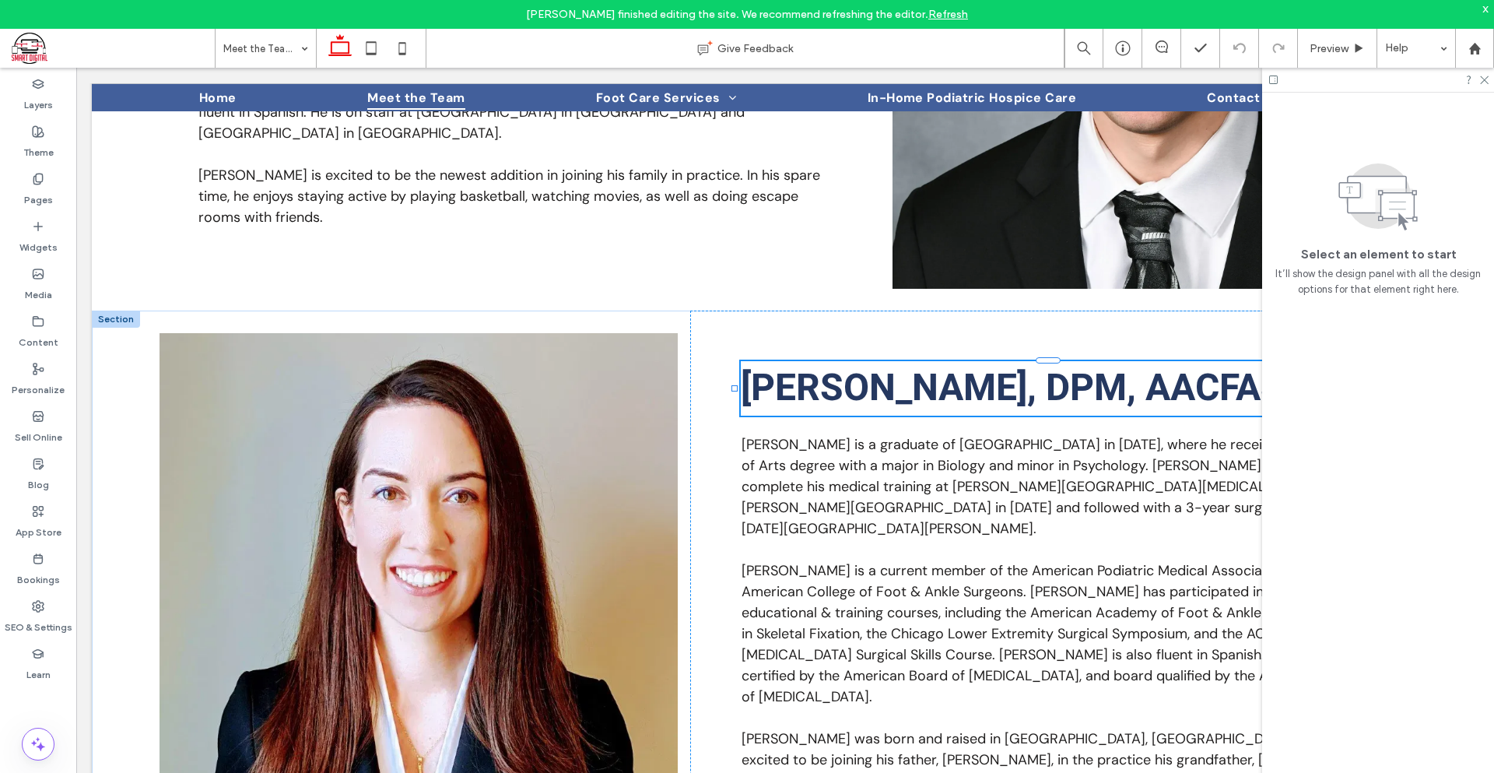
click at [1119, 361] on span "[PERSON_NAME], DPM, AACFAS" at bounding box center [1012, 388] width 543 height 54
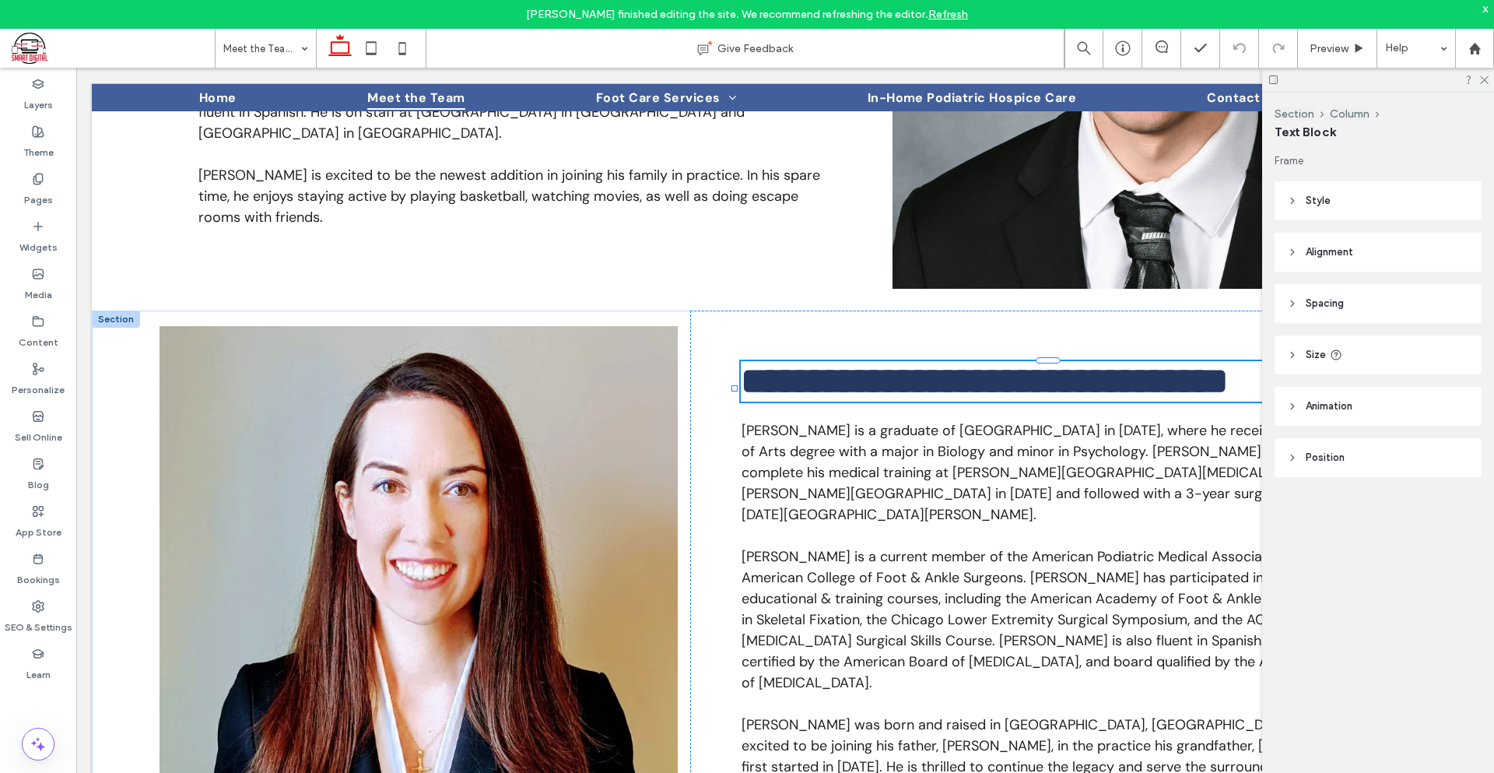
click at [1119, 363] on span "**********" at bounding box center [985, 381] width 488 height 37
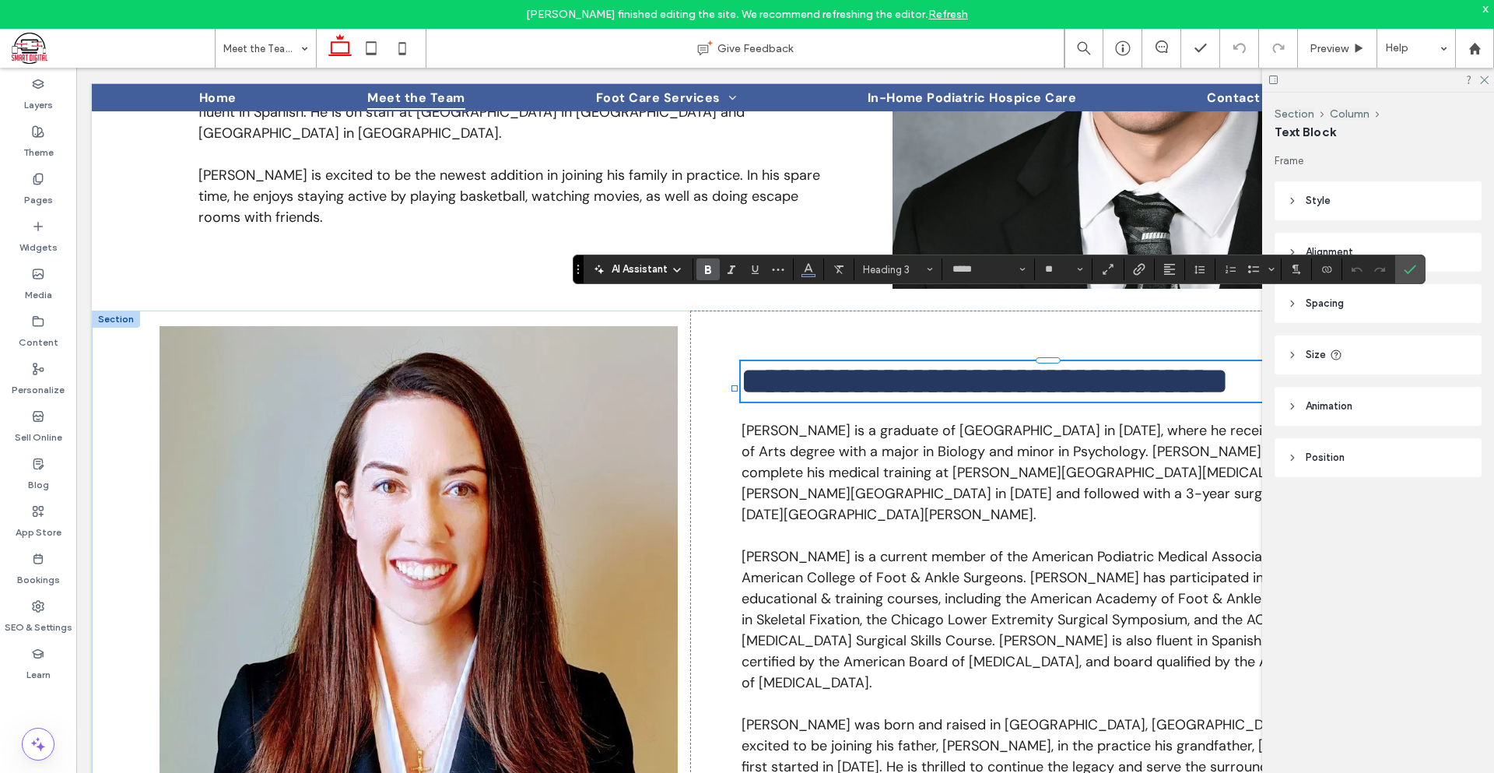
type input "*******"
type input "**"
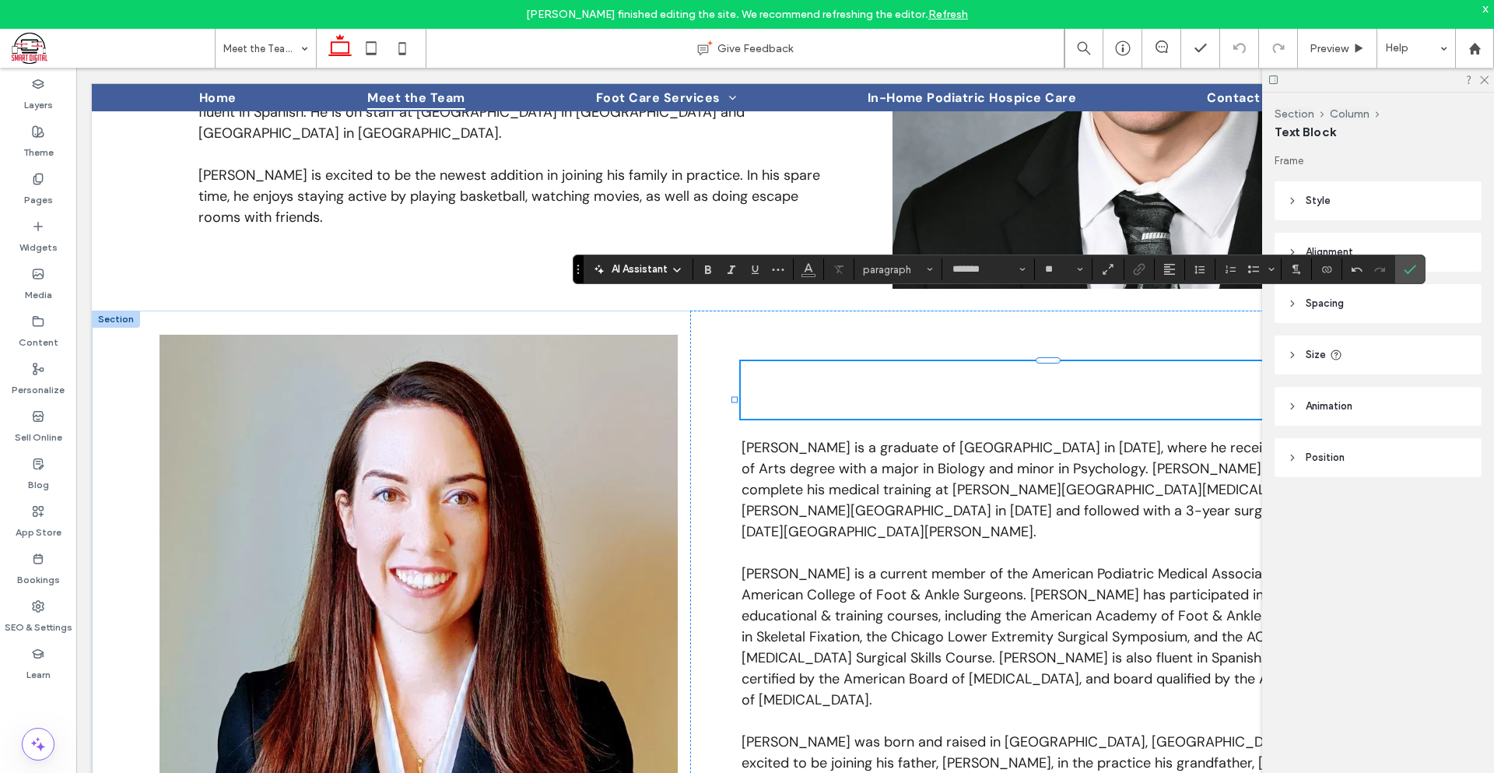
click at [1145, 378] on h3 at bounding box center [1056, 398] width 631 height 40
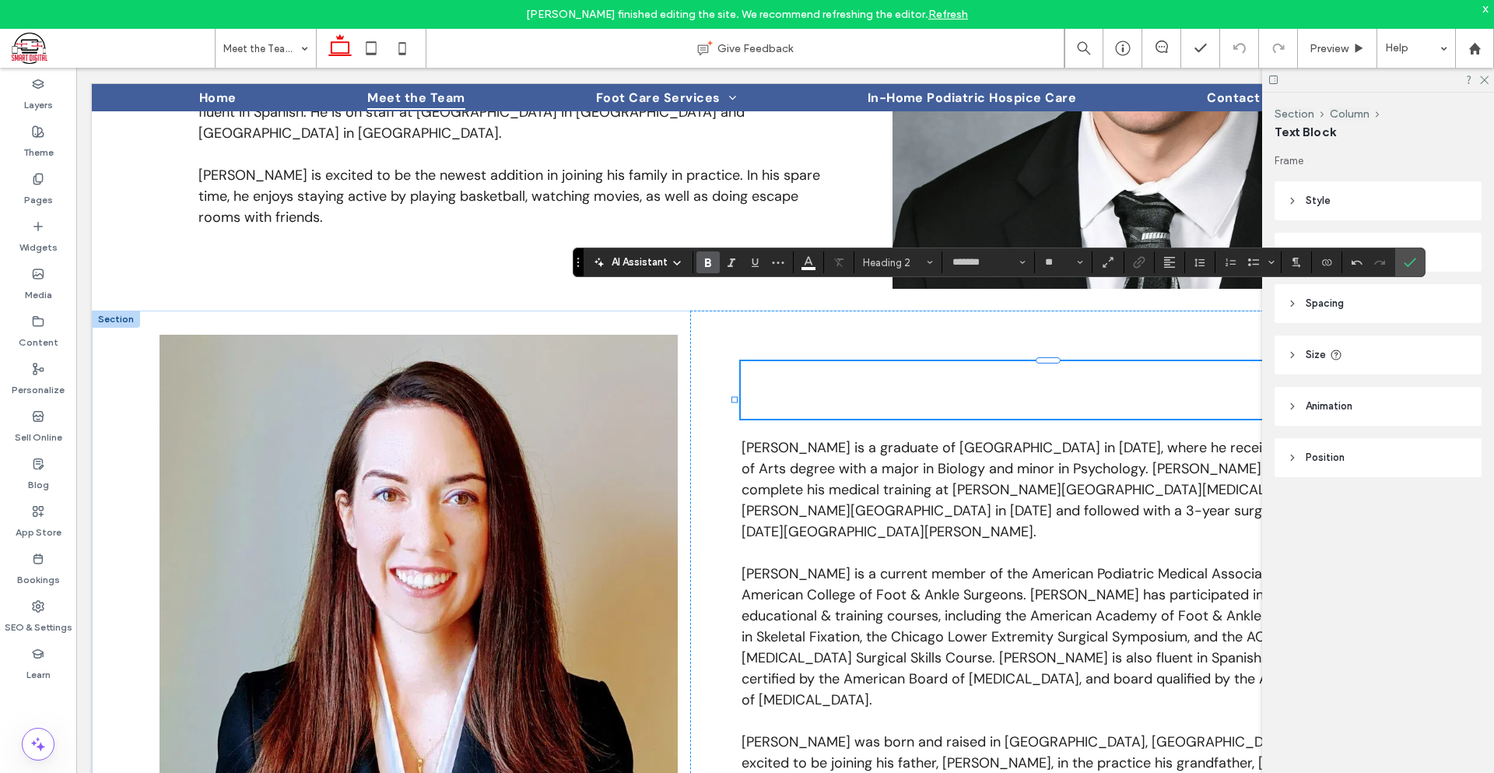
type input "*****"
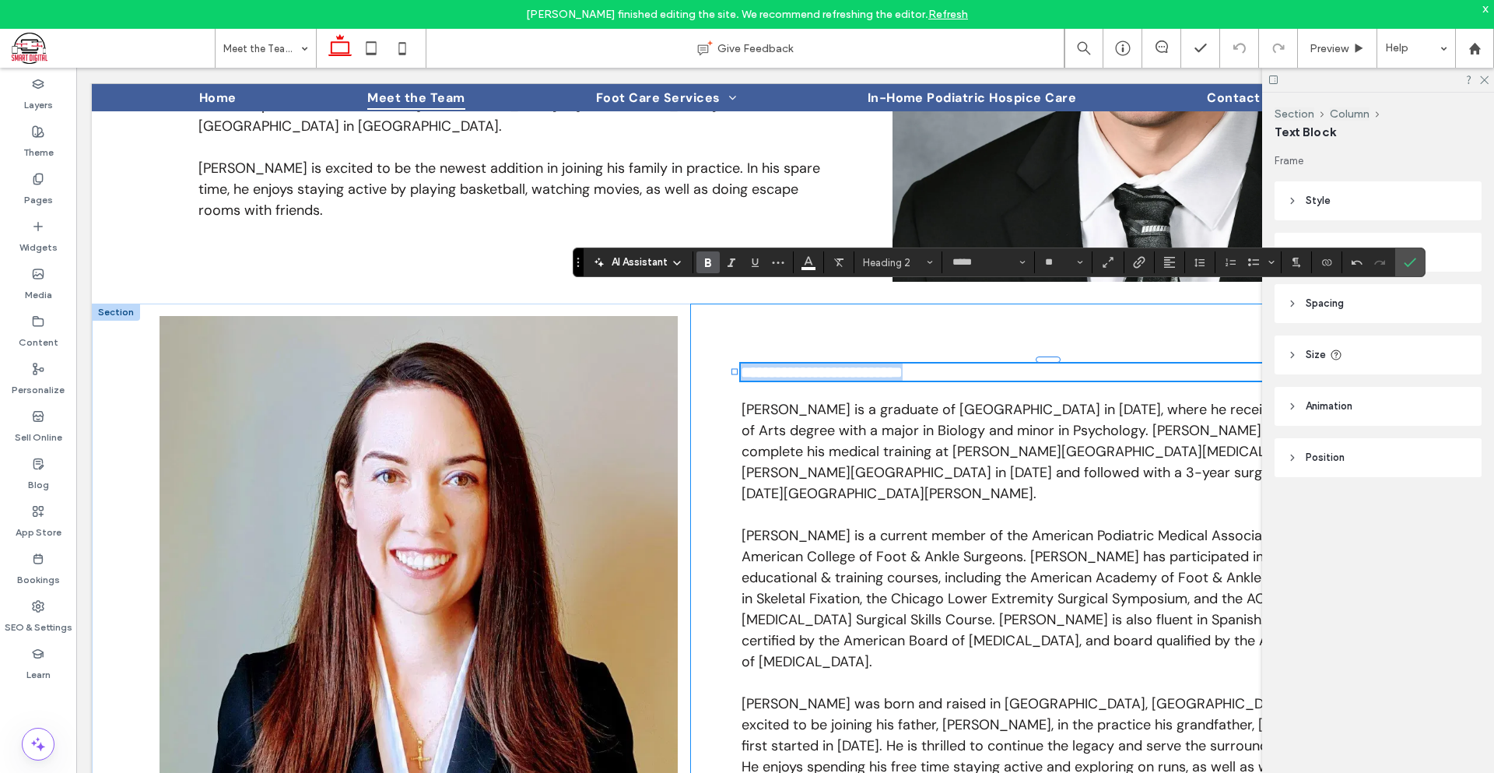
drag, startPoint x: 1229, startPoint y: 305, endPoint x: 712, endPoint y: 320, distance: 516.9
click at [712, 320] on div "**********" at bounding box center [1056, 606] width 733 height 607
click at [1357, 267] on icon "Undo" at bounding box center [1357, 262] width 12 height 12
type input "**"
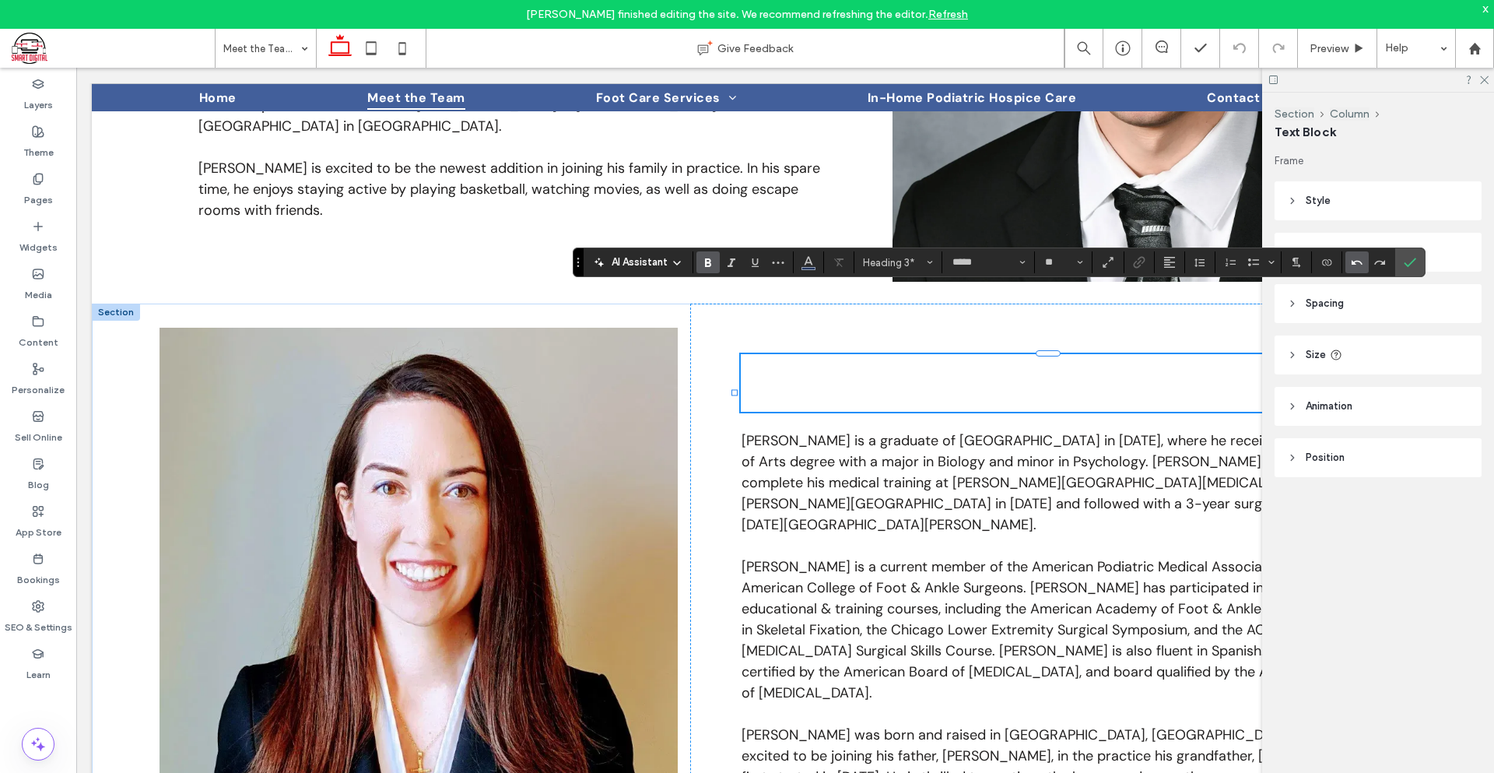
click at [1357, 267] on icon "Undo" at bounding box center [1357, 262] width 12 height 12
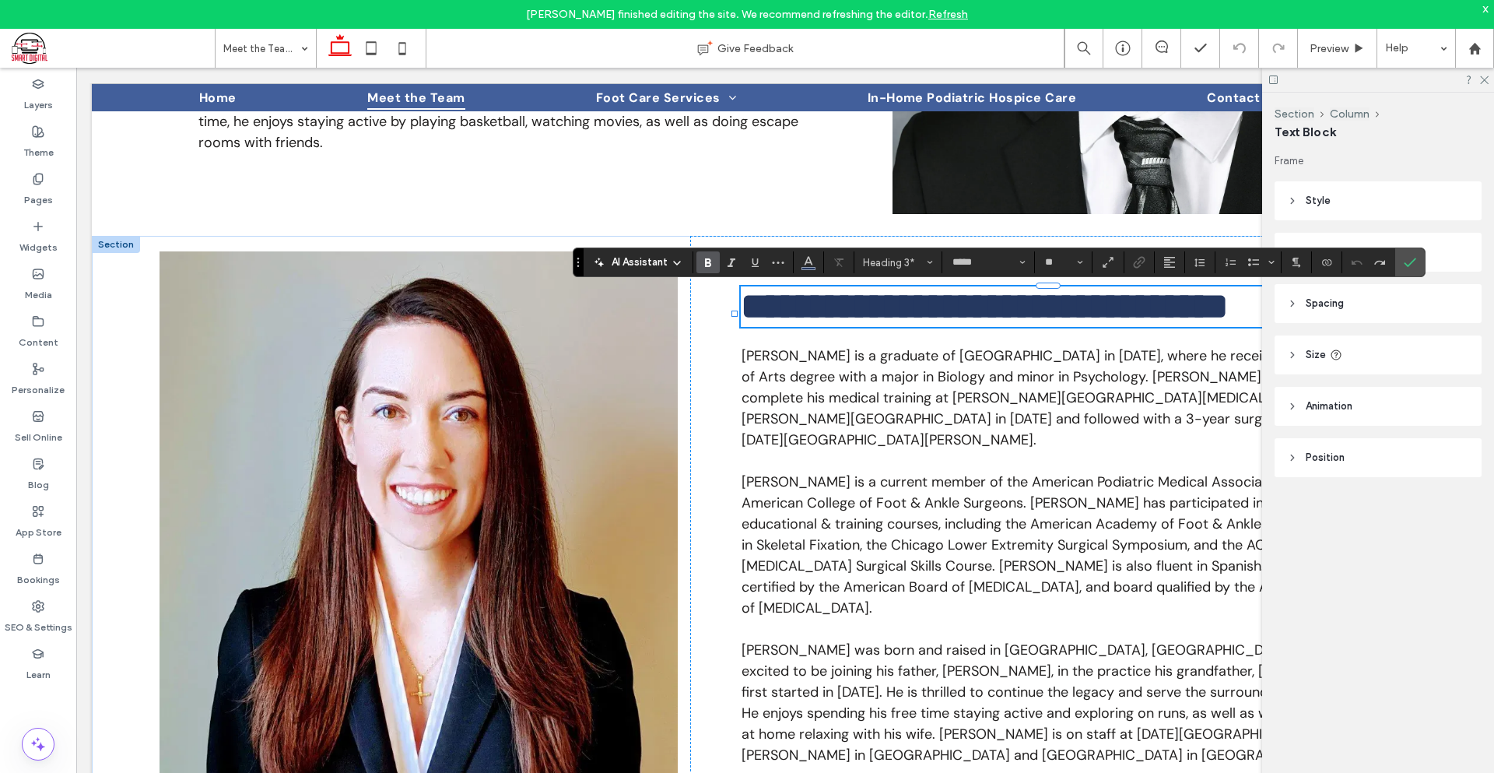
click at [1276, 77] on icon at bounding box center [1274, 80] width 12 height 12
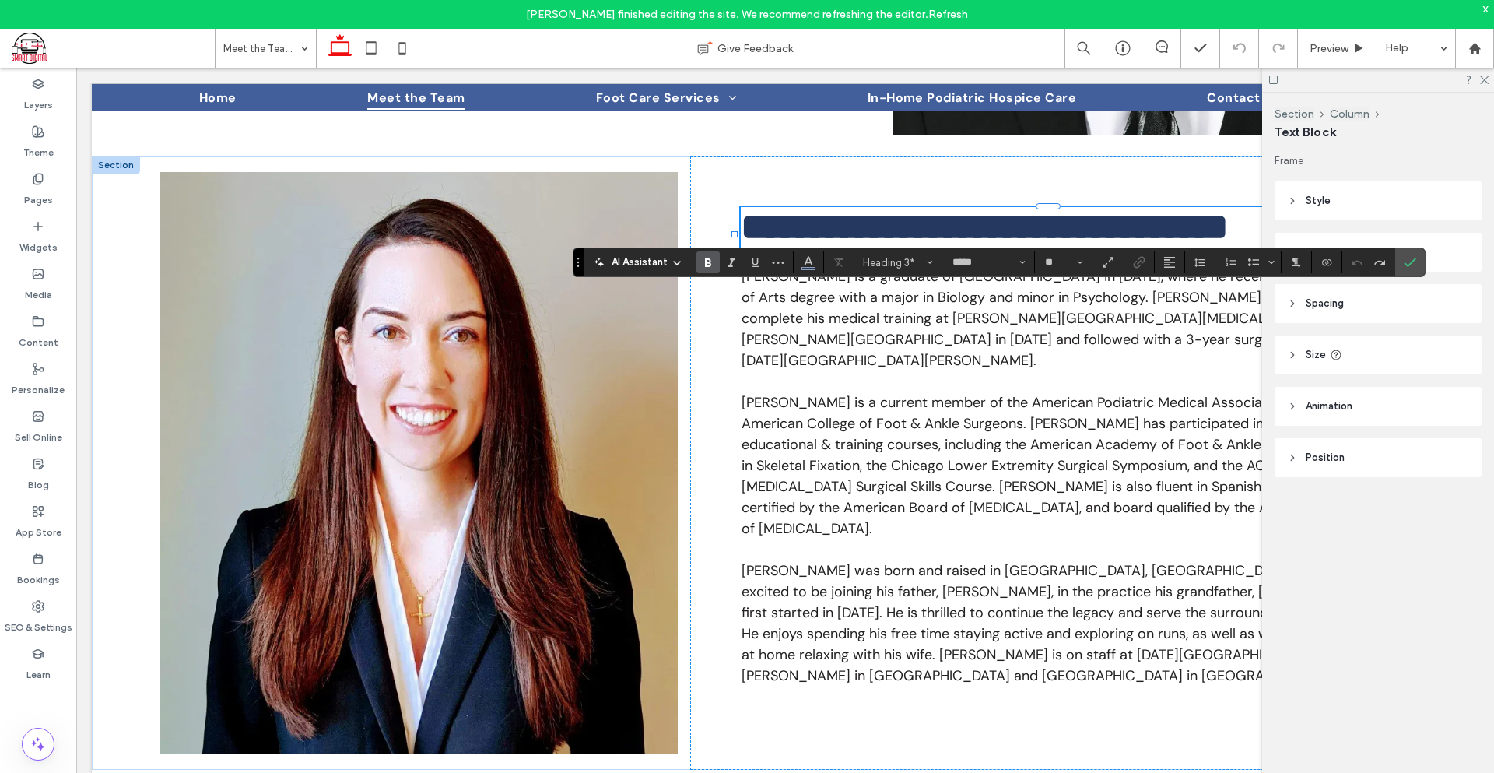
scroll to position [2238, 0]
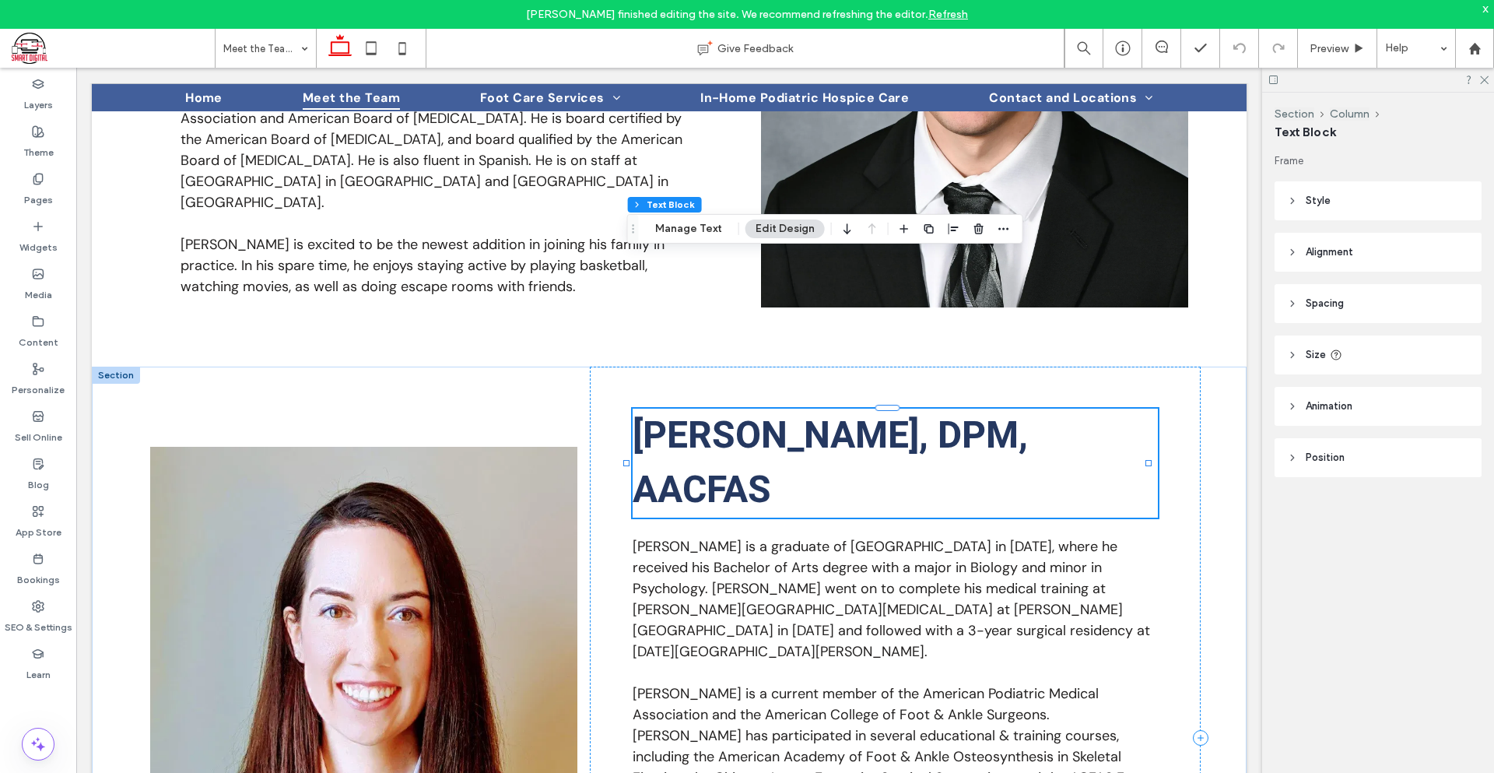
click at [858, 409] on h3 "[PERSON_NAME], DPM, AACFAS" at bounding box center [895, 463] width 525 height 109
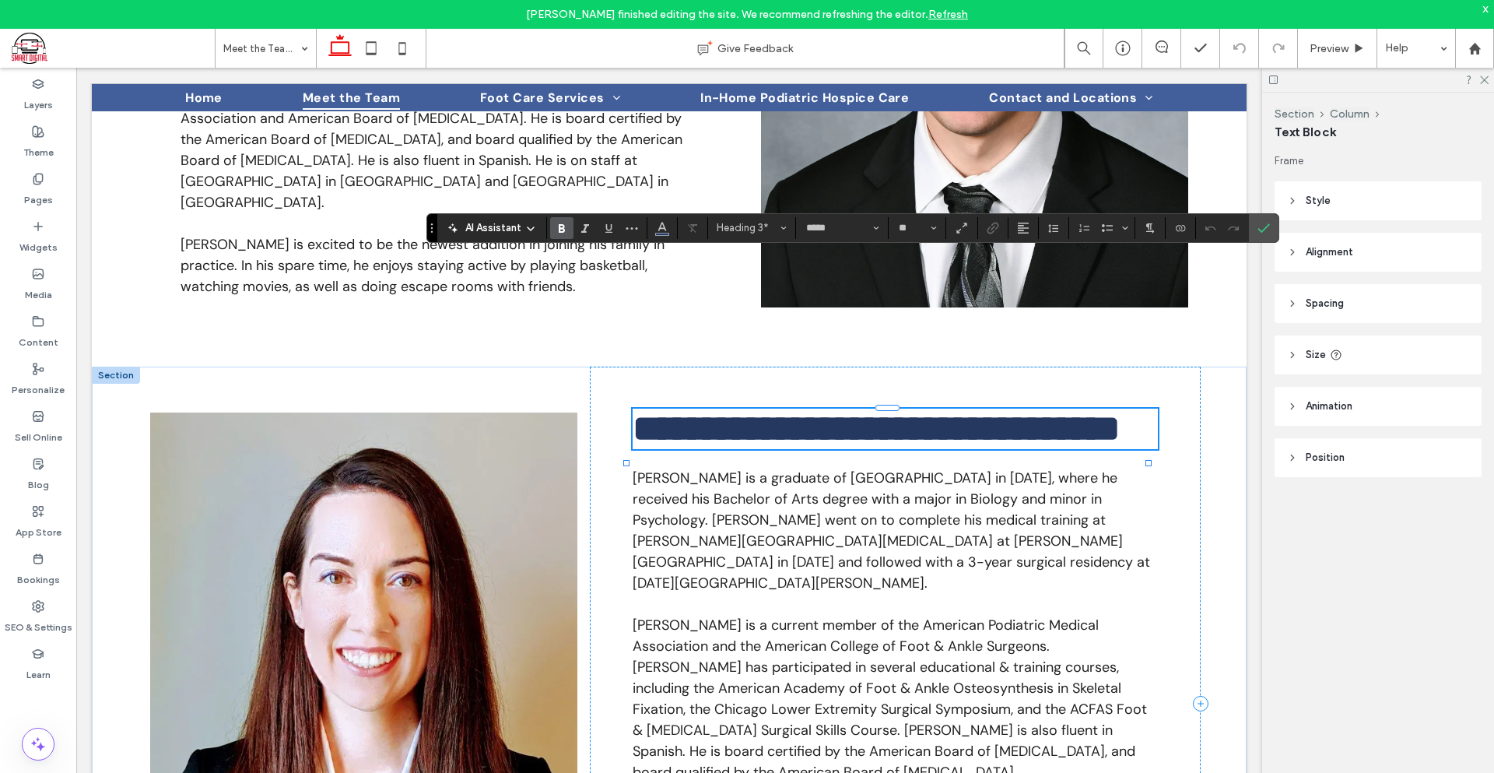
click at [858, 409] on h3 "**********" at bounding box center [895, 429] width 525 height 40
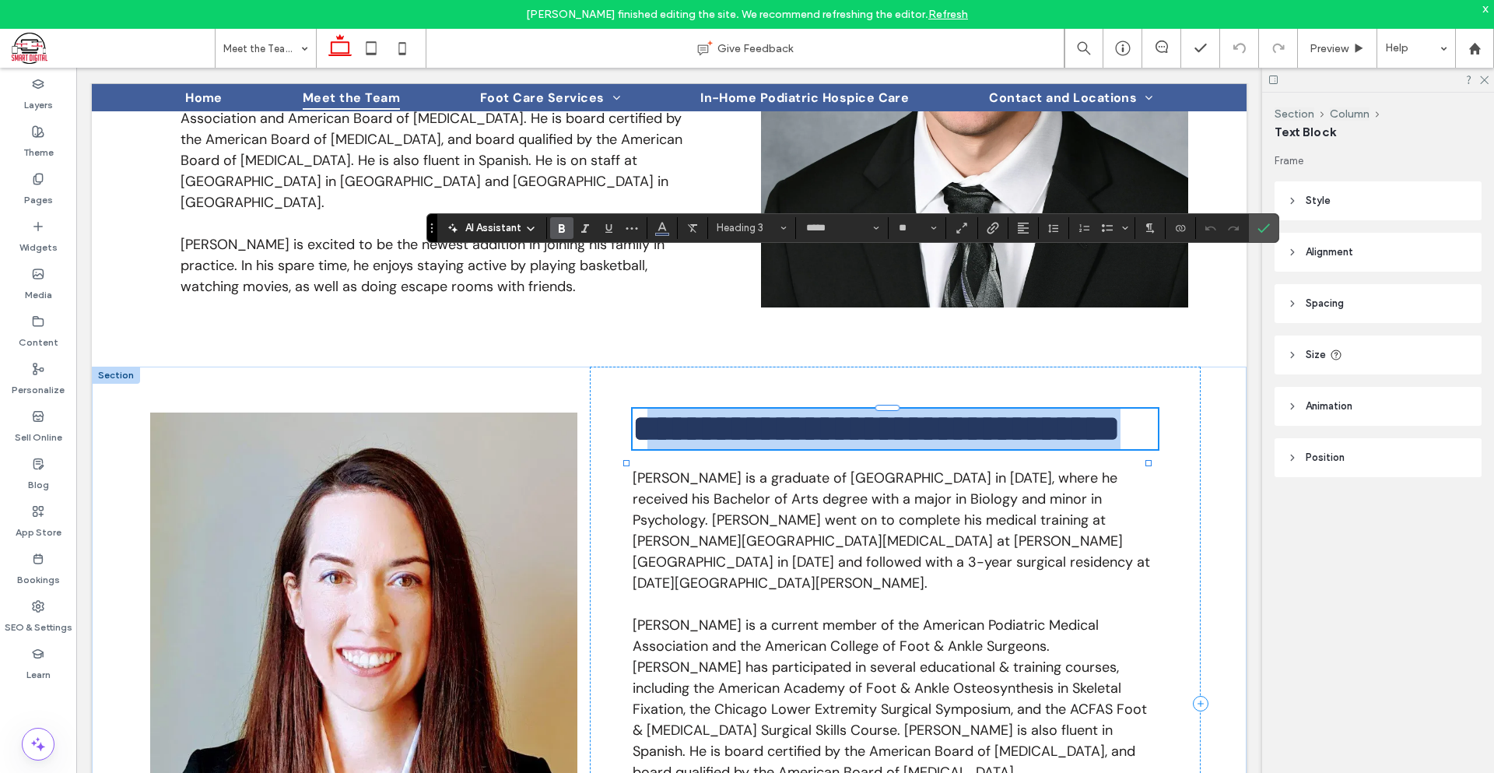
drag, startPoint x: 806, startPoint y: 337, endPoint x: 649, endPoint y: 278, distance: 168.0
click at [649, 409] on h3 "**********" at bounding box center [895, 429] width 525 height 40
type input "*******"
type input "**"
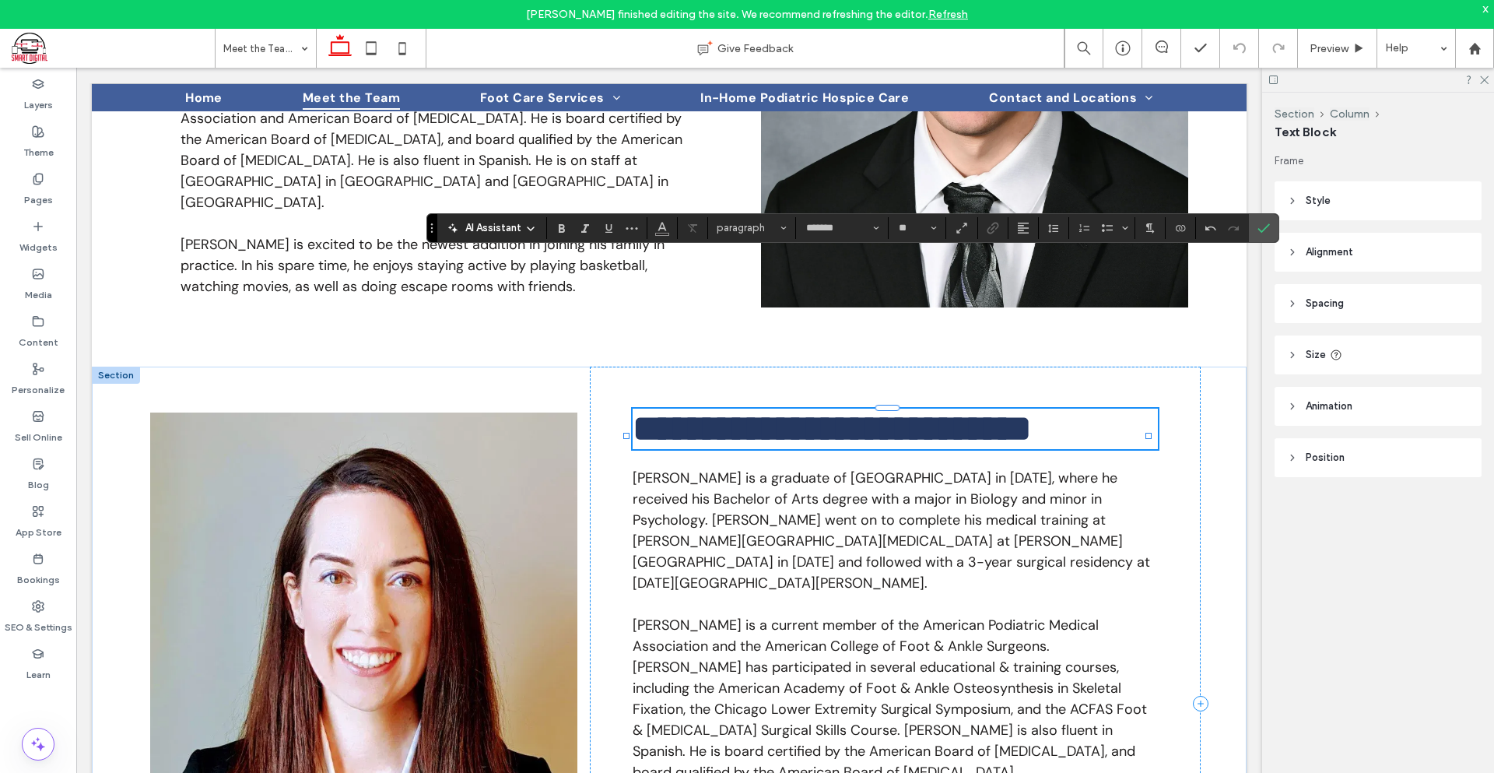
type input "*****"
type input "**"
click at [661, 410] on span "**********" at bounding box center [832, 428] width 399 height 37
click at [691, 616] on span "[PERSON_NAME] is a current member of the American Podiatric Medical Association…" at bounding box center [890, 699] width 514 height 166
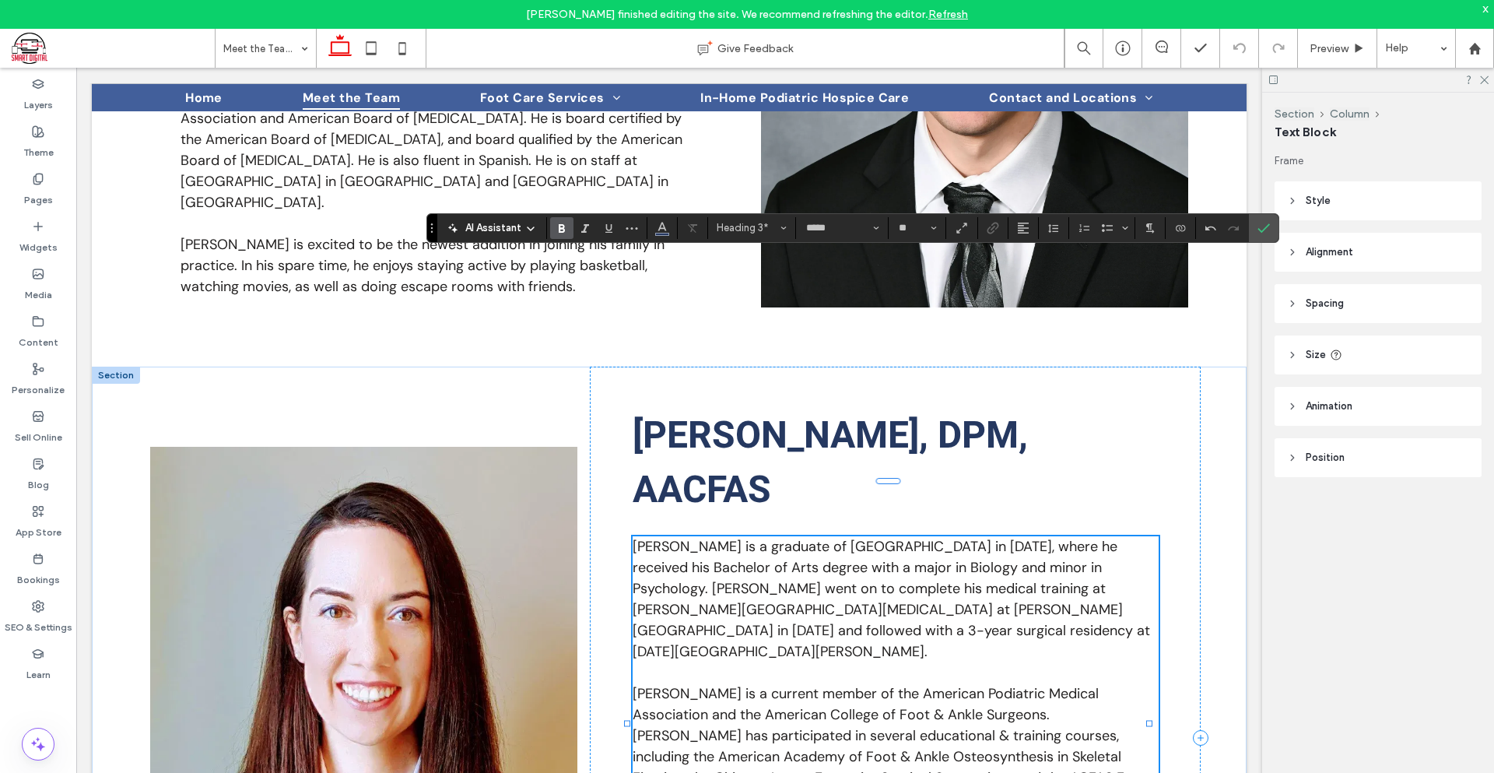
click at [691, 684] on span "[PERSON_NAME] is a current member of the American Podiatric Medical Association…" at bounding box center [890, 767] width 514 height 166
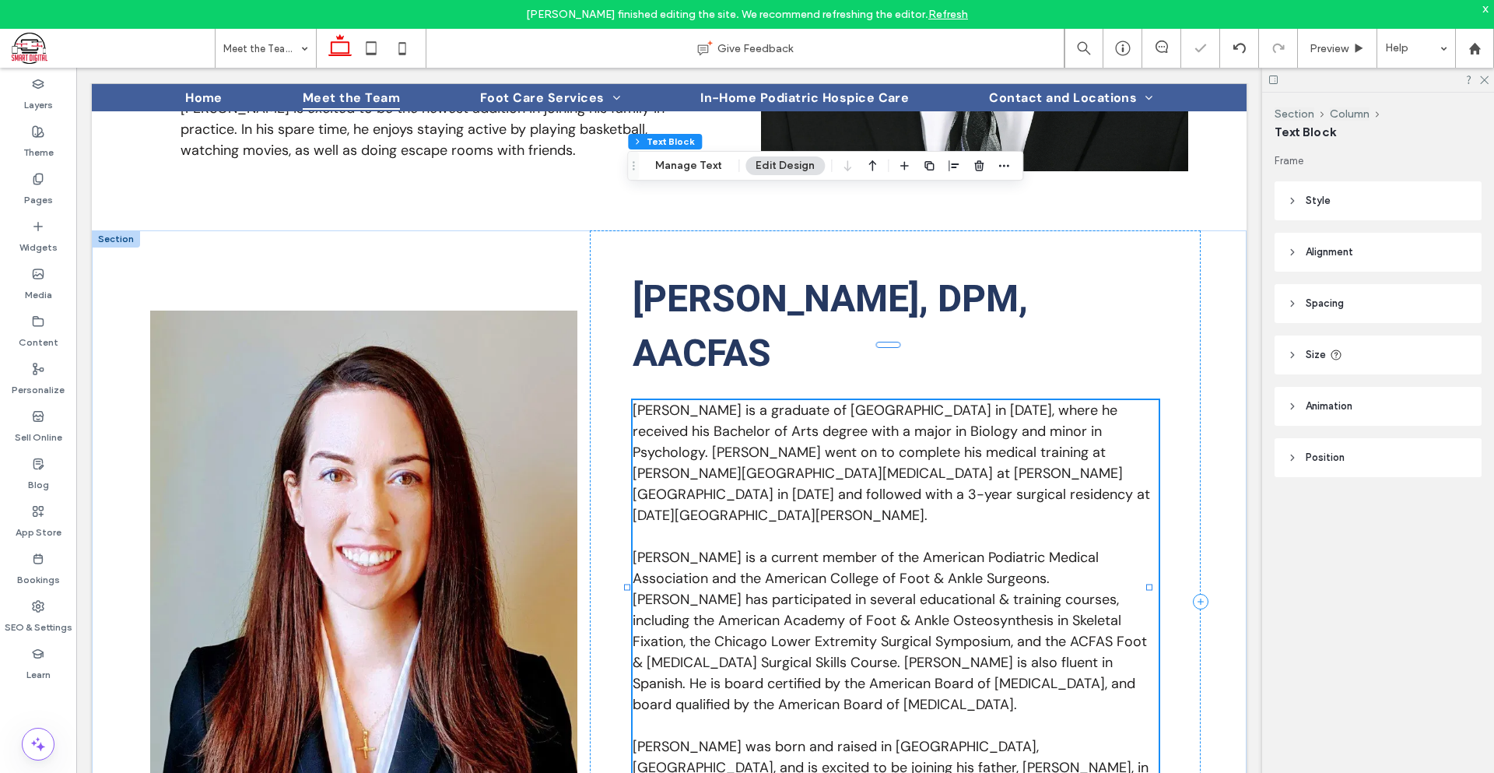
type input "*******"
type input "**"
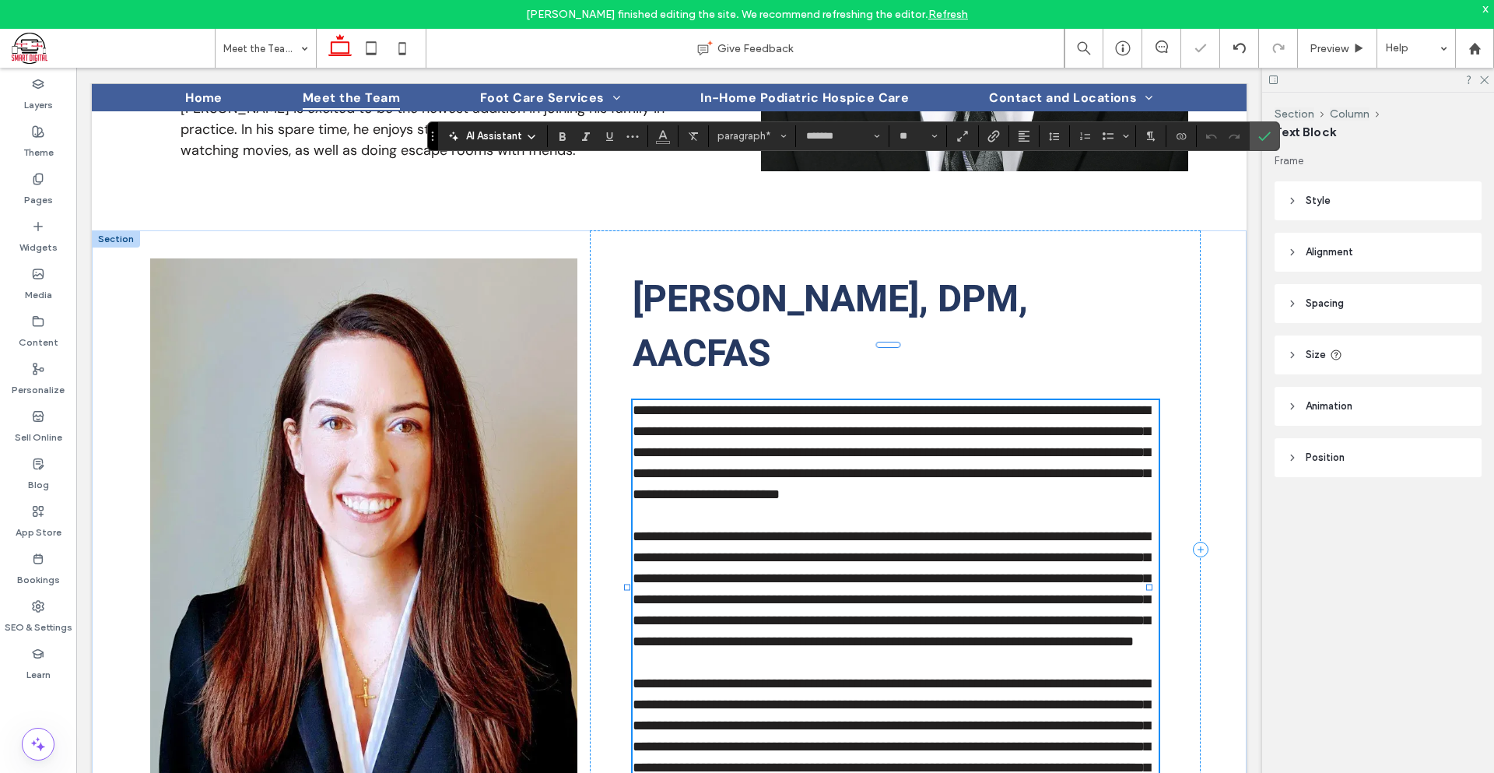
scroll to position [0, 0]
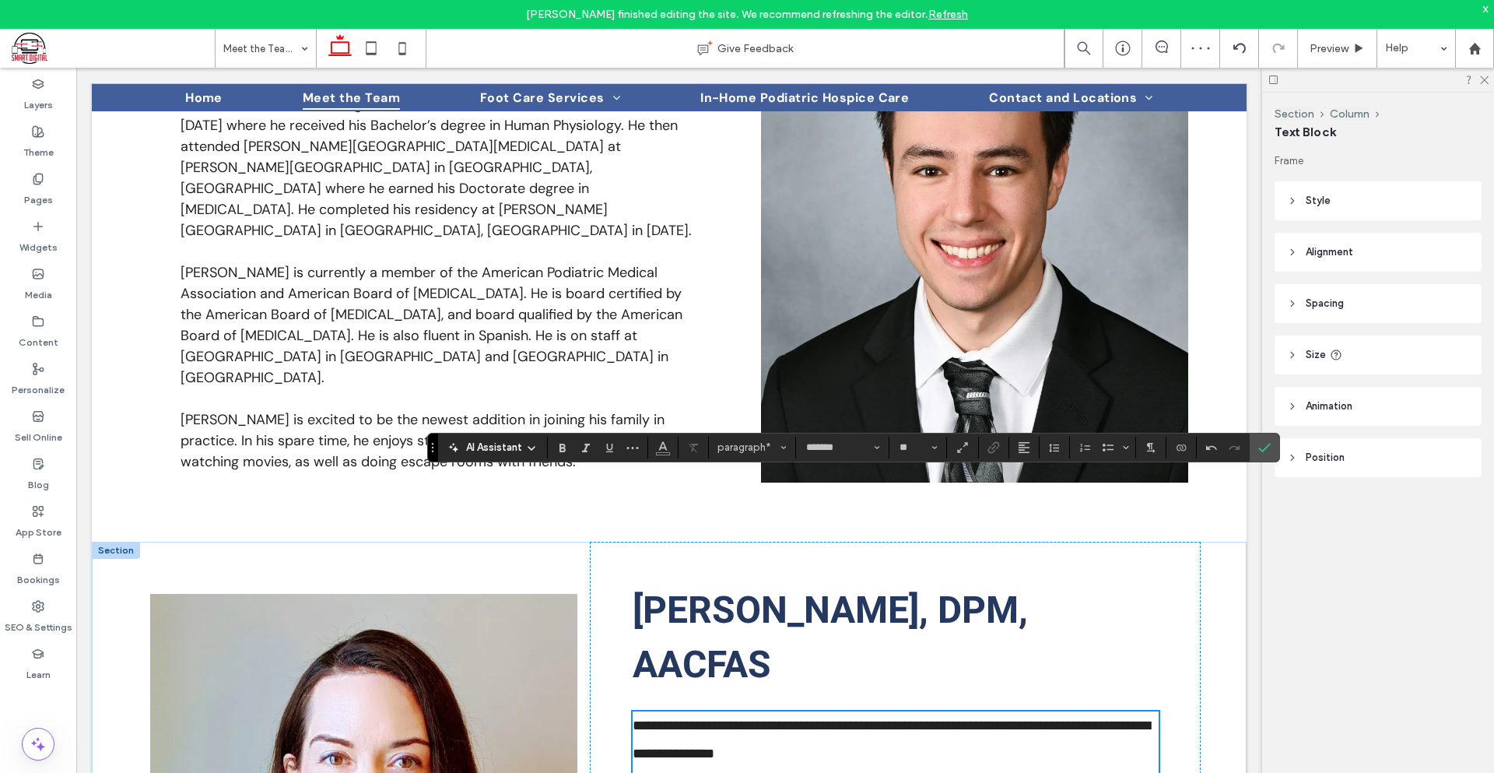
scroll to position [2374, 0]
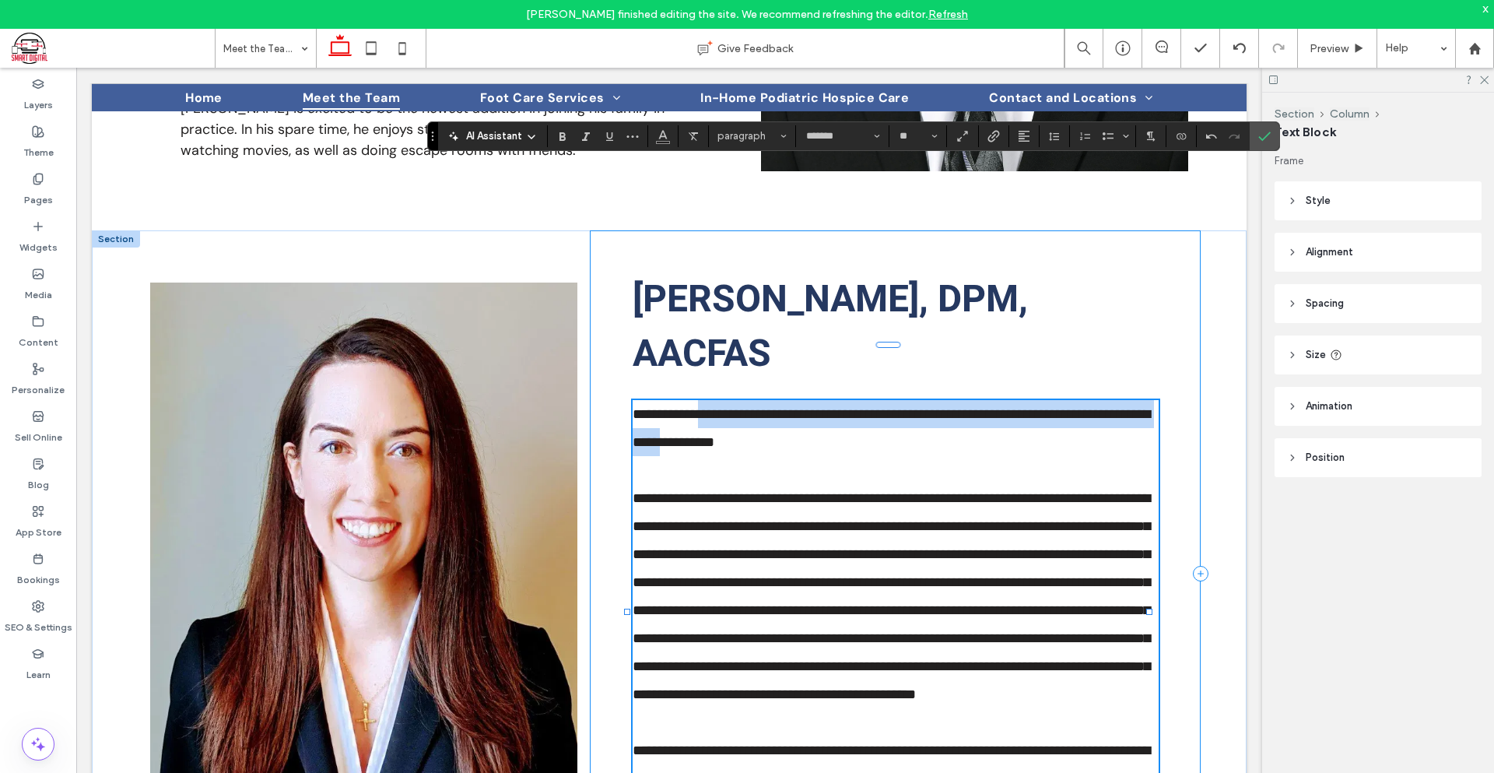
drag, startPoint x: 939, startPoint y: 706, endPoint x: 710, endPoint y: 191, distance: 563.3
click at [710, 230] on div "**********" at bounding box center [895, 573] width 611 height 687
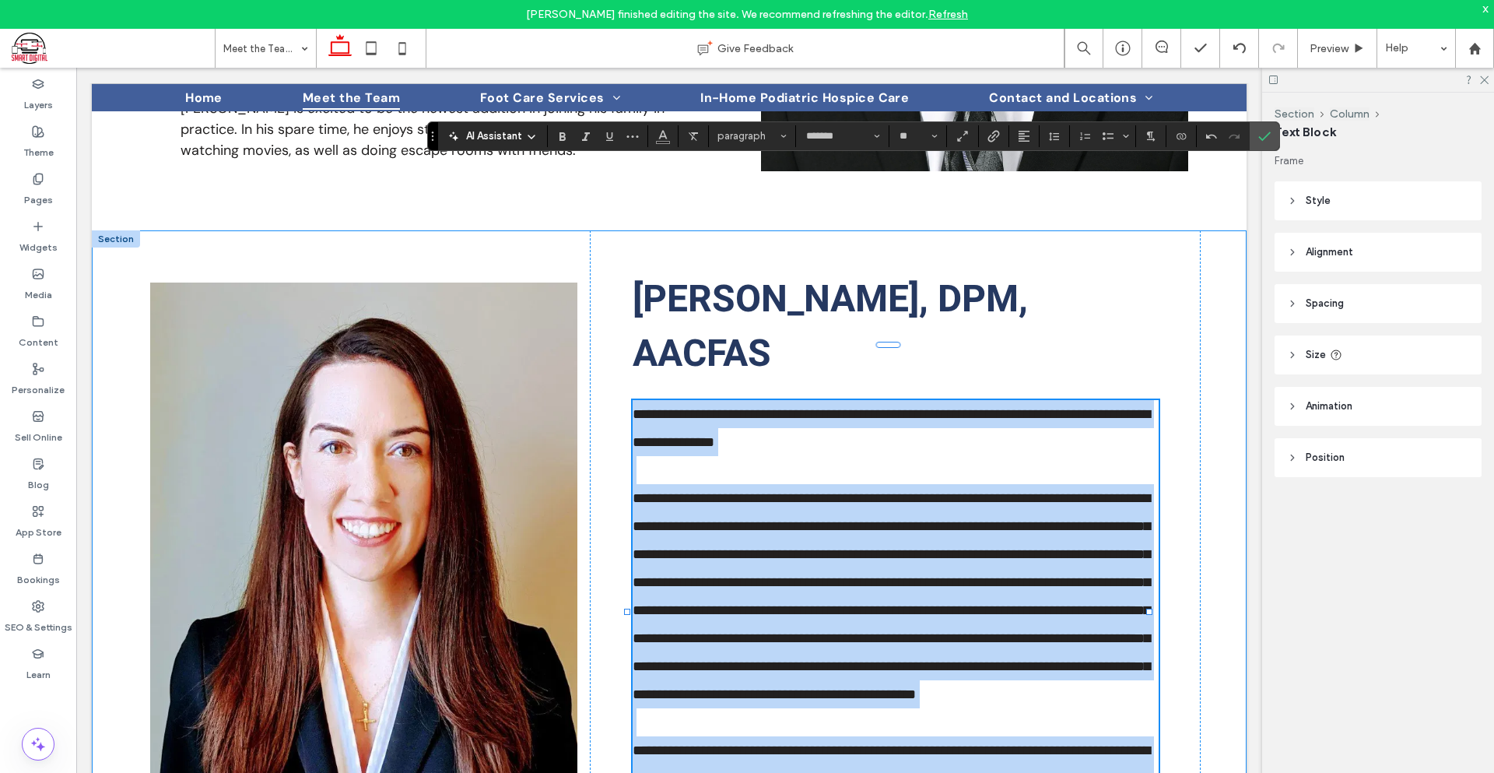
drag, startPoint x: 629, startPoint y: 210, endPoint x: 1209, endPoint y: 699, distance: 758.2
click at [1209, 699] on div "**********" at bounding box center [669, 573] width 1155 height 687
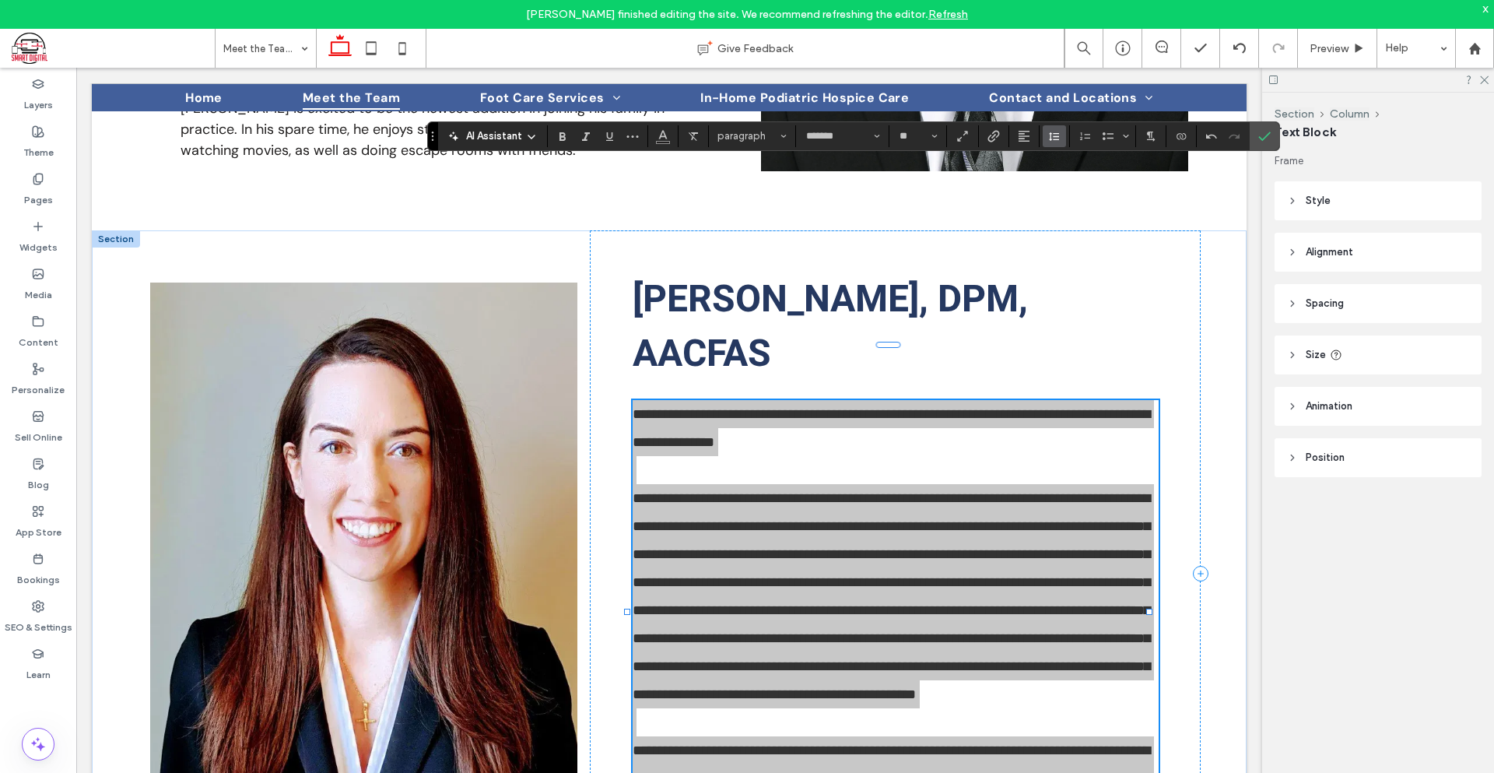
click at [1054, 130] on icon "Line Height" at bounding box center [1054, 136] width 12 height 12
click at [1069, 209] on div "1.5" at bounding box center [1079, 204] width 38 height 12
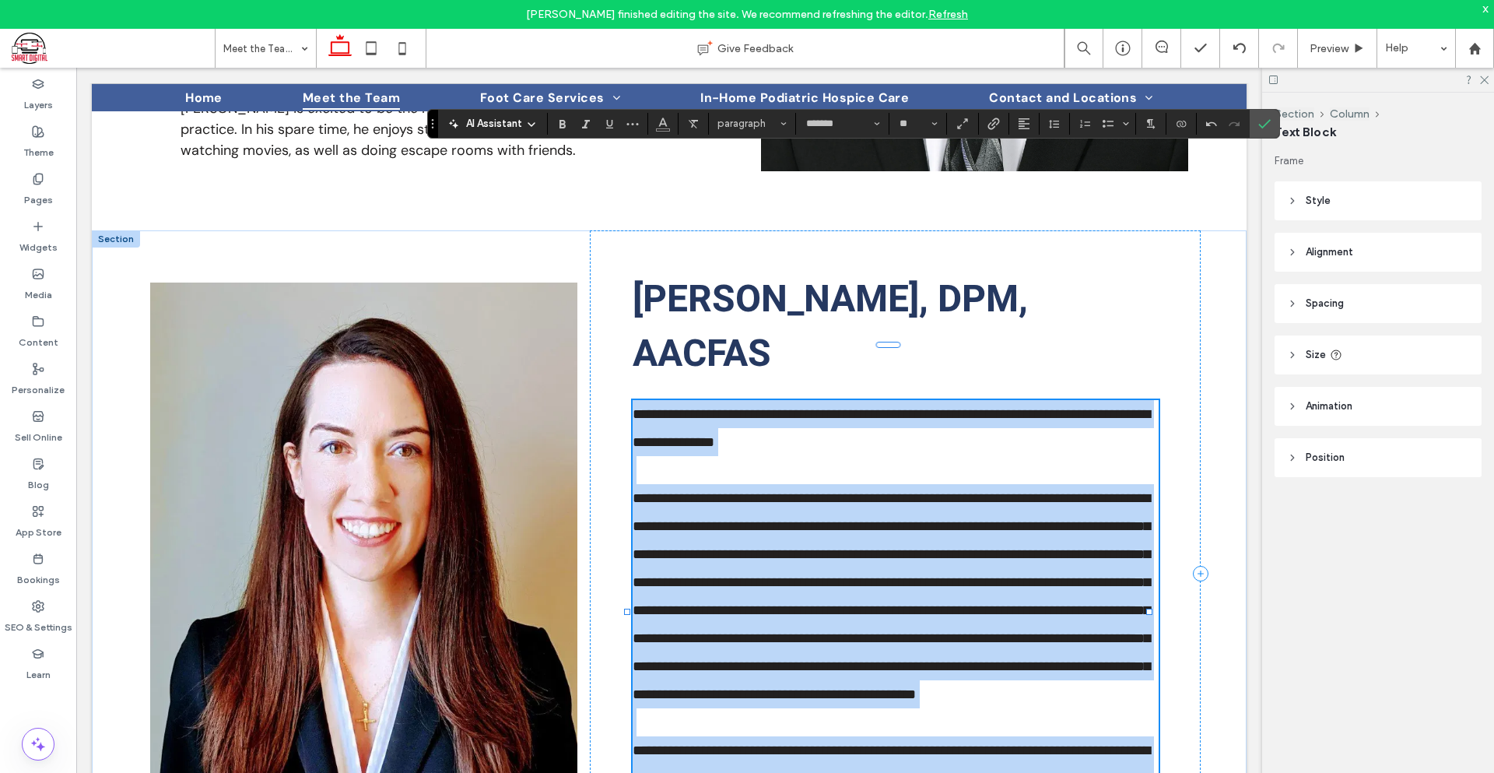
scroll to position [2387, 0]
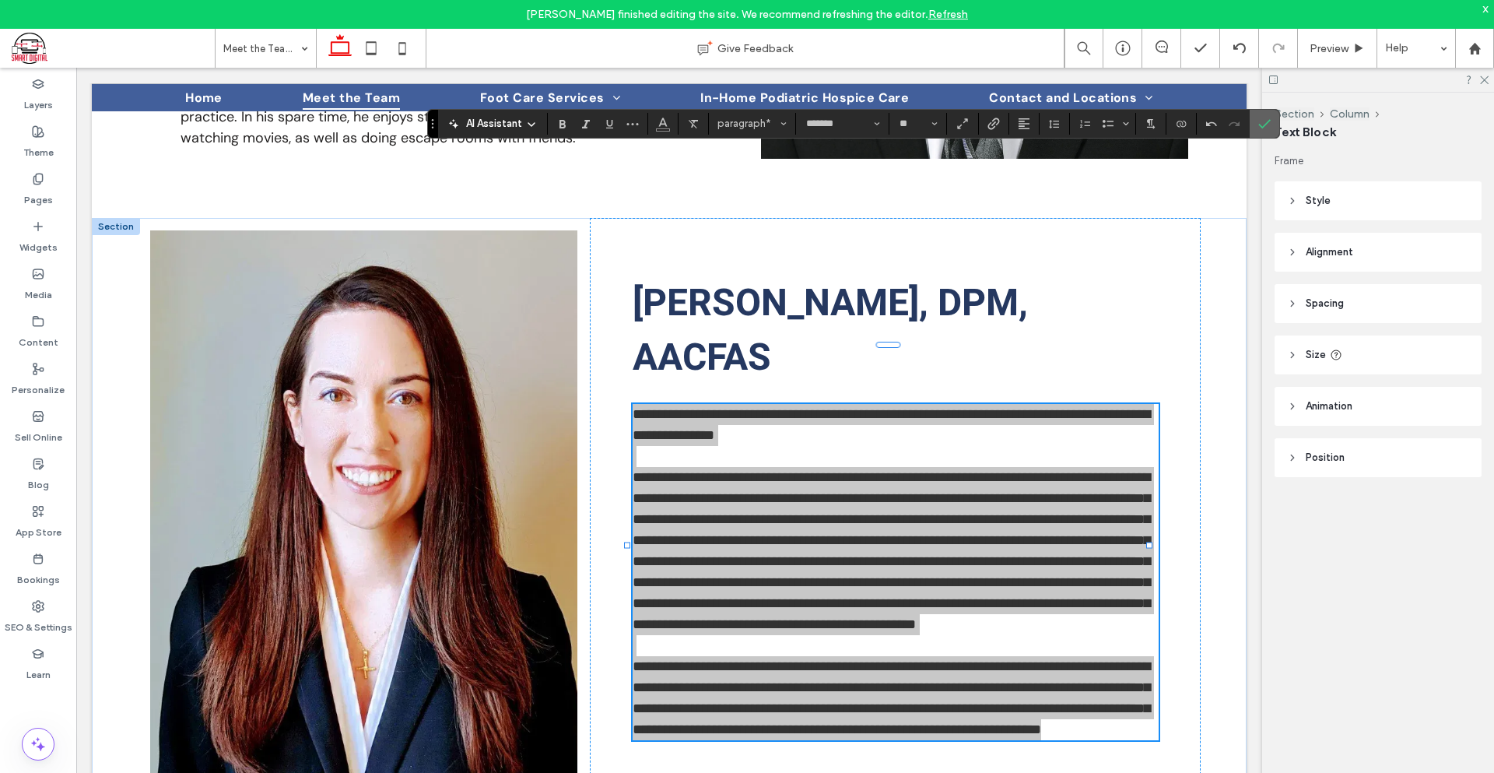
click at [1258, 121] on icon "Confirm" at bounding box center [1264, 124] width 12 height 12
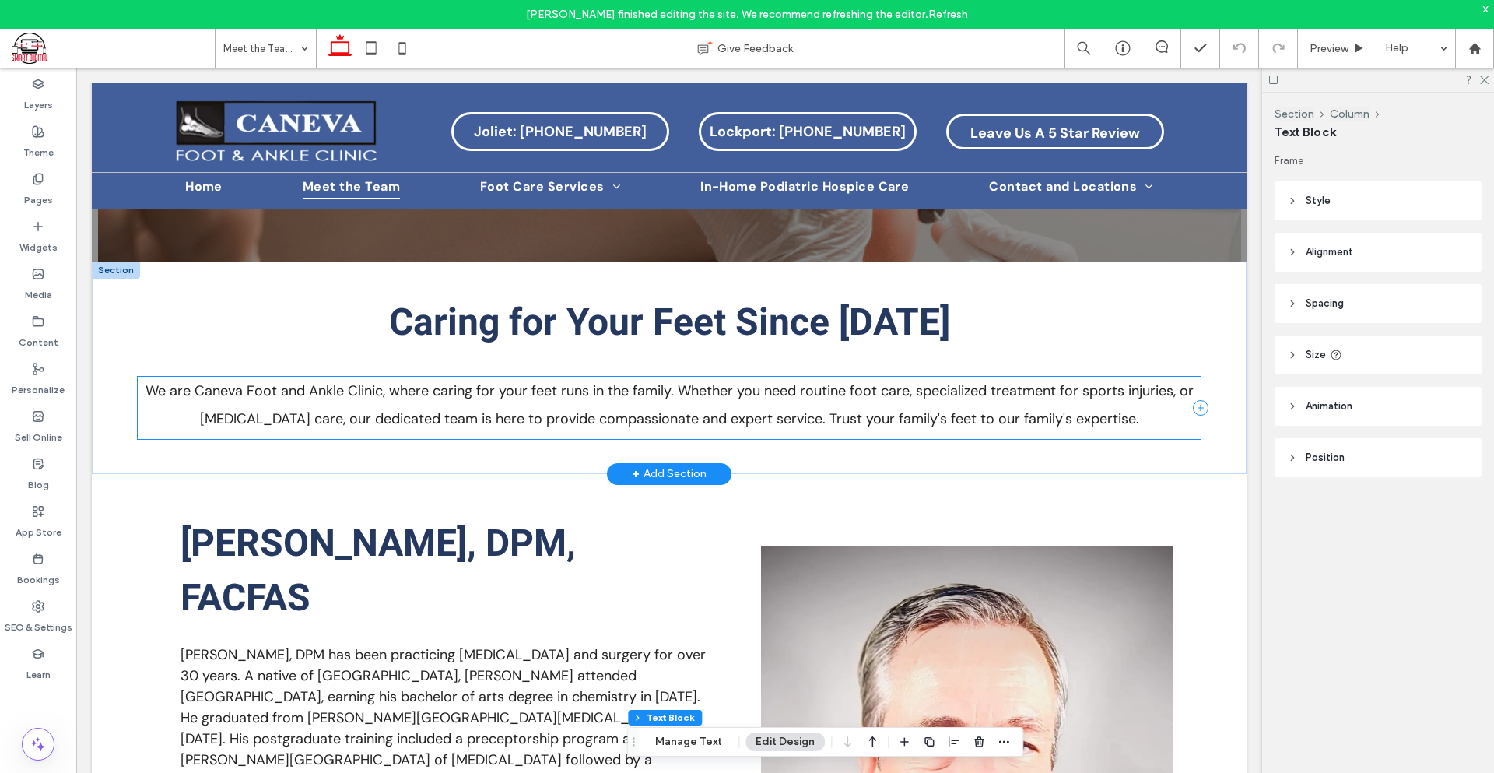
scroll to position [0, 0]
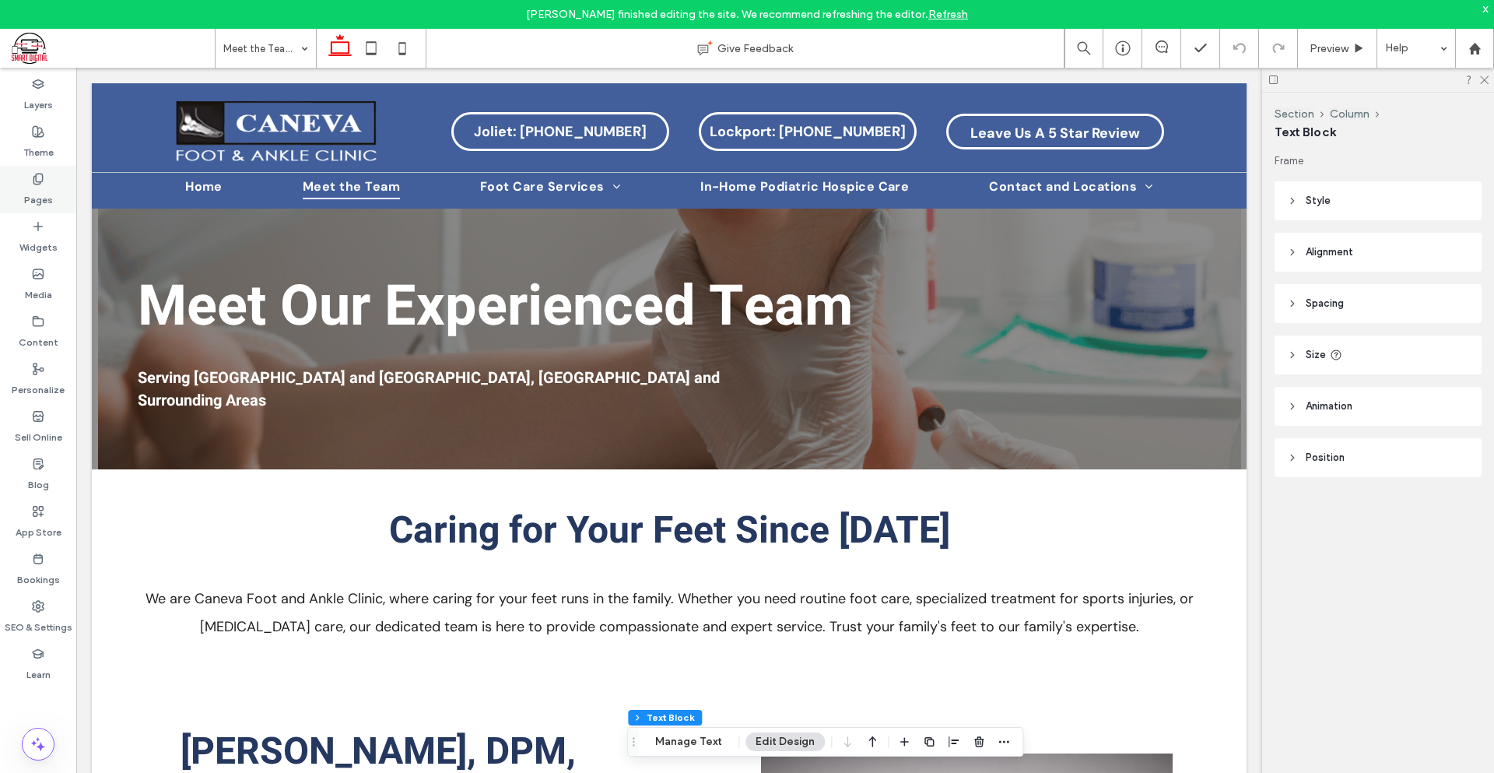
click at [40, 194] on label "Pages" at bounding box center [38, 196] width 29 height 22
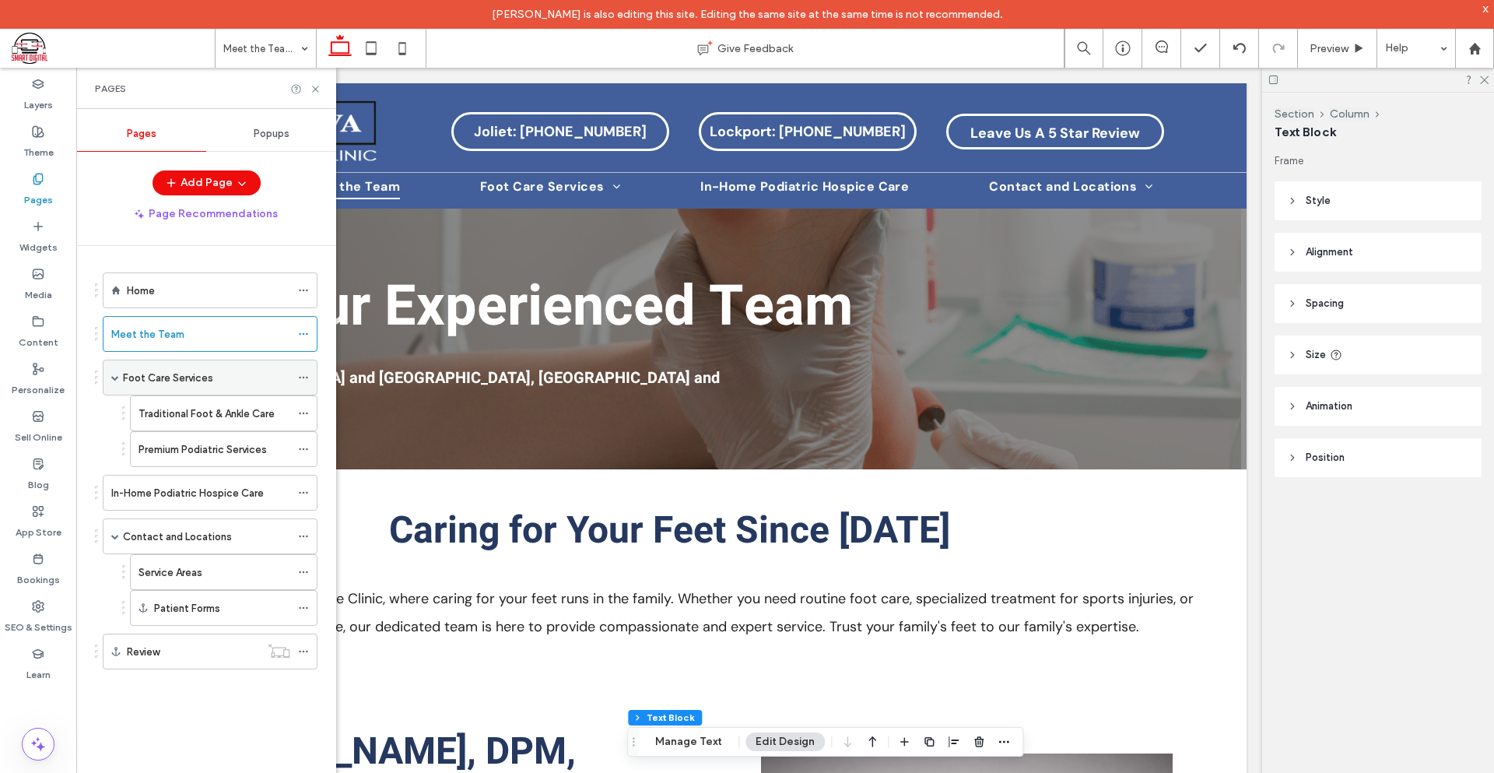
click at [188, 370] on label "Foot Care Services" at bounding box center [168, 377] width 90 height 27
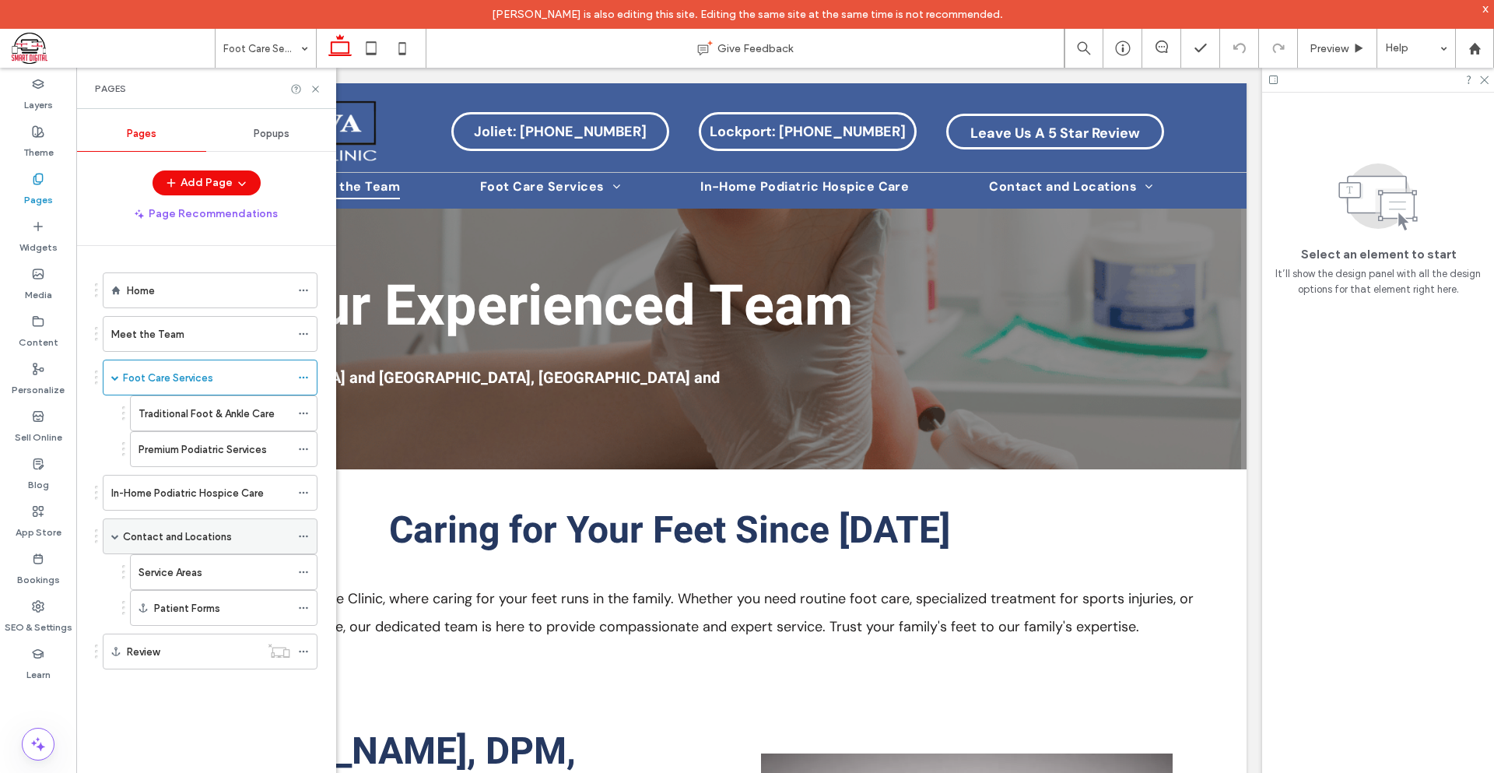
click at [224, 542] on label "Contact and Locations" at bounding box center [177, 536] width 109 height 27
click at [237, 367] on div "Foot Care Services" at bounding box center [206, 377] width 167 height 34
click at [215, 423] on div "Traditional Foot & Ankle Care" at bounding box center [215, 413] width 152 height 34
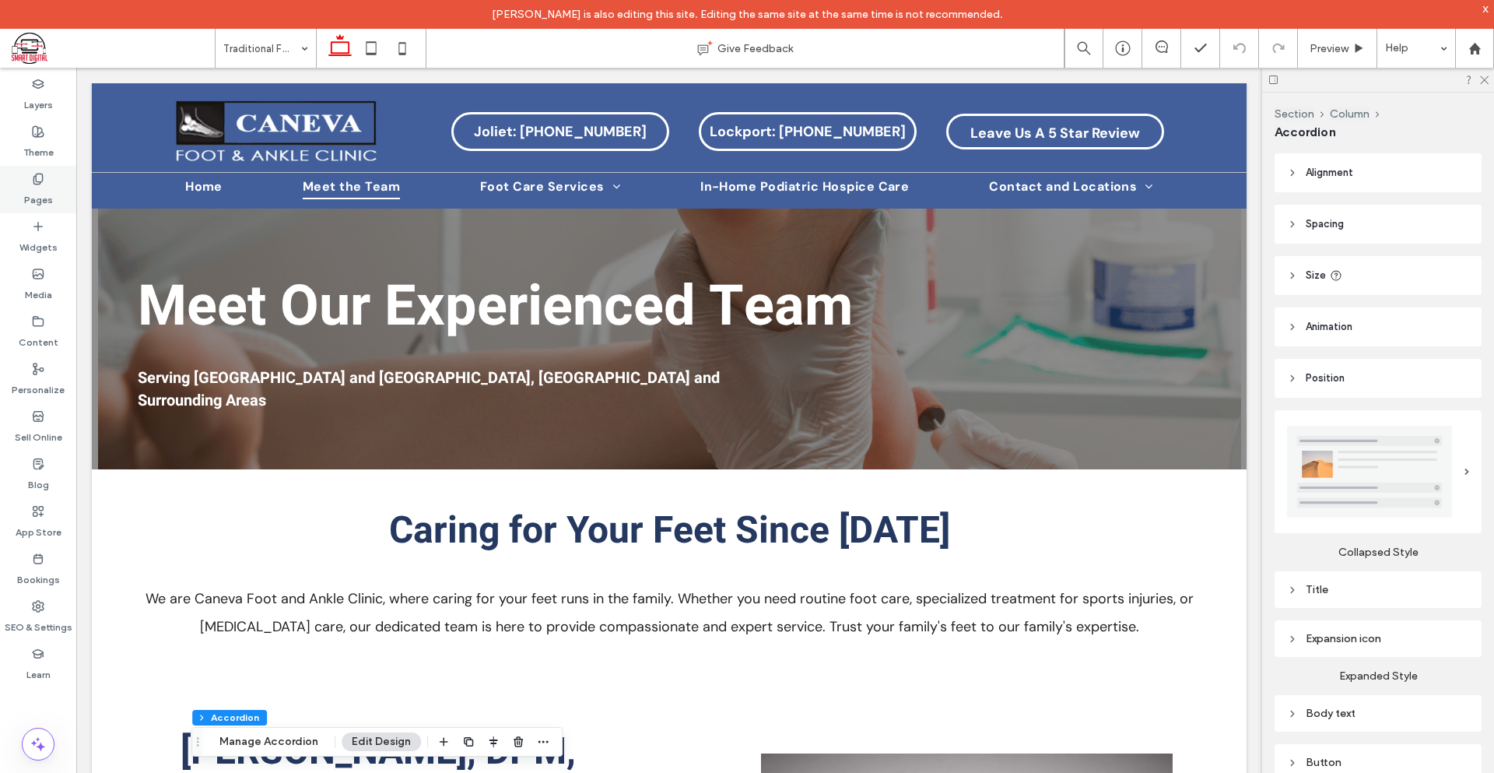
click at [63, 188] on div "Pages" at bounding box center [38, 189] width 76 height 47
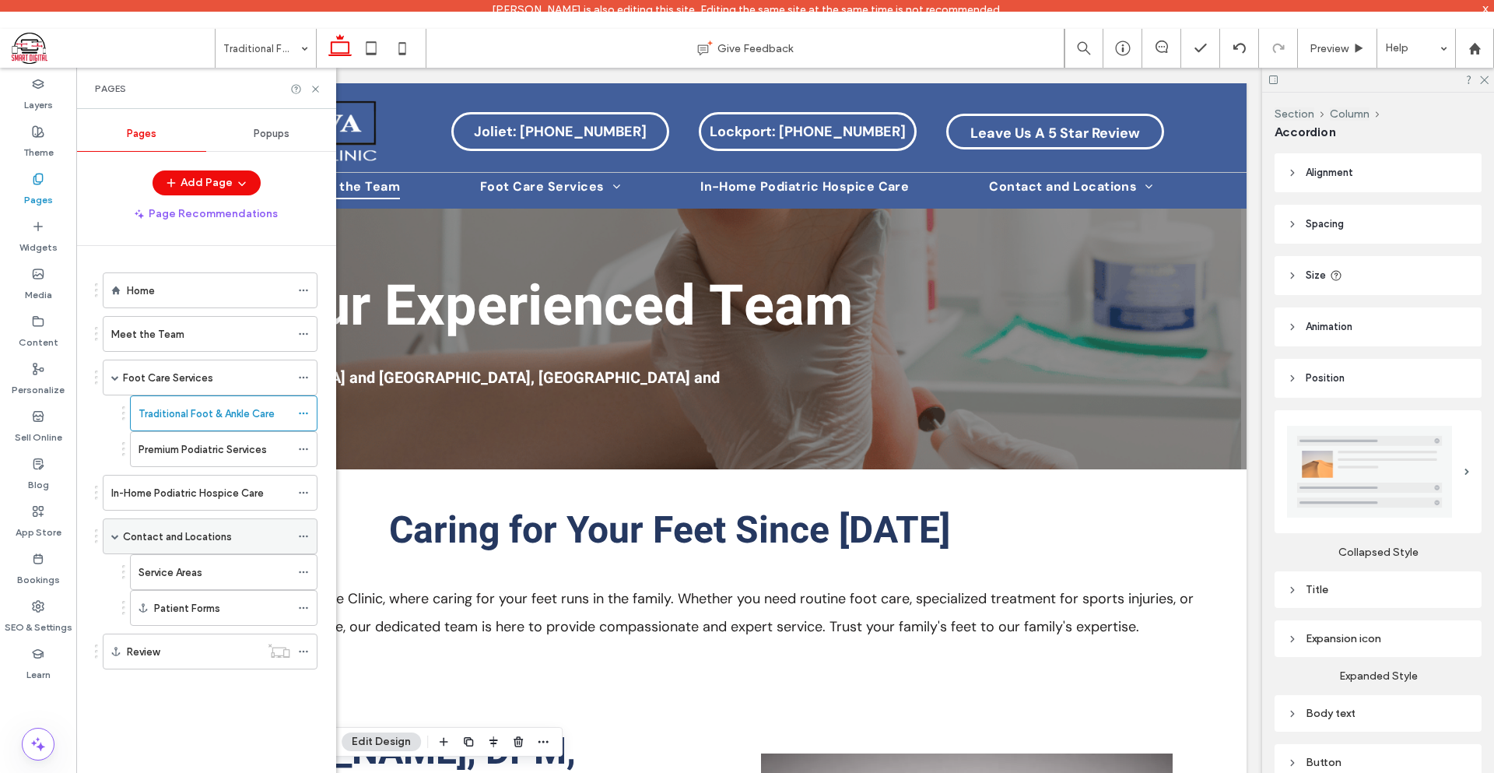
click at [224, 543] on label "Contact and Locations" at bounding box center [177, 536] width 109 height 27
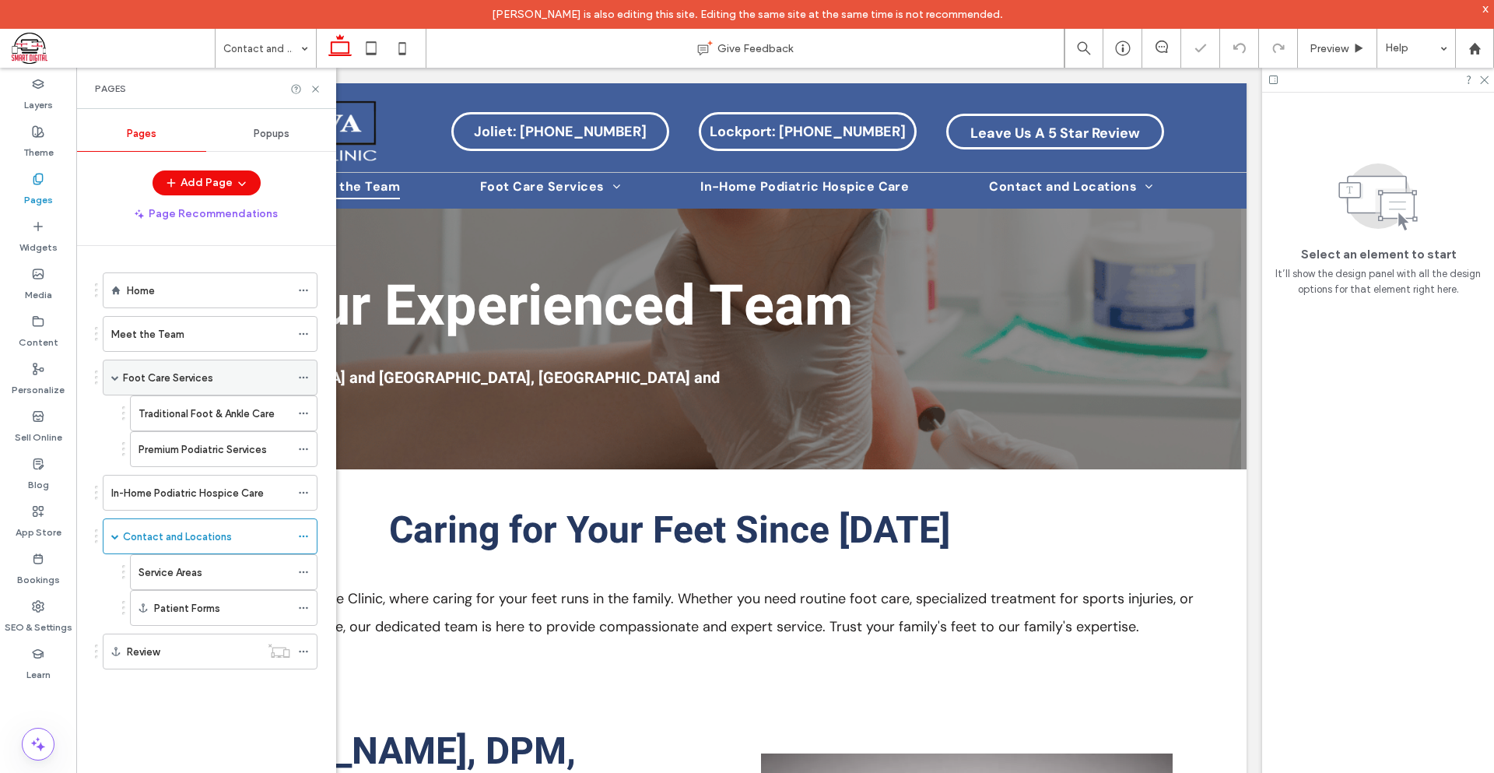
click at [177, 384] on label "Foot Care Services" at bounding box center [168, 377] width 90 height 27
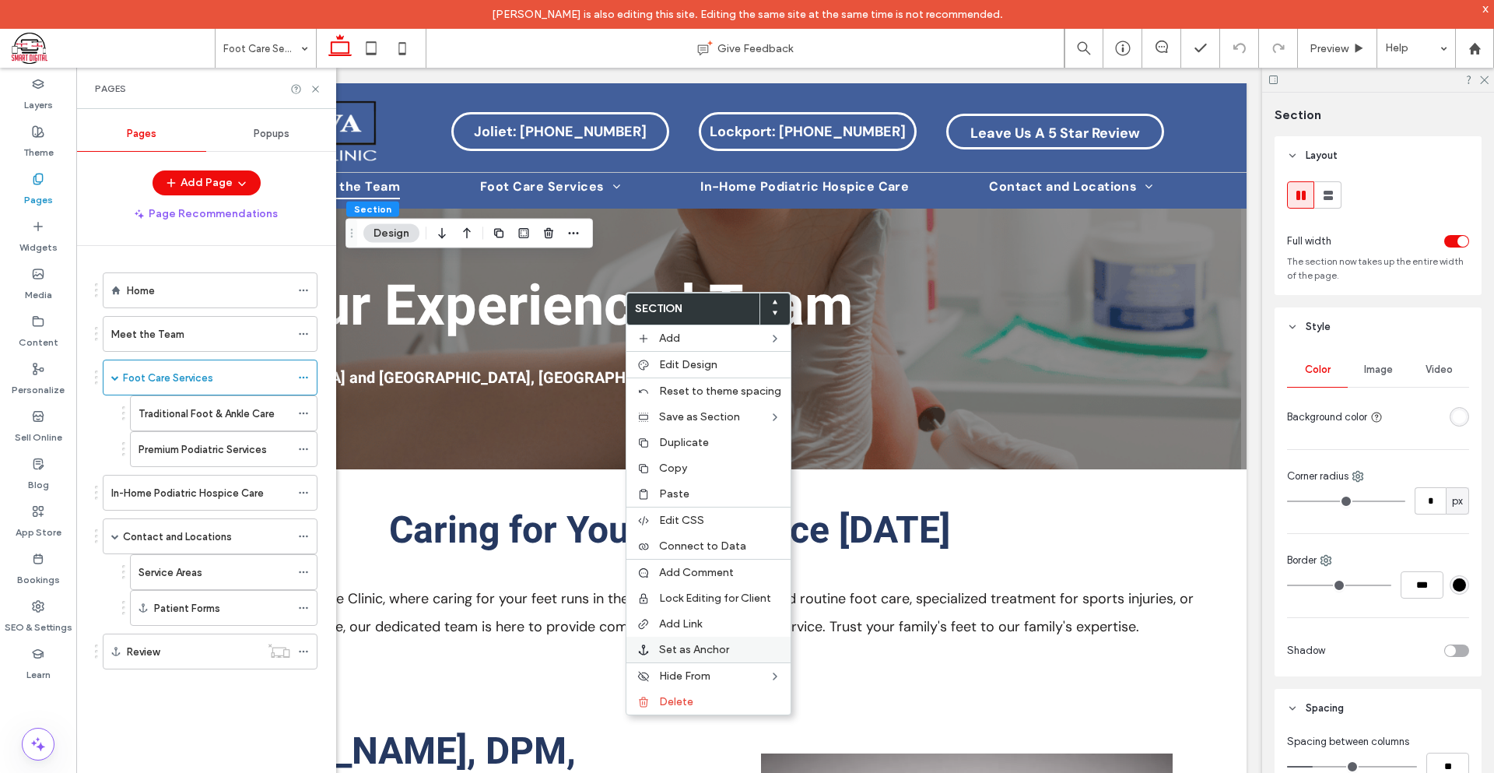
click at [696, 646] on span "Set as Anchor" at bounding box center [694, 649] width 70 height 13
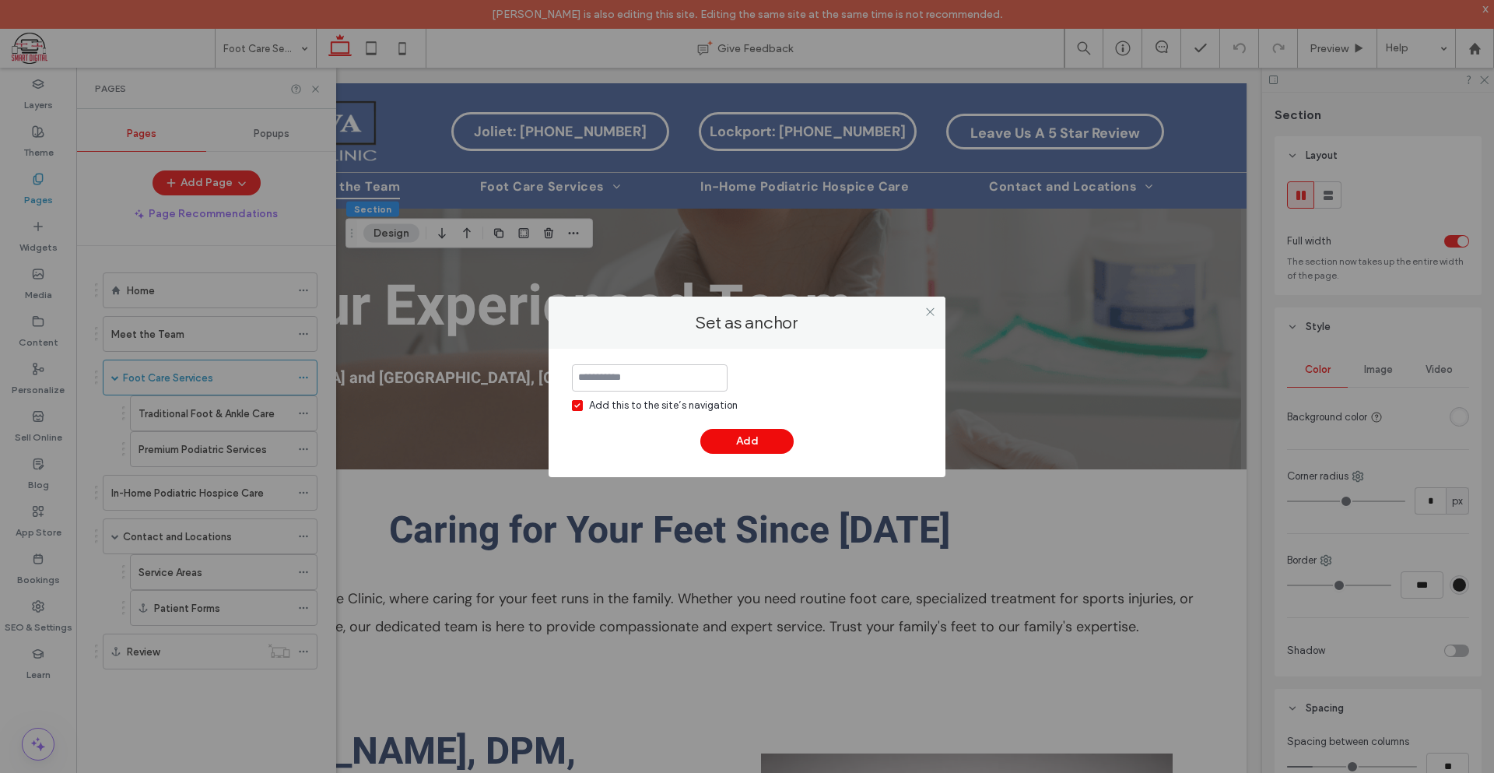
click at [681, 369] on input at bounding box center [650, 377] width 156 height 27
click at [933, 310] on icon at bounding box center [930, 312] width 12 height 12
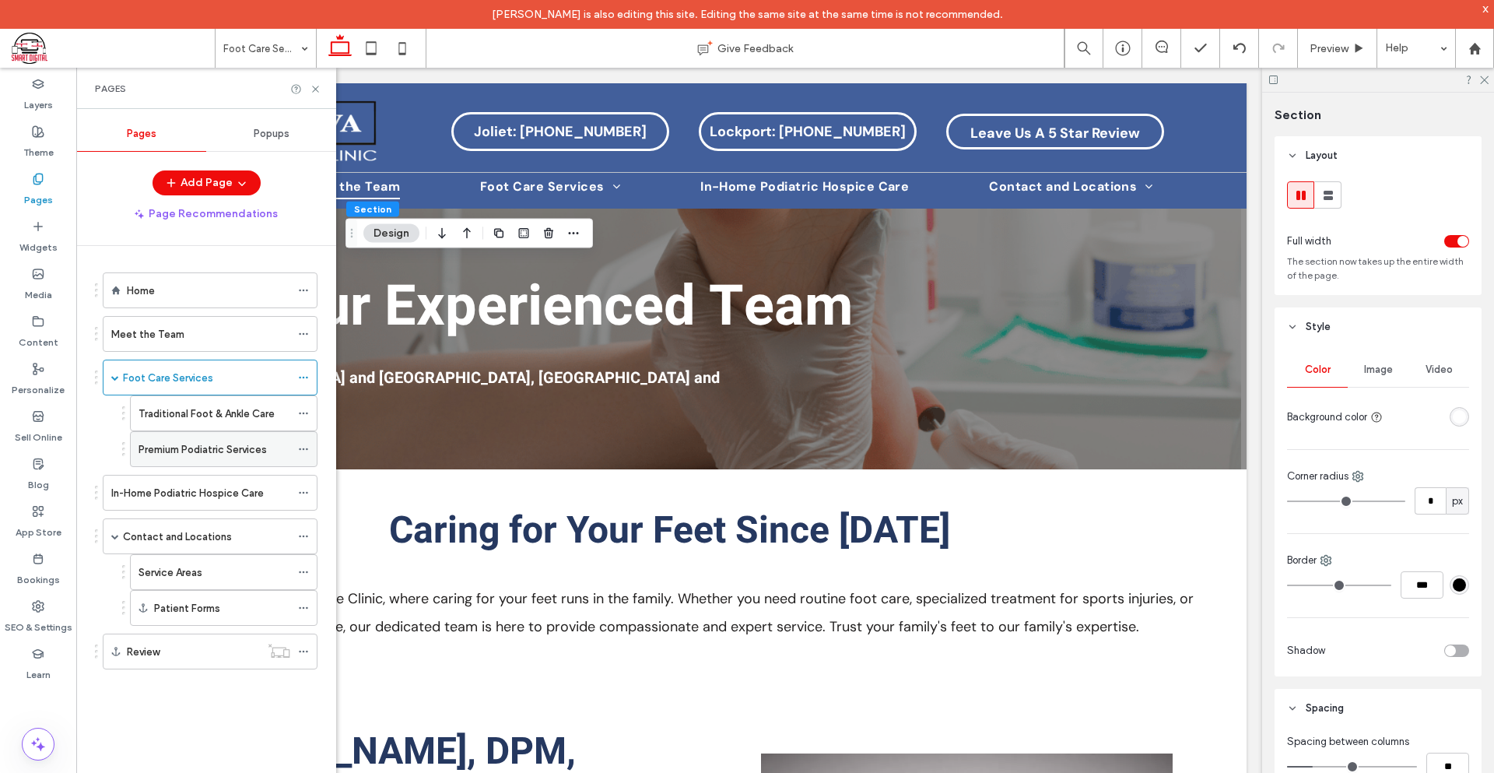
click at [202, 454] on label "Premium Podiatric Services" at bounding box center [203, 449] width 128 height 27
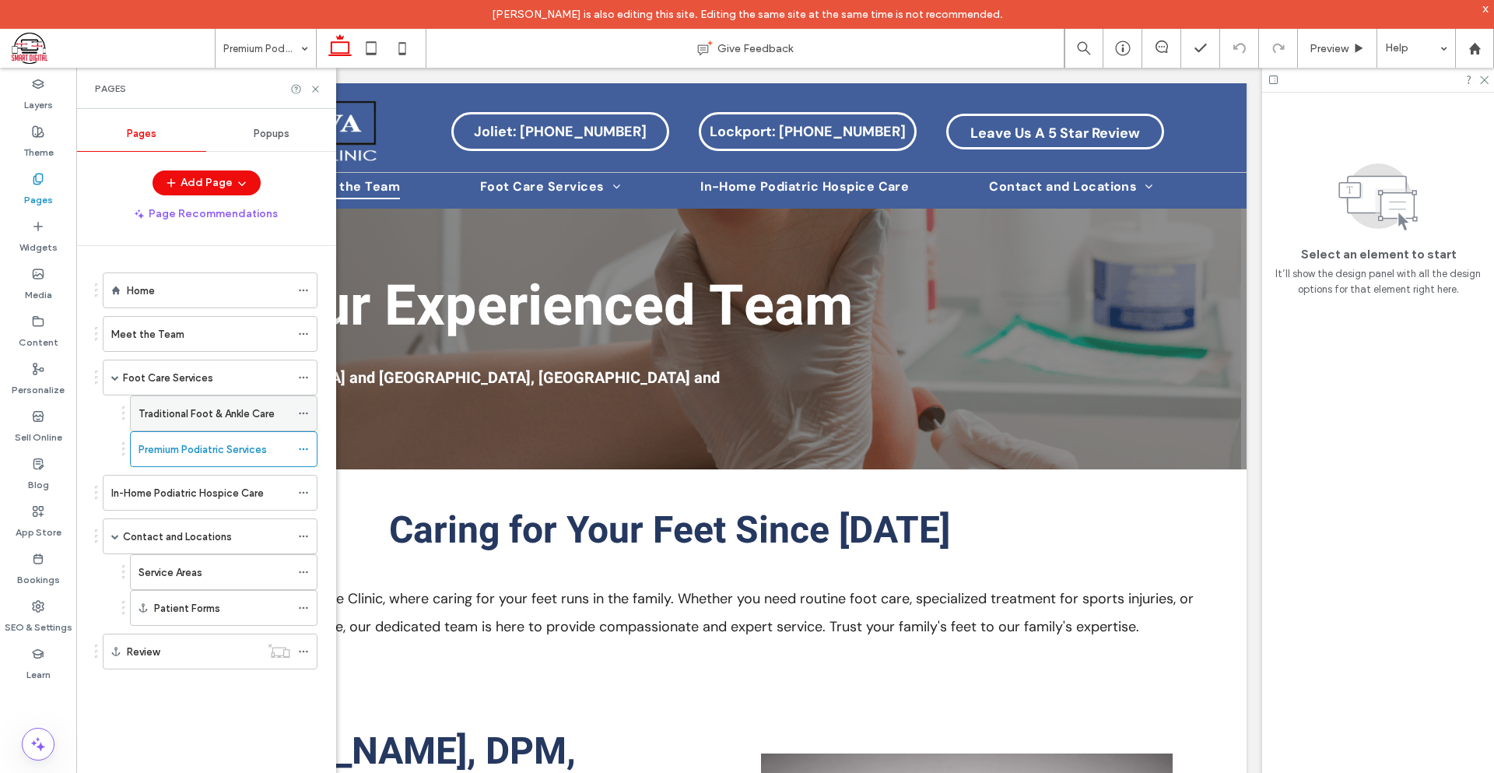
click at [219, 407] on label "Traditional Foot & Ankle Care" at bounding box center [207, 413] width 136 height 27
click at [316, 91] on icon at bounding box center [316, 89] width 12 height 12
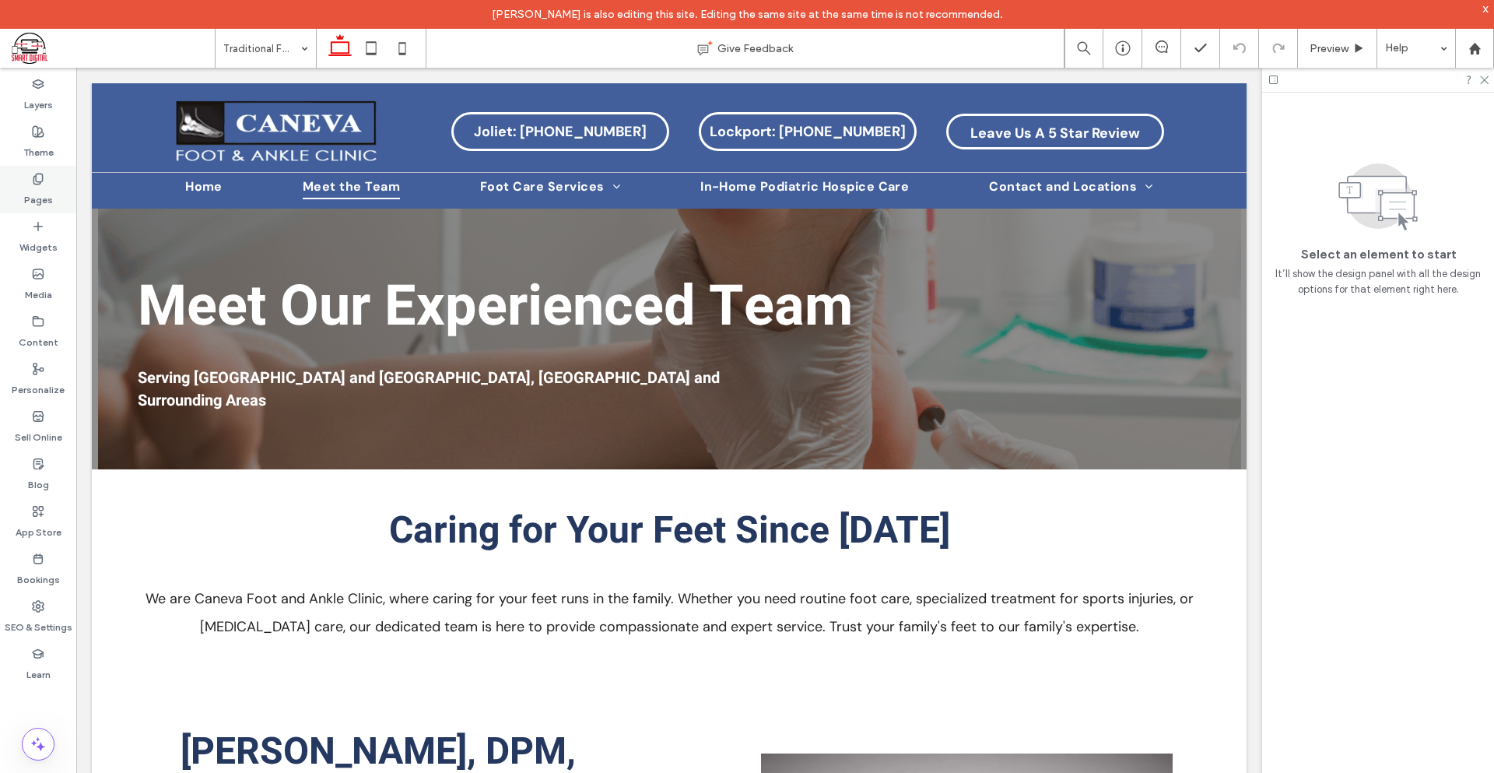
click at [31, 187] on label "Pages" at bounding box center [38, 196] width 29 height 22
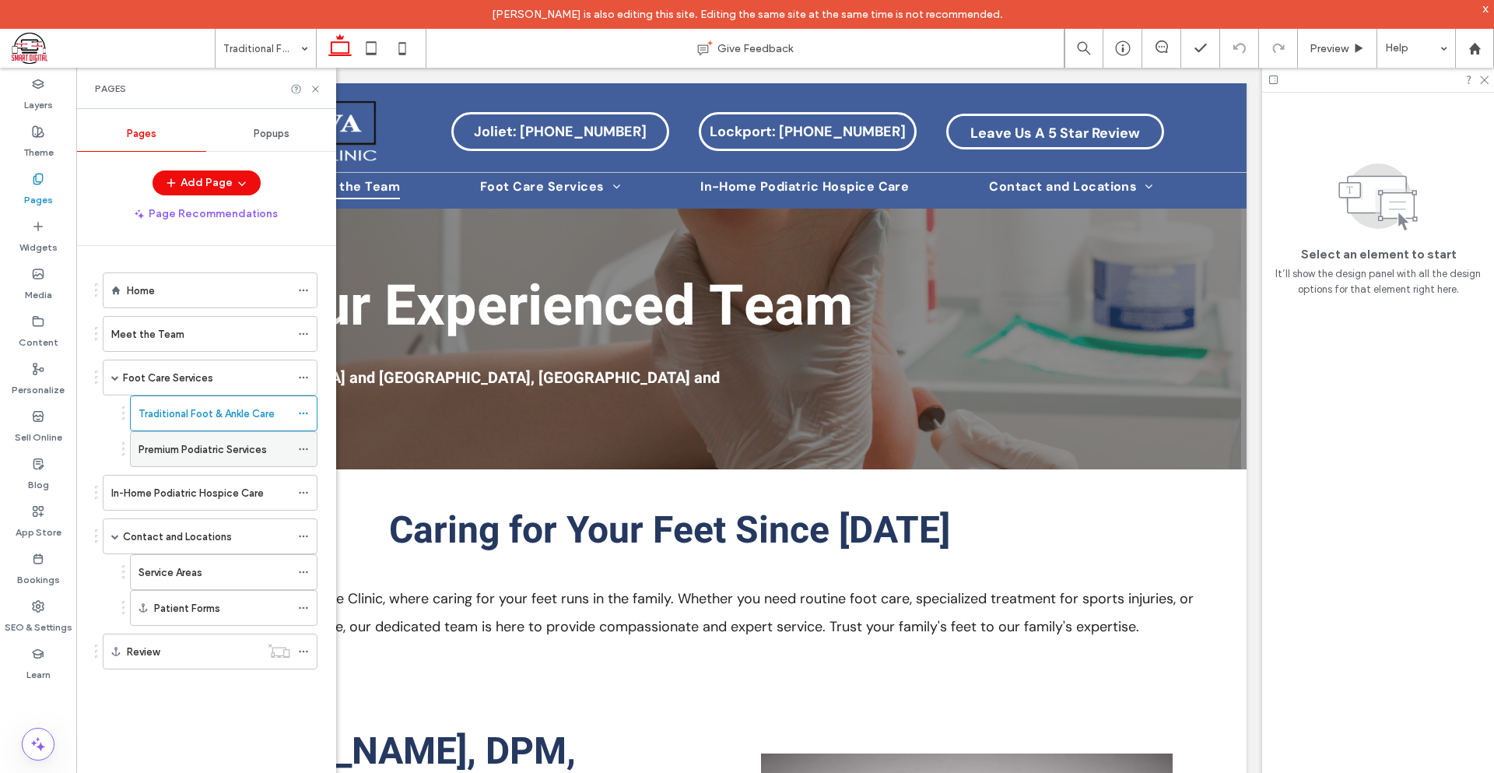
click at [210, 439] on div "Premium Podiatric Services" at bounding box center [215, 449] width 152 height 34
click at [178, 408] on label "Traditional Foot & Ankle Care" at bounding box center [207, 413] width 136 height 27
click at [315, 87] on icon at bounding box center [316, 89] width 12 height 12
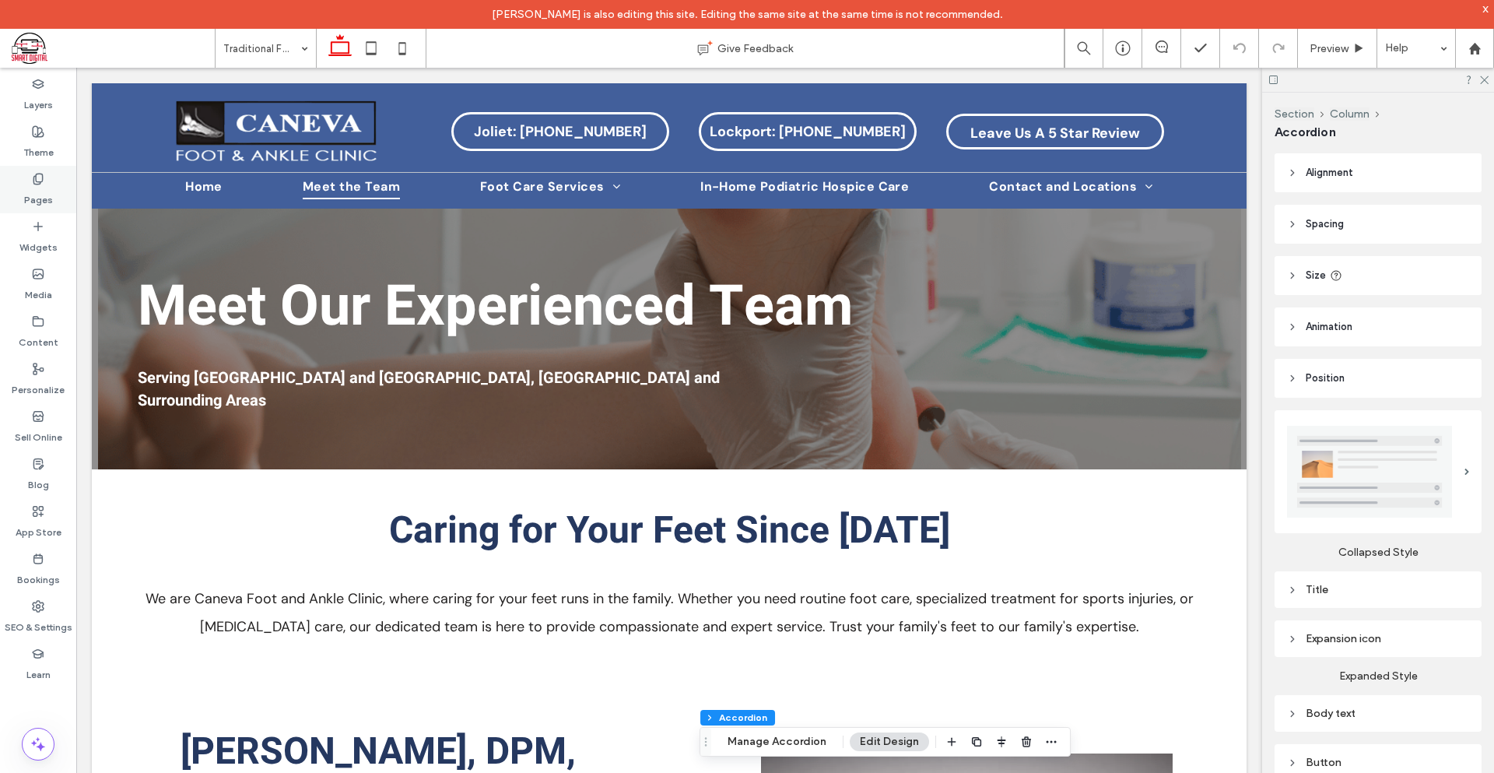
click at [21, 179] on div "Pages" at bounding box center [38, 189] width 76 height 47
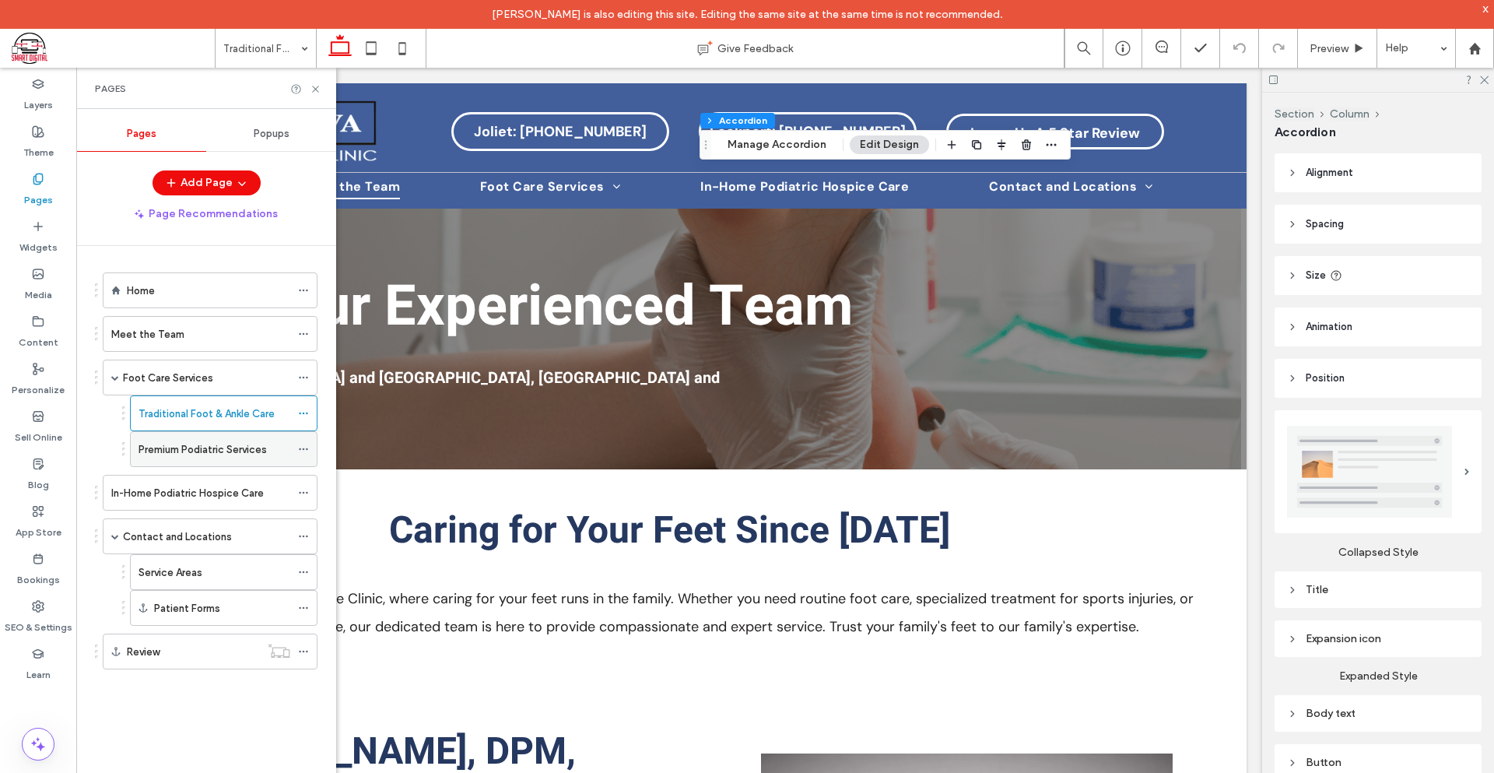
click at [240, 444] on label "Premium Podiatric Services" at bounding box center [203, 449] width 128 height 27
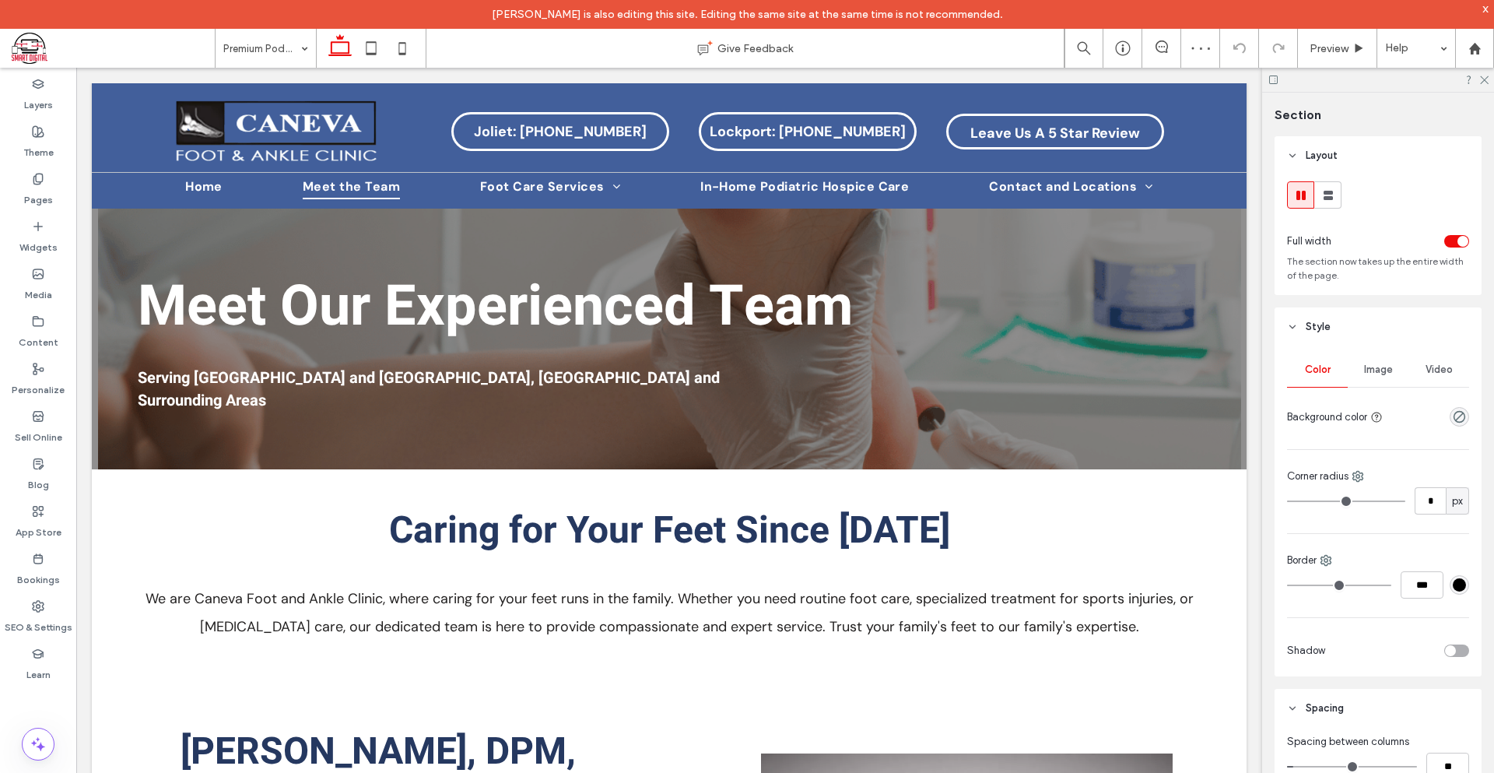
type input "***"
click at [35, 188] on label "Pages" at bounding box center [38, 196] width 29 height 22
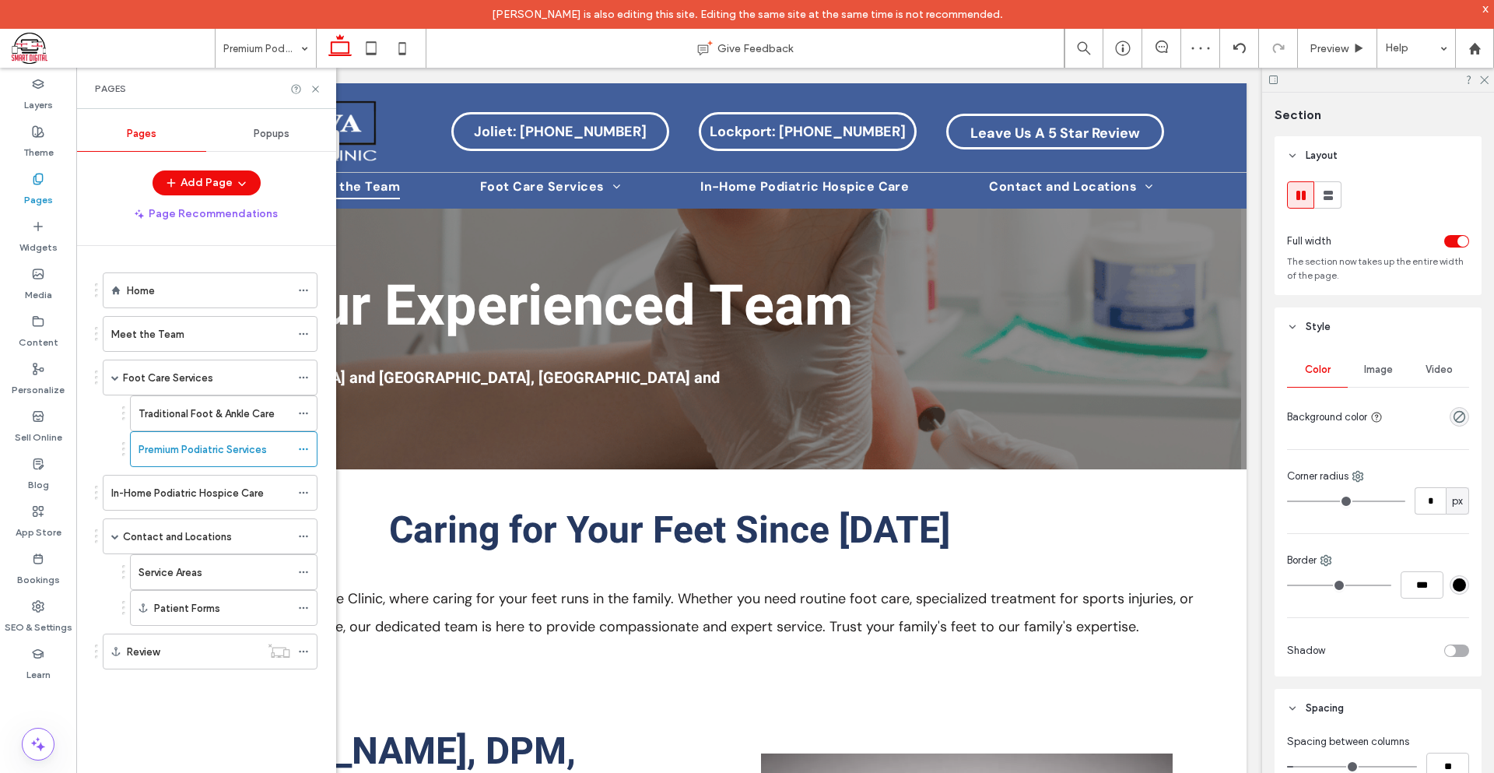
click at [228, 481] on div "In-Home Podiatric Hospice Care" at bounding box center [200, 492] width 179 height 34
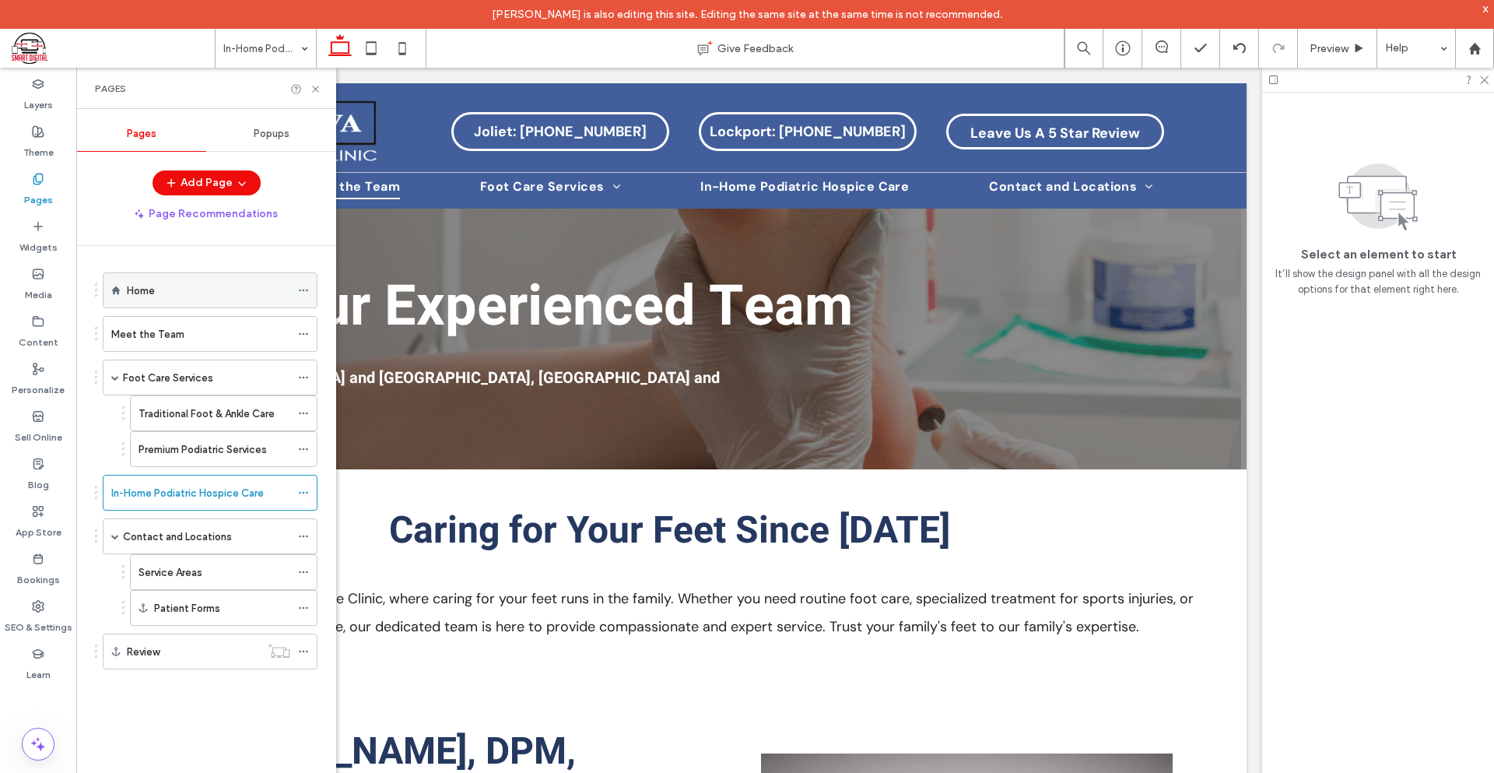
click at [155, 299] on div "Home" at bounding box center [208, 290] width 163 height 34
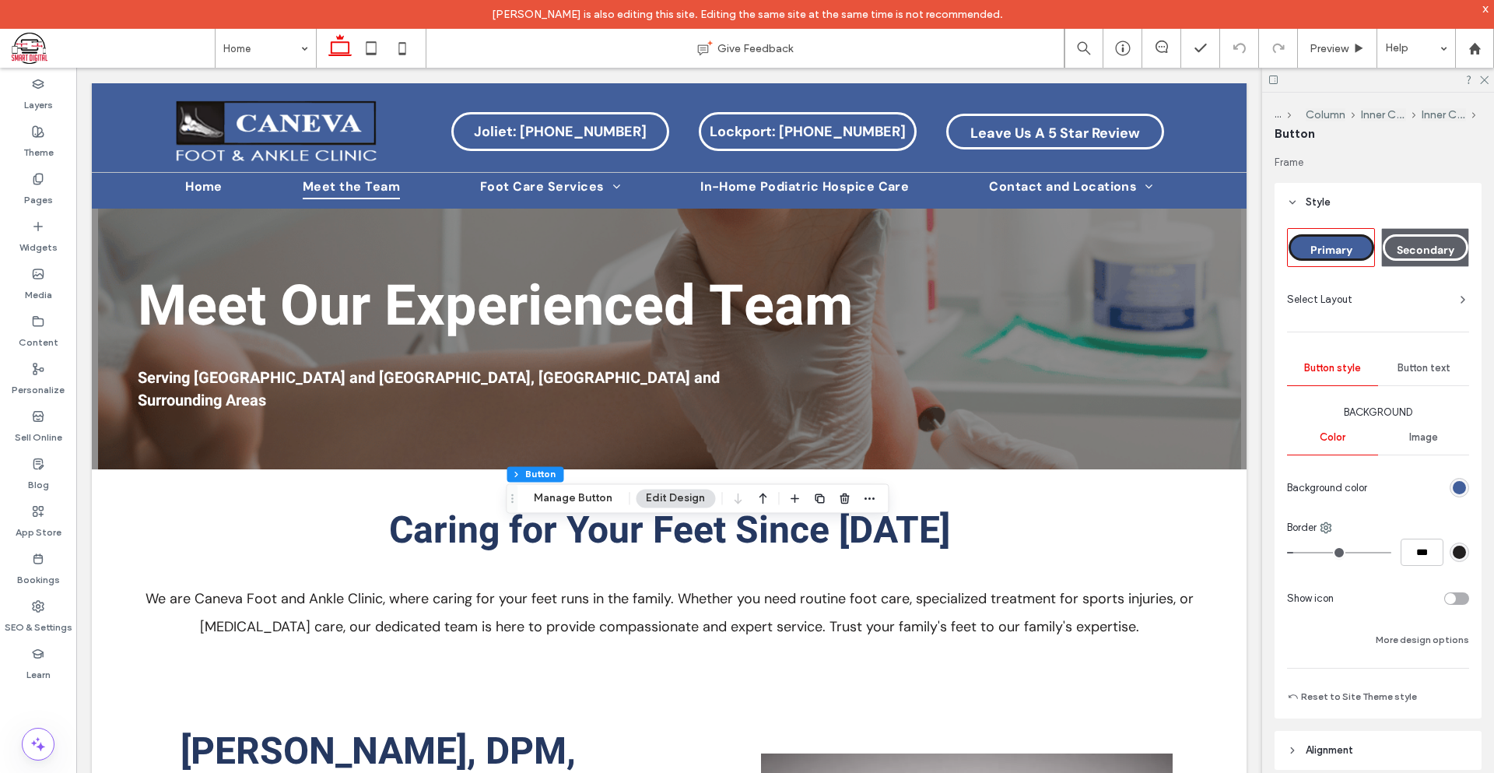
type input "**"
click at [581, 507] on button "Manage Button" at bounding box center [573, 498] width 99 height 19
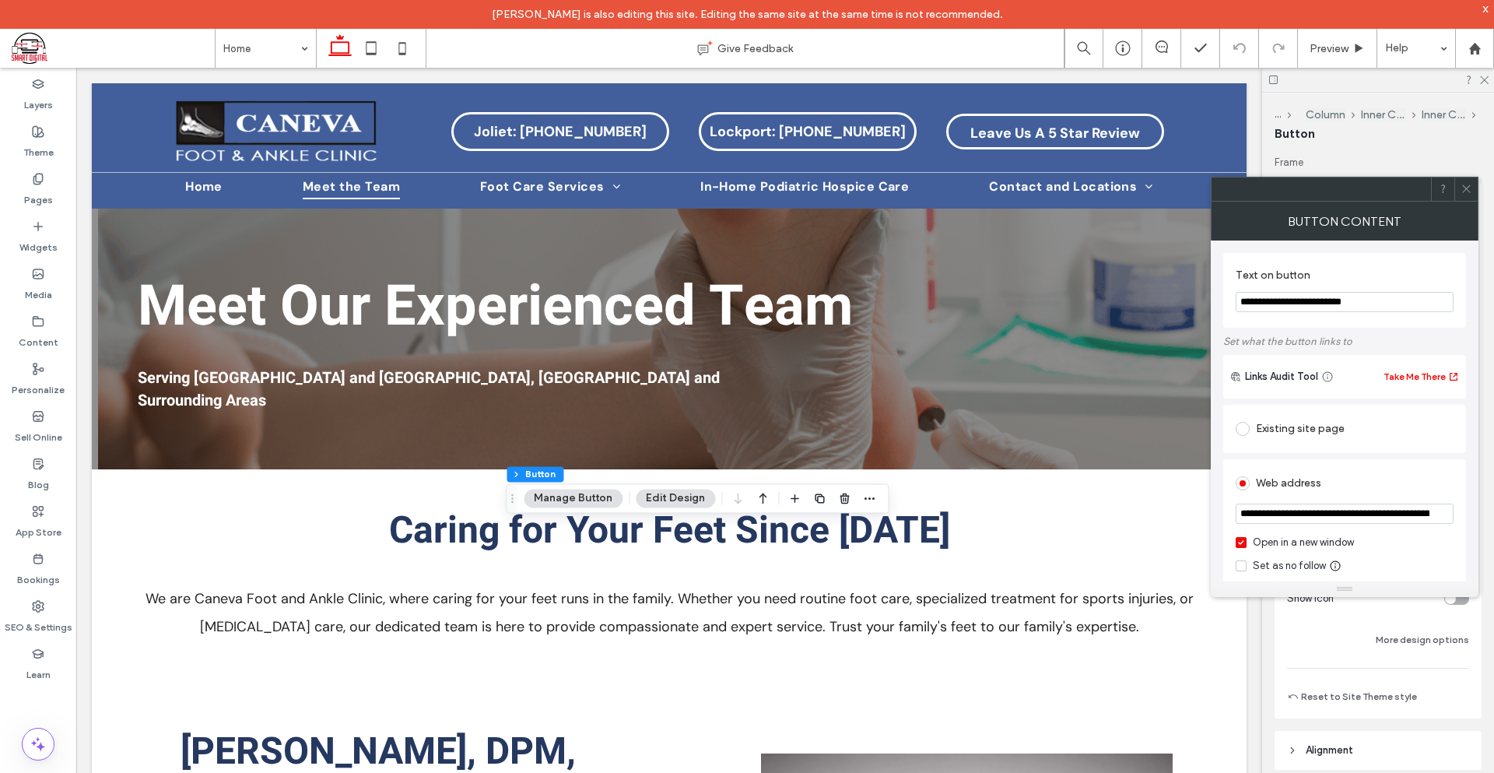
scroll to position [78, 0]
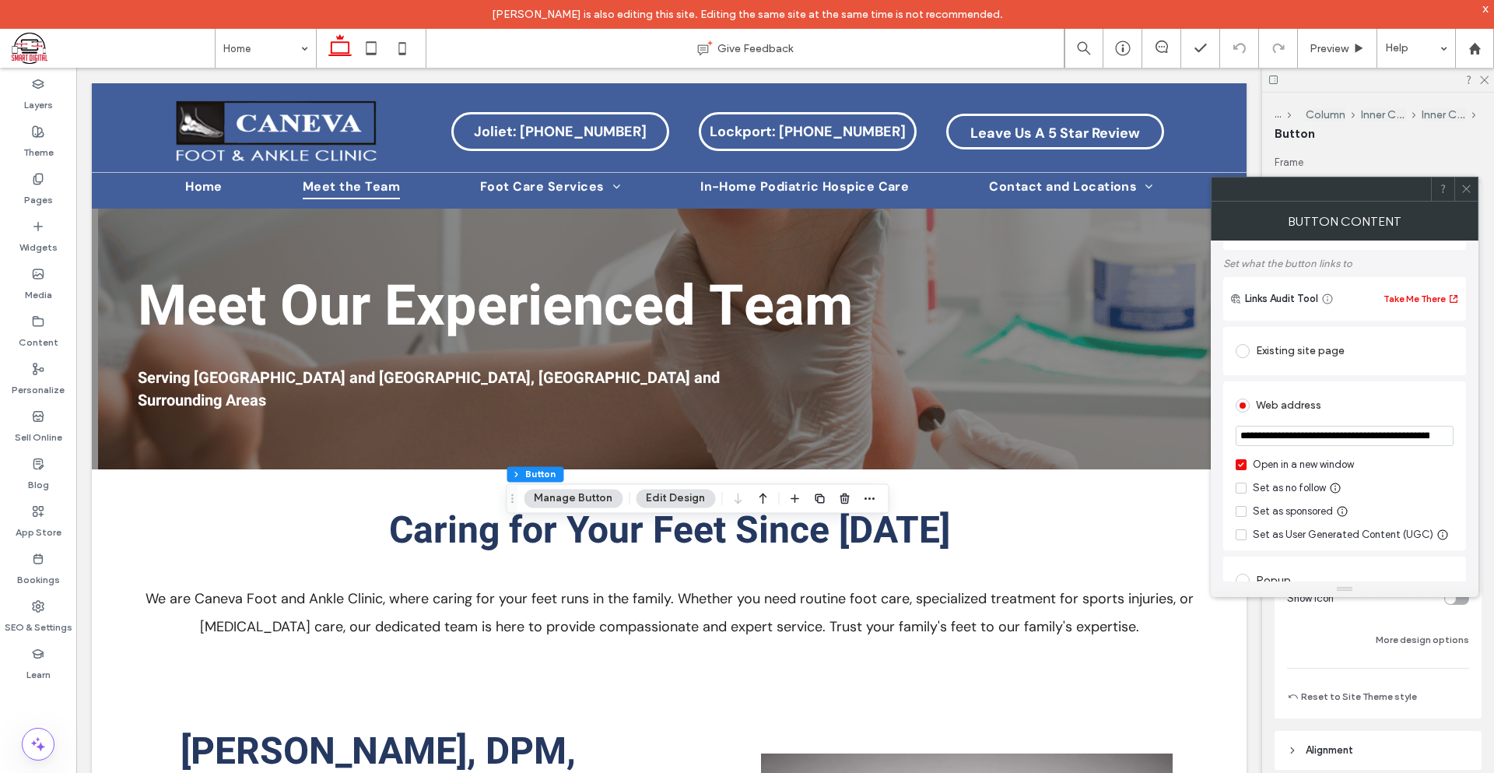
click at [1457, 188] on div at bounding box center [1465, 188] width 23 height 23
